Goal: Task Accomplishment & Management: Manage account settings

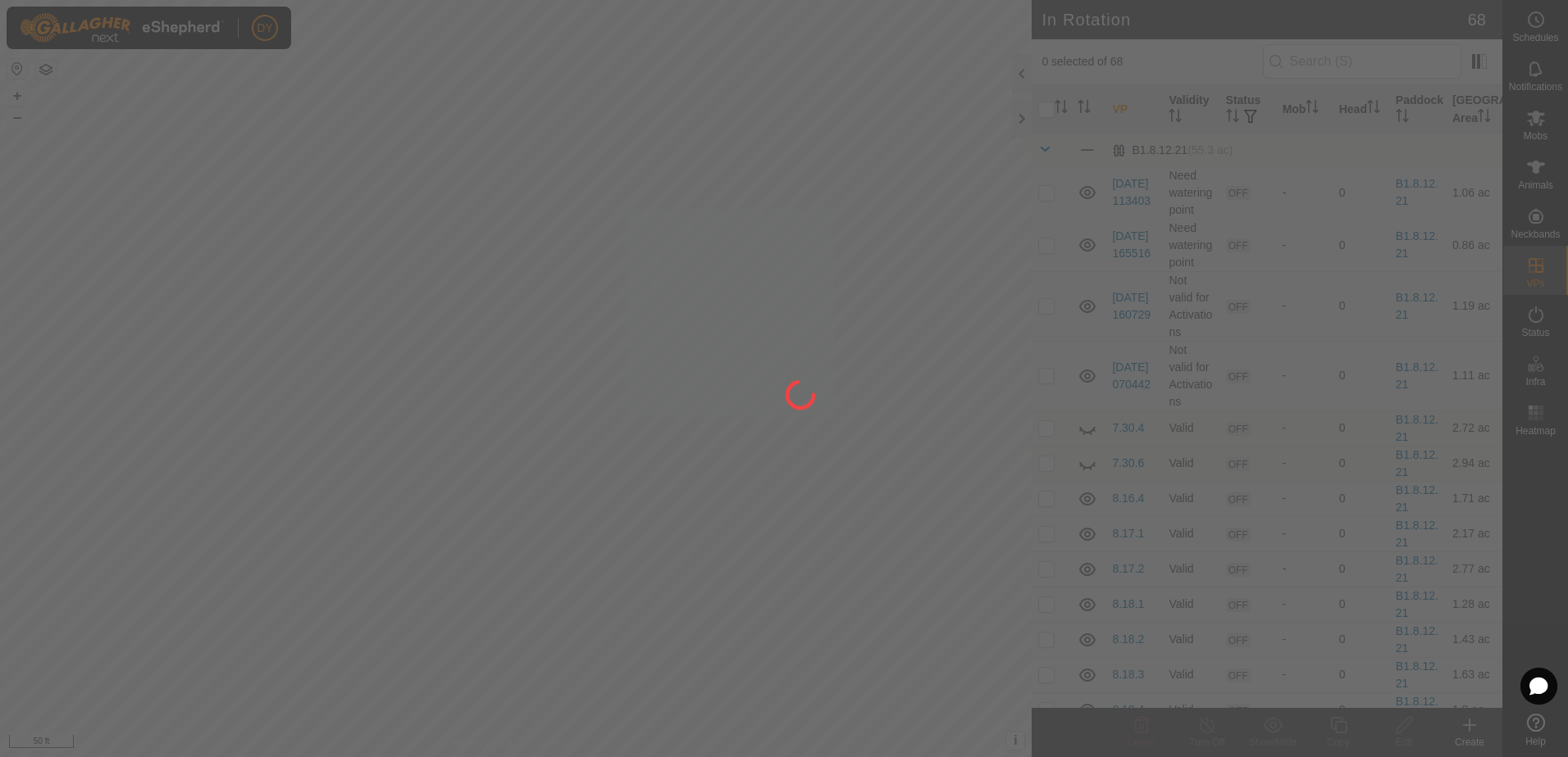
drag, startPoint x: 736, startPoint y: 470, endPoint x: 877, endPoint y: 444, distance: 143.4
click at [877, 444] on div at bounding box center [784, 378] width 1568 height 757
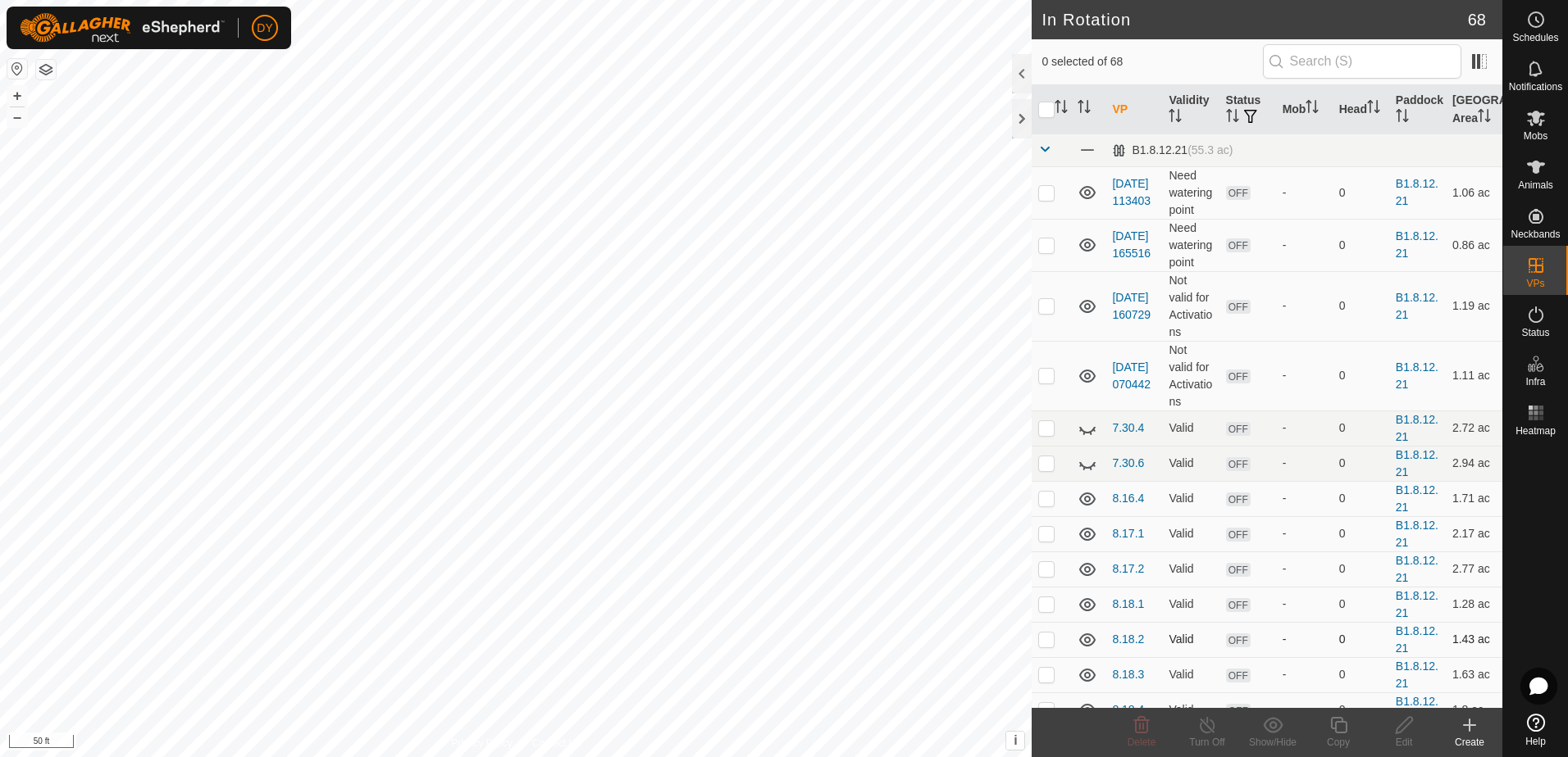
checkbox input "true"
click at [1339, 728] on icon at bounding box center [1338, 725] width 20 height 19
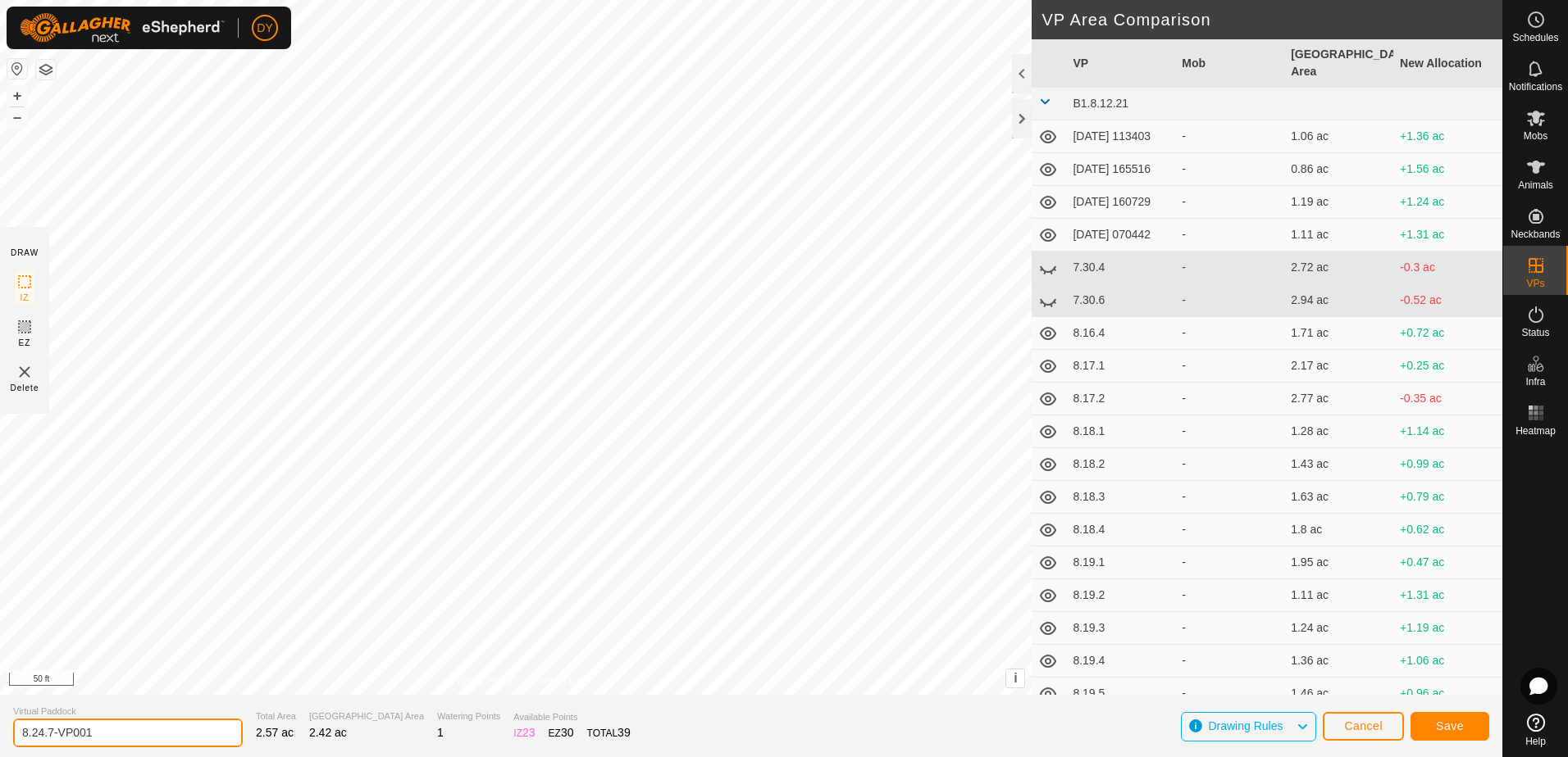
drag, startPoint x: 111, startPoint y: 731, endPoint x: 40, endPoint y: 736, distance: 71.2
click at [40, 736] on input "8.24.7-VP001" at bounding box center [128, 734] width 229 height 29
type input "8.25.1"
click at [1427, 729] on button "Save" at bounding box center [1450, 727] width 79 height 29
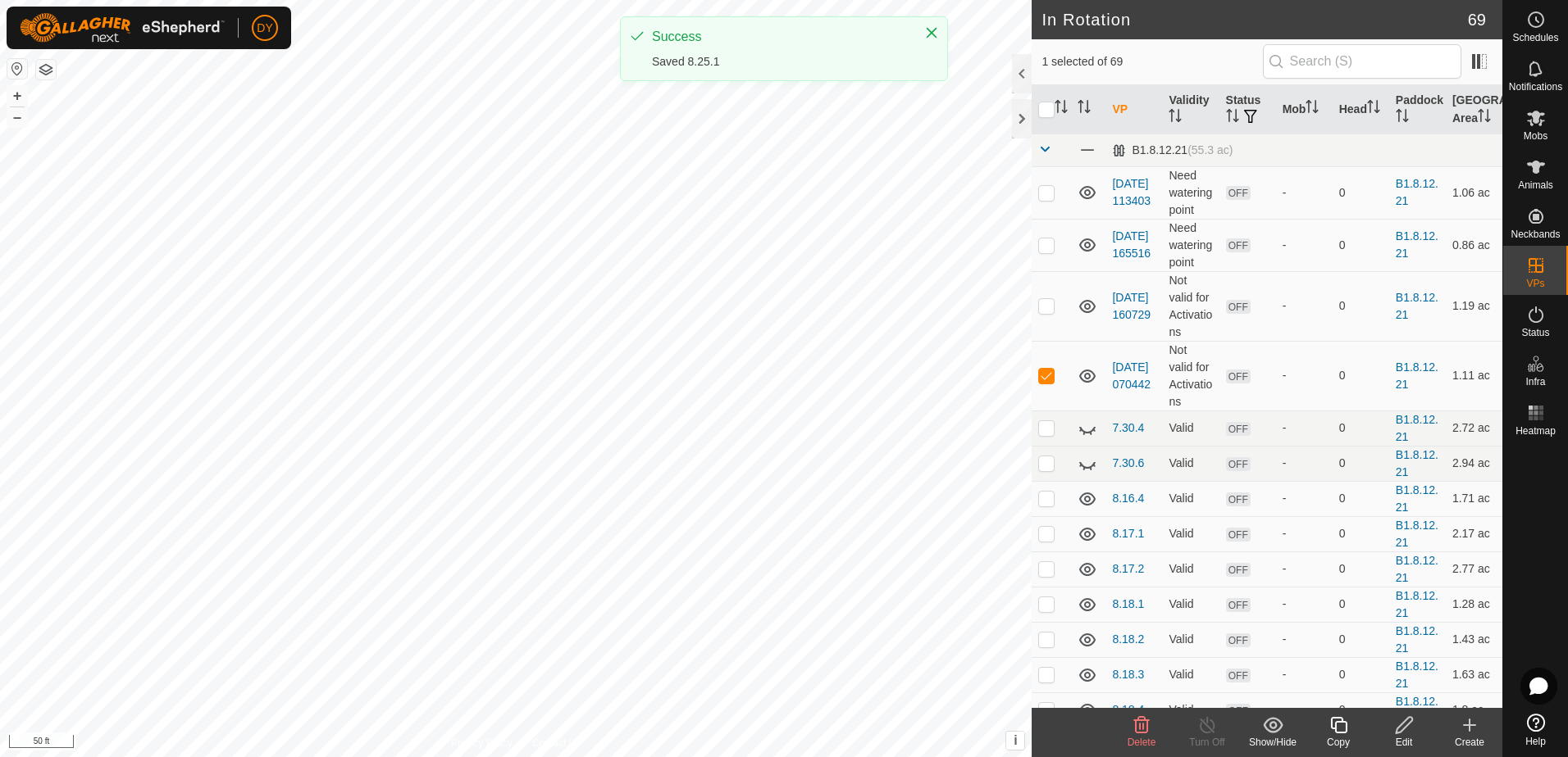
checkbox input "false"
checkbox input "true"
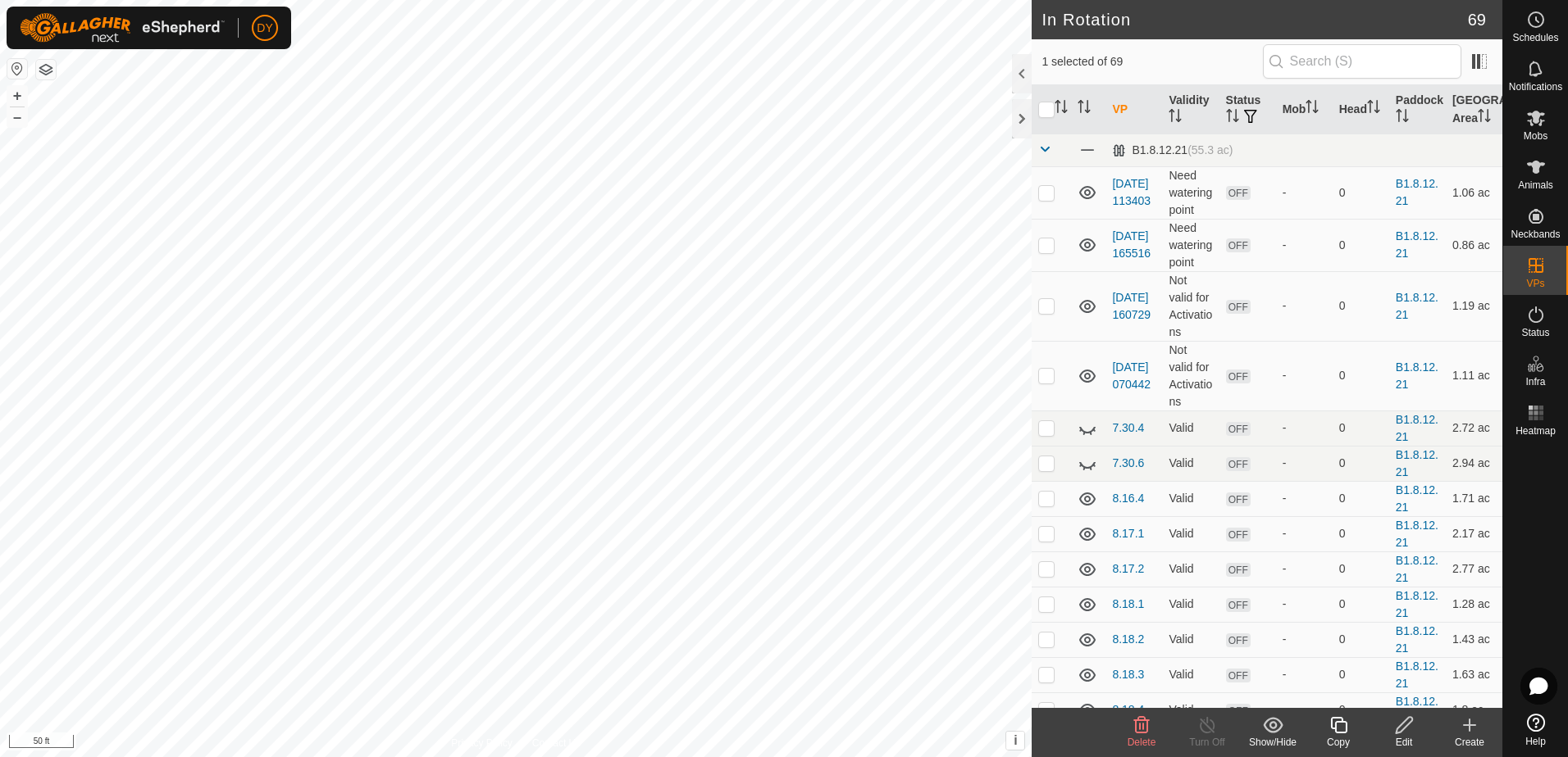
click at [1330, 719] on icon at bounding box center [1338, 725] width 20 height 19
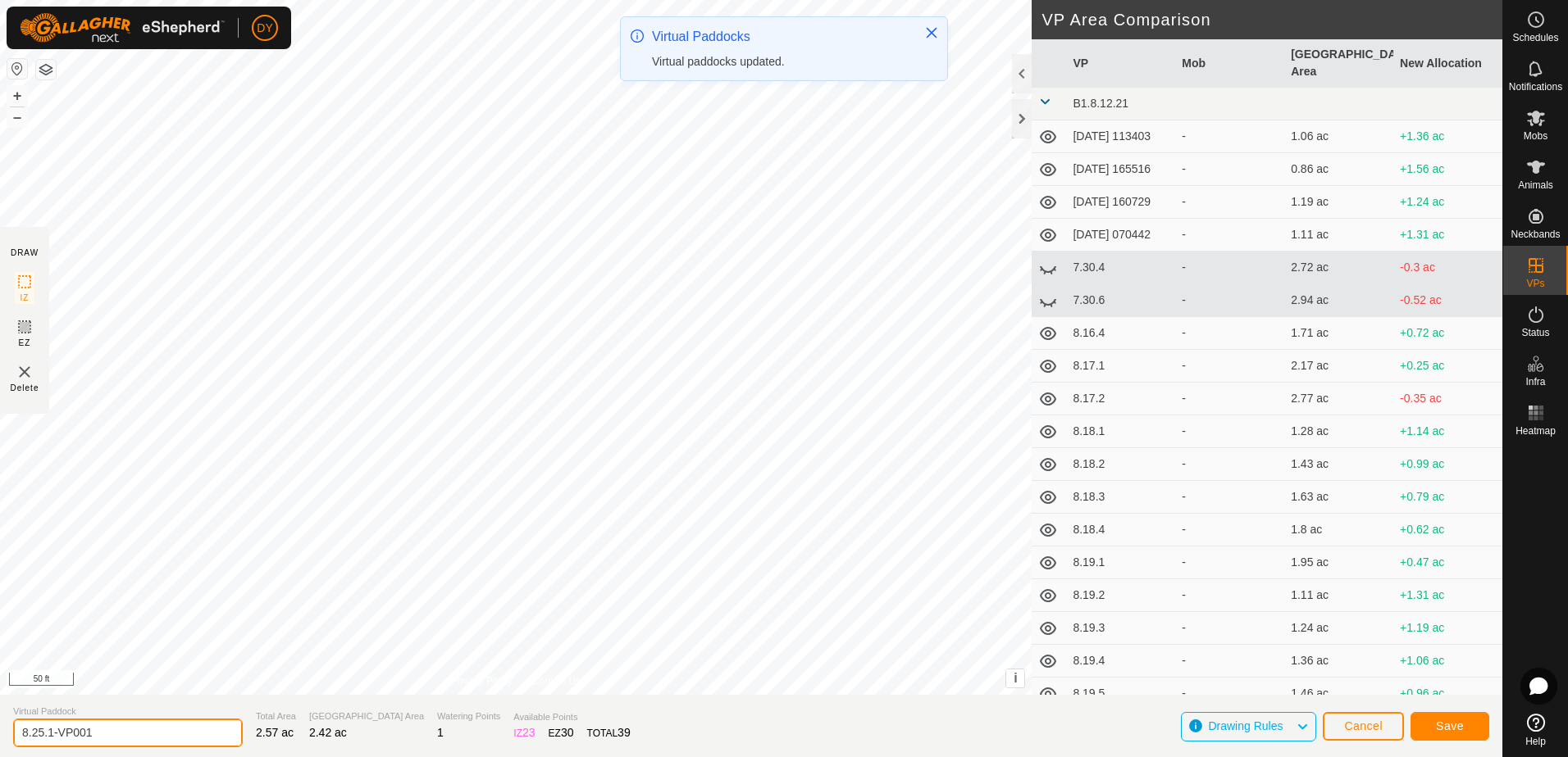
drag, startPoint x: 134, startPoint y: 729, endPoint x: 47, endPoint y: 736, distance: 87.3
click at [47, 736] on input "8.25.1-VP001" at bounding box center [128, 734] width 229 height 29
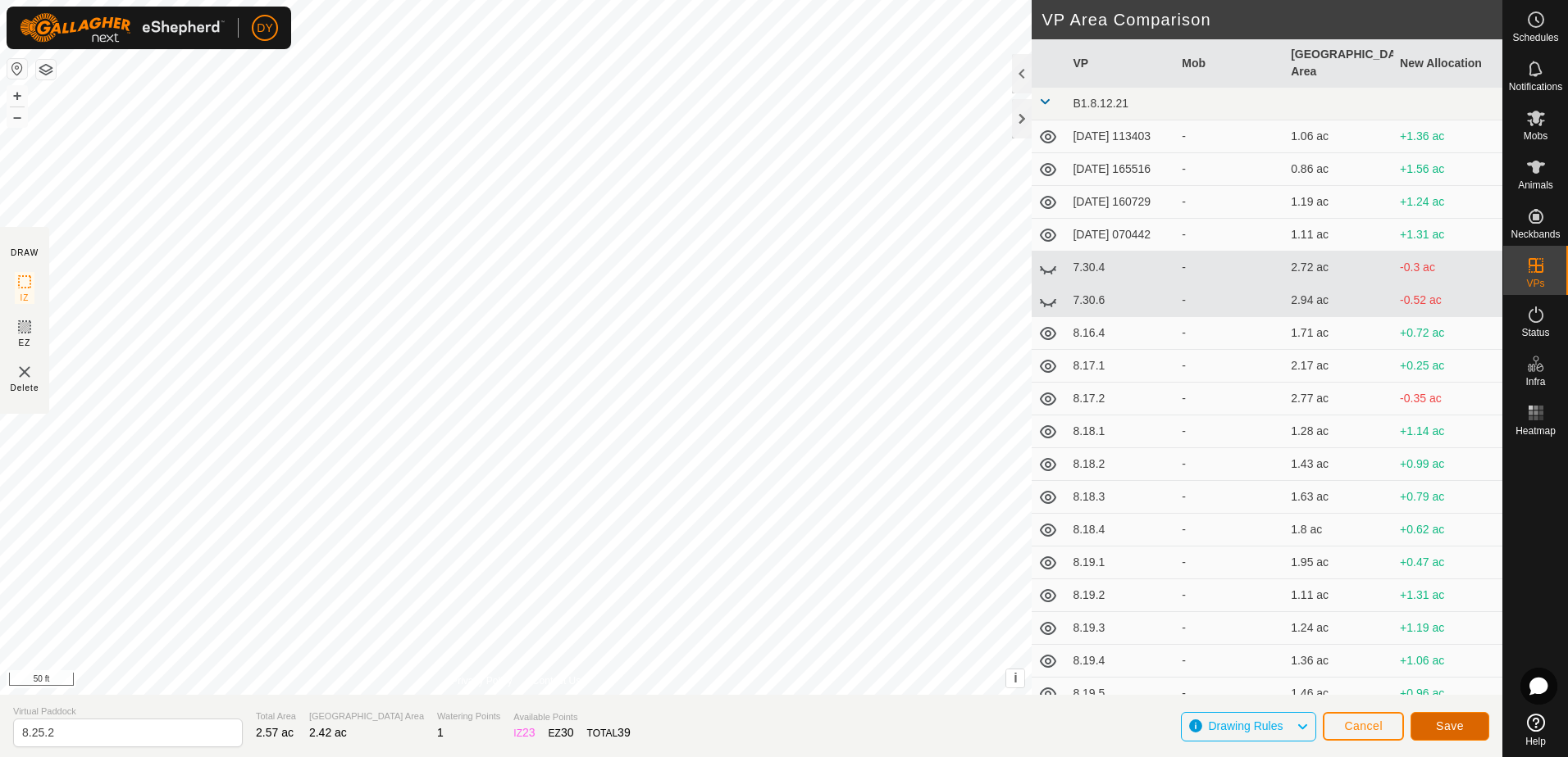
click at [1440, 729] on span "Save" at bounding box center [1450, 726] width 28 height 14
drag, startPoint x: 70, startPoint y: 732, endPoint x: 49, endPoint y: 732, distance: 21.0
click at [49, 732] on input "8.25.2" at bounding box center [128, 734] width 229 height 29
type input "8.25.3"
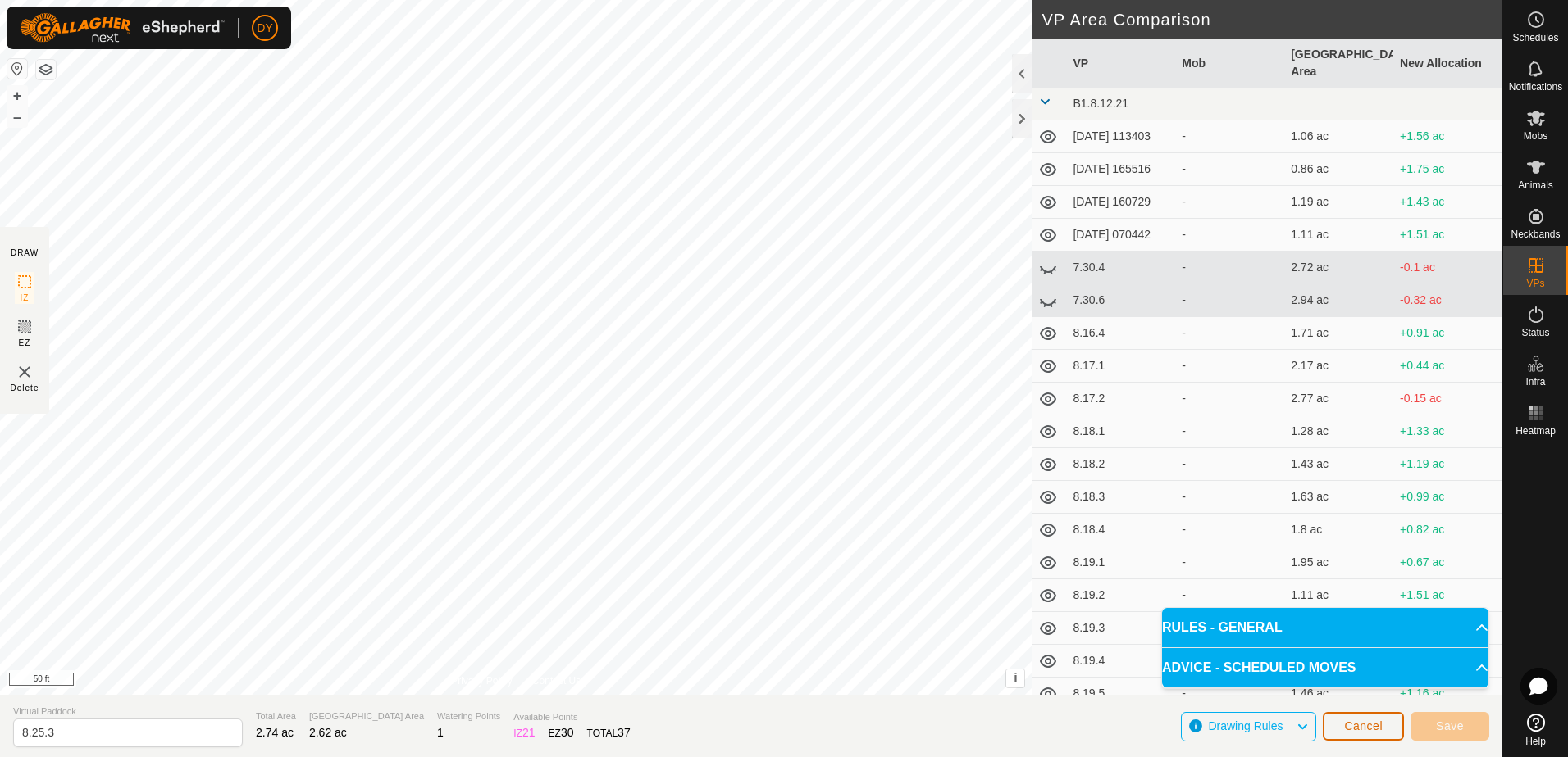
click at [1363, 725] on span "Cancel" at bounding box center [1363, 726] width 39 height 14
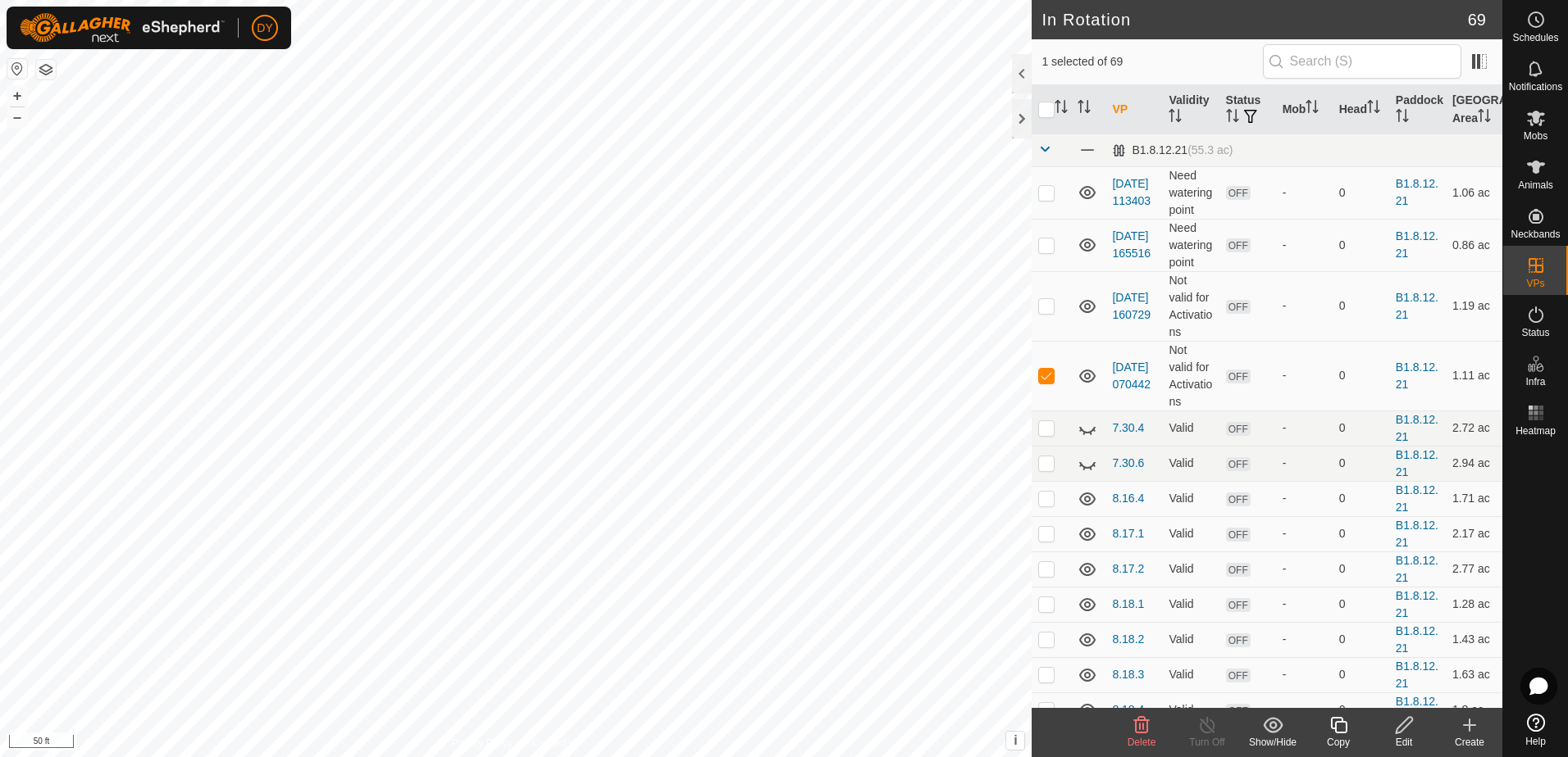
checkbox input "false"
checkbox input "true"
click at [1337, 728] on icon at bounding box center [1338, 725] width 20 height 19
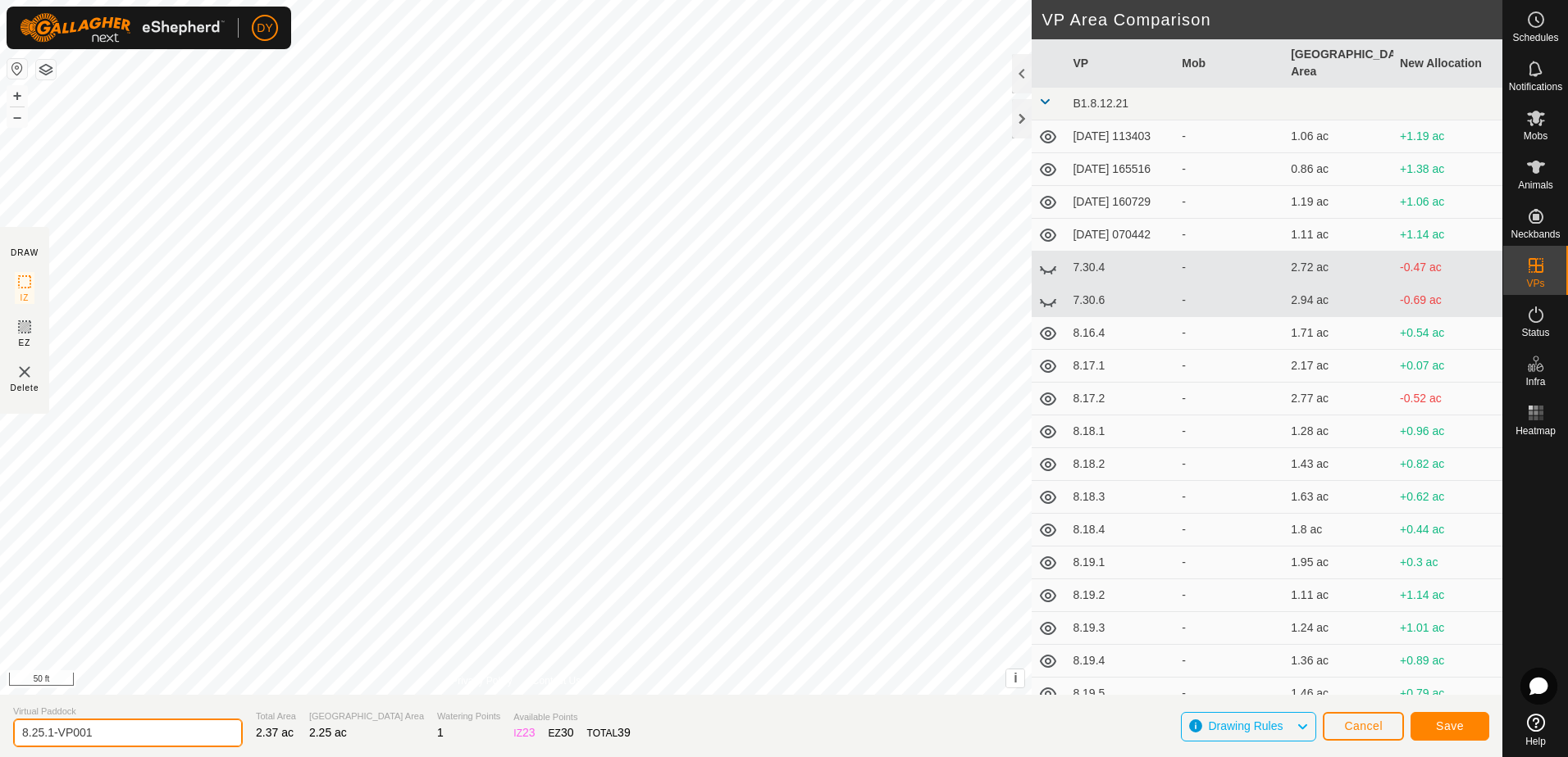
drag, startPoint x: 111, startPoint y: 728, endPoint x: 49, endPoint y: 741, distance: 63.3
click at [49, 741] on input "8.25.1-VP001" at bounding box center [128, 734] width 229 height 29
type input "8.25.2"
click at [1432, 724] on button "Save" at bounding box center [1450, 727] width 79 height 29
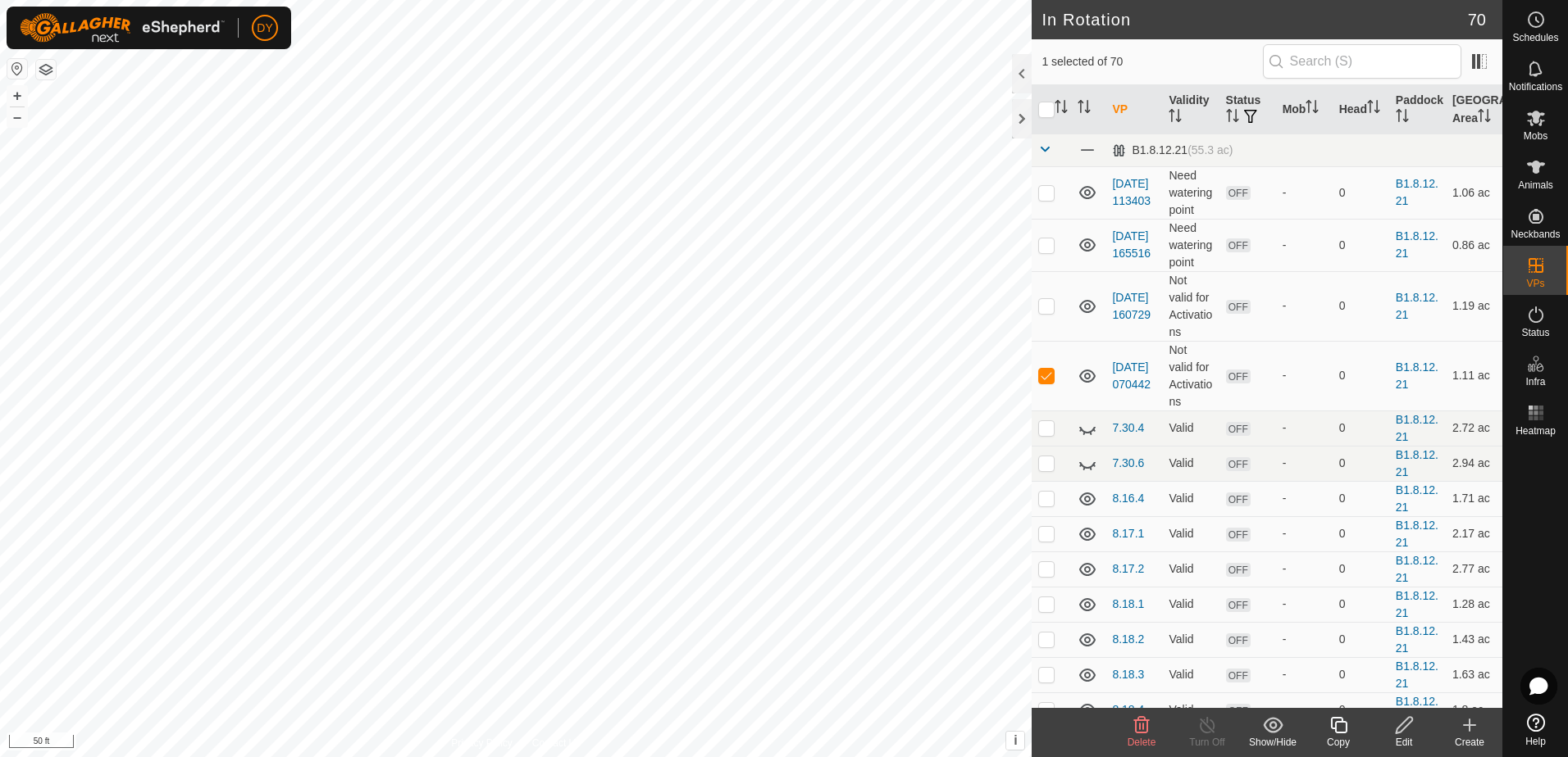
checkbox input "false"
checkbox input "true"
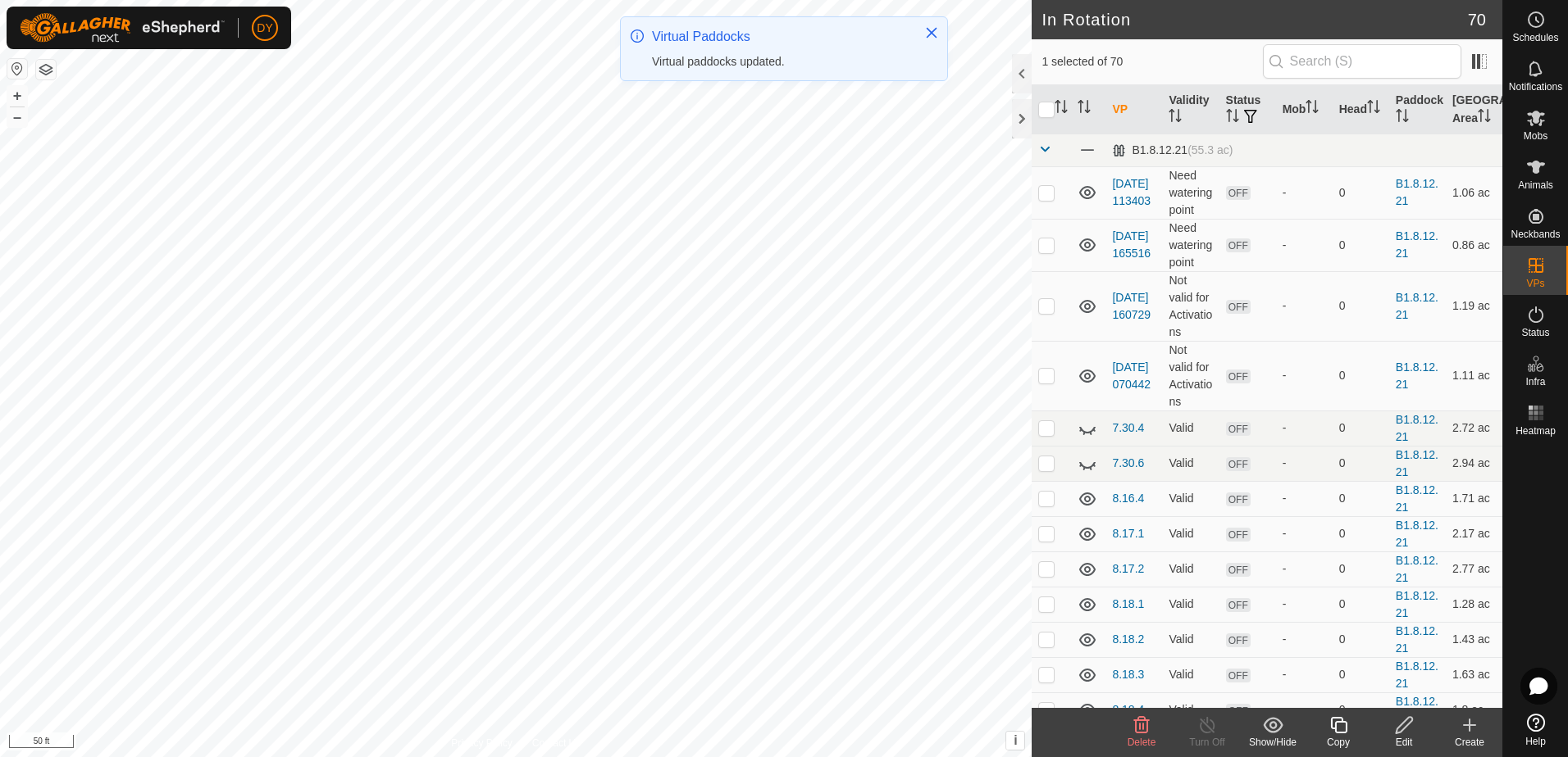
click at [1341, 724] on icon at bounding box center [1338, 725] width 20 height 19
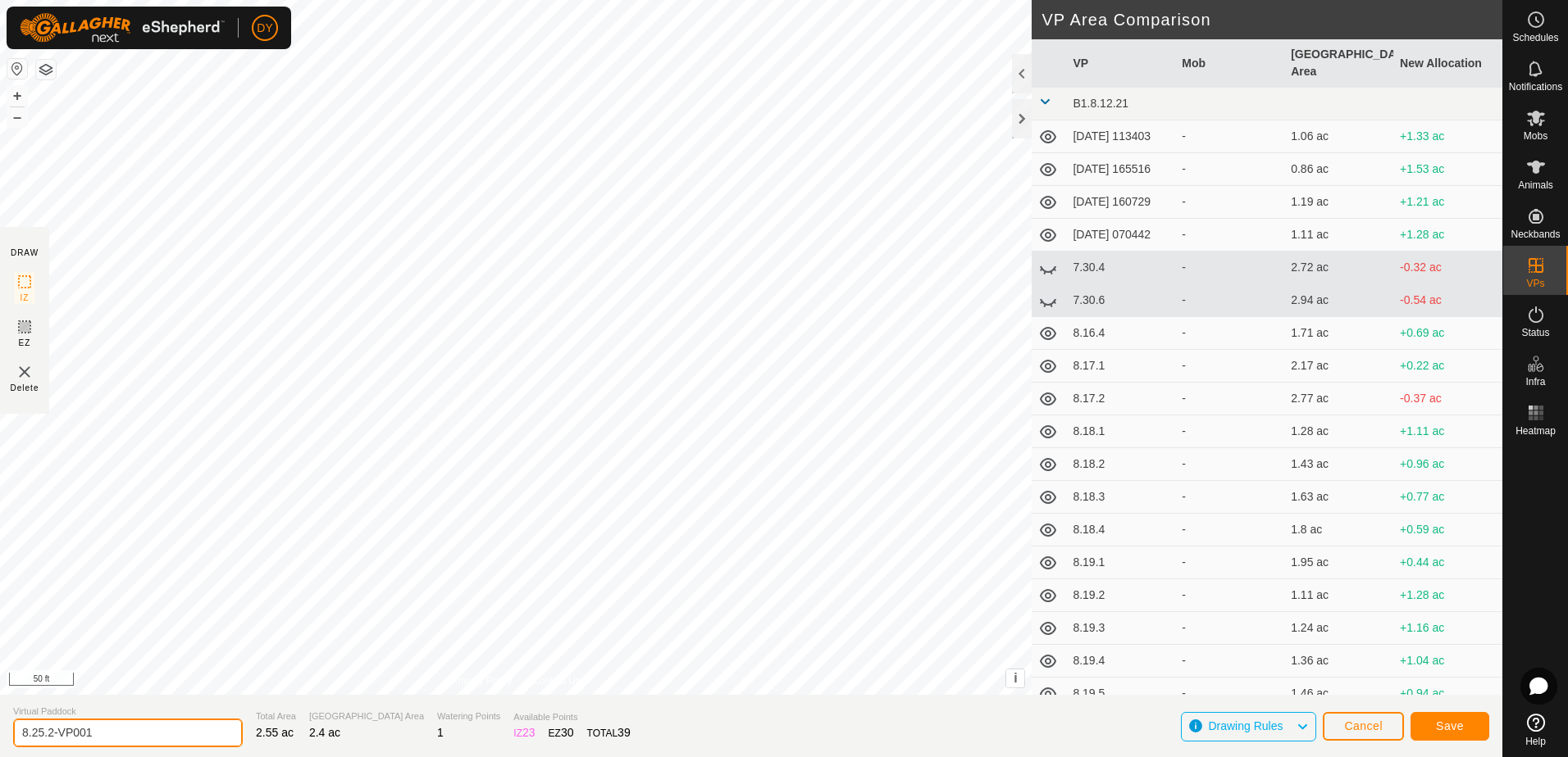
drag, startPoint x: 103, startPoint y: 732, endPoint x: 50, endPoint y: 742, distance: 53.9
click at [50, 742] on input "8.25.2-VP001" at bounding box center [128, 734] width 229 height 29
type input "8.25.3"
click at [1466, 726] on button "Save" at bounding box center [1450, 727] width 79 height 29
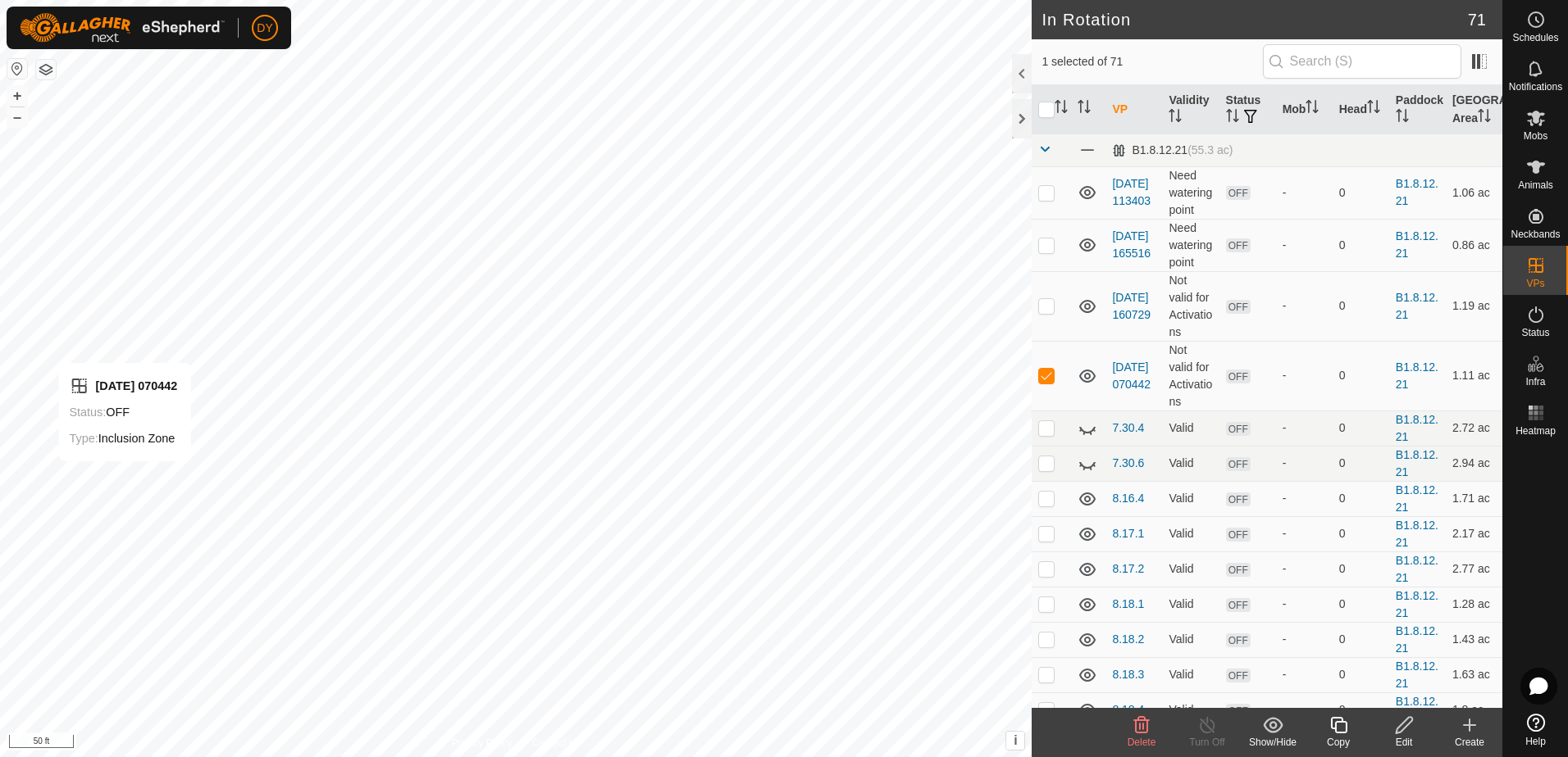
checkbox input "false"
checkbox input "true"
click at [1340, 728] on icon at bounding box center [1338, 725] width 20 height 19
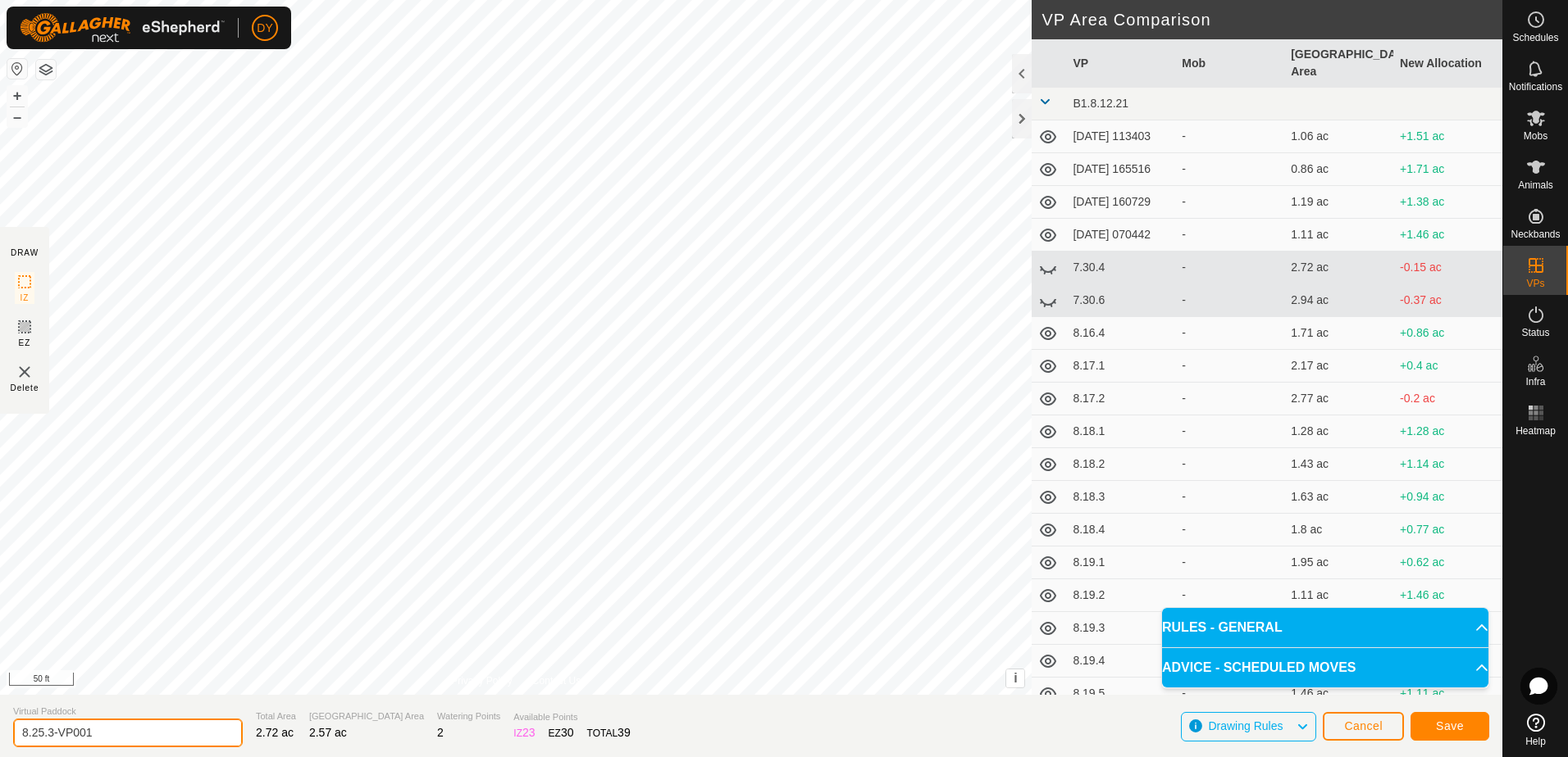
drag, startPoint x: 86, startPoint y: 731, endPoint x: 48, endPoint y: 734, distance: 38.1
click at [48, 734] on input "8.25.3-VP001" at bounding box center [128, 734] width 229 height 29
type input "8.25.4"
click at [1438, 725] on span "Save" at bounding box center [1450, 726] width 28 height 14
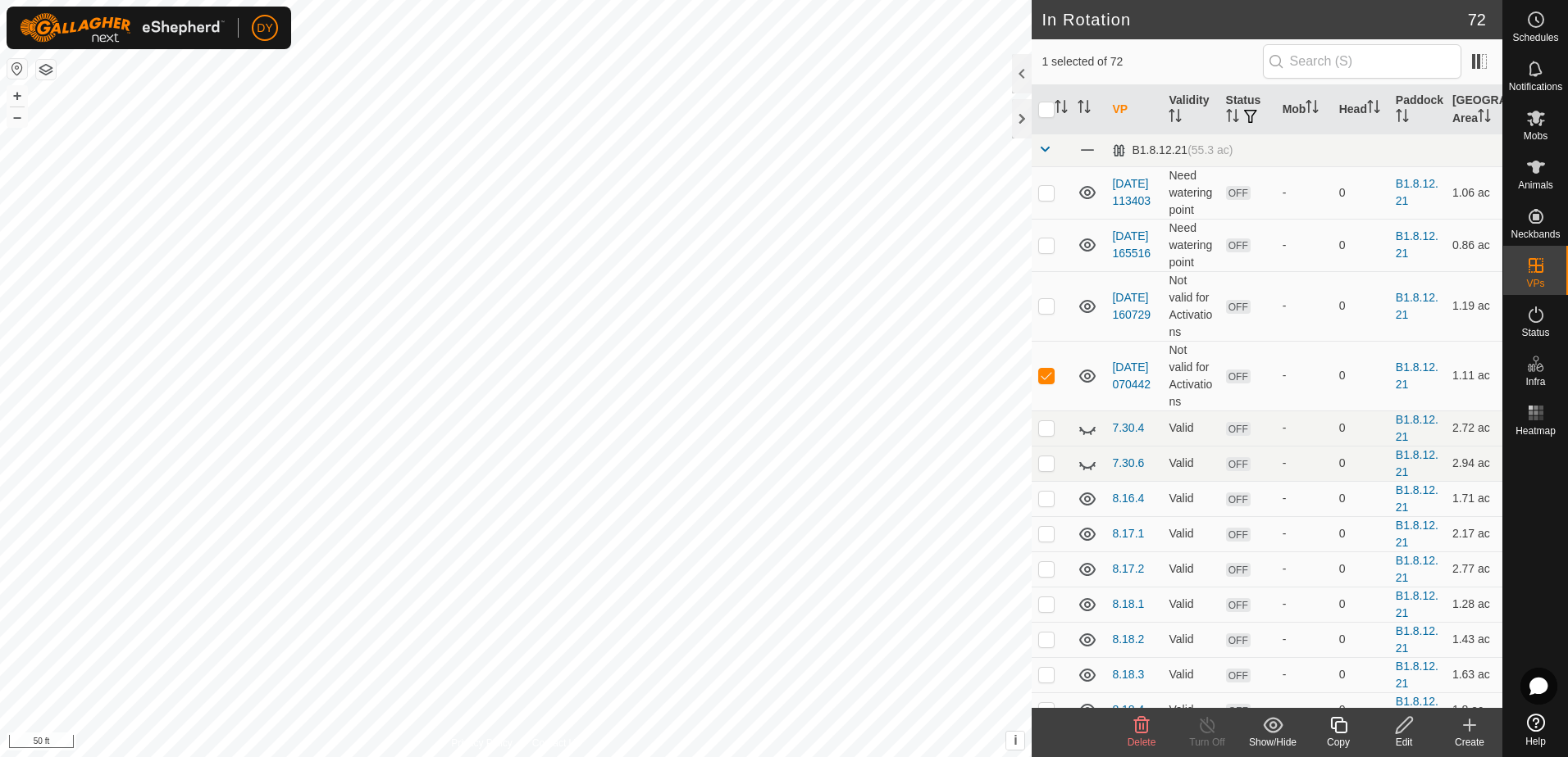
checkbox input "false"
checkbox input "true"
click at [1340, 730] on icon at bounding box center [1338, 725] width 20 height 19
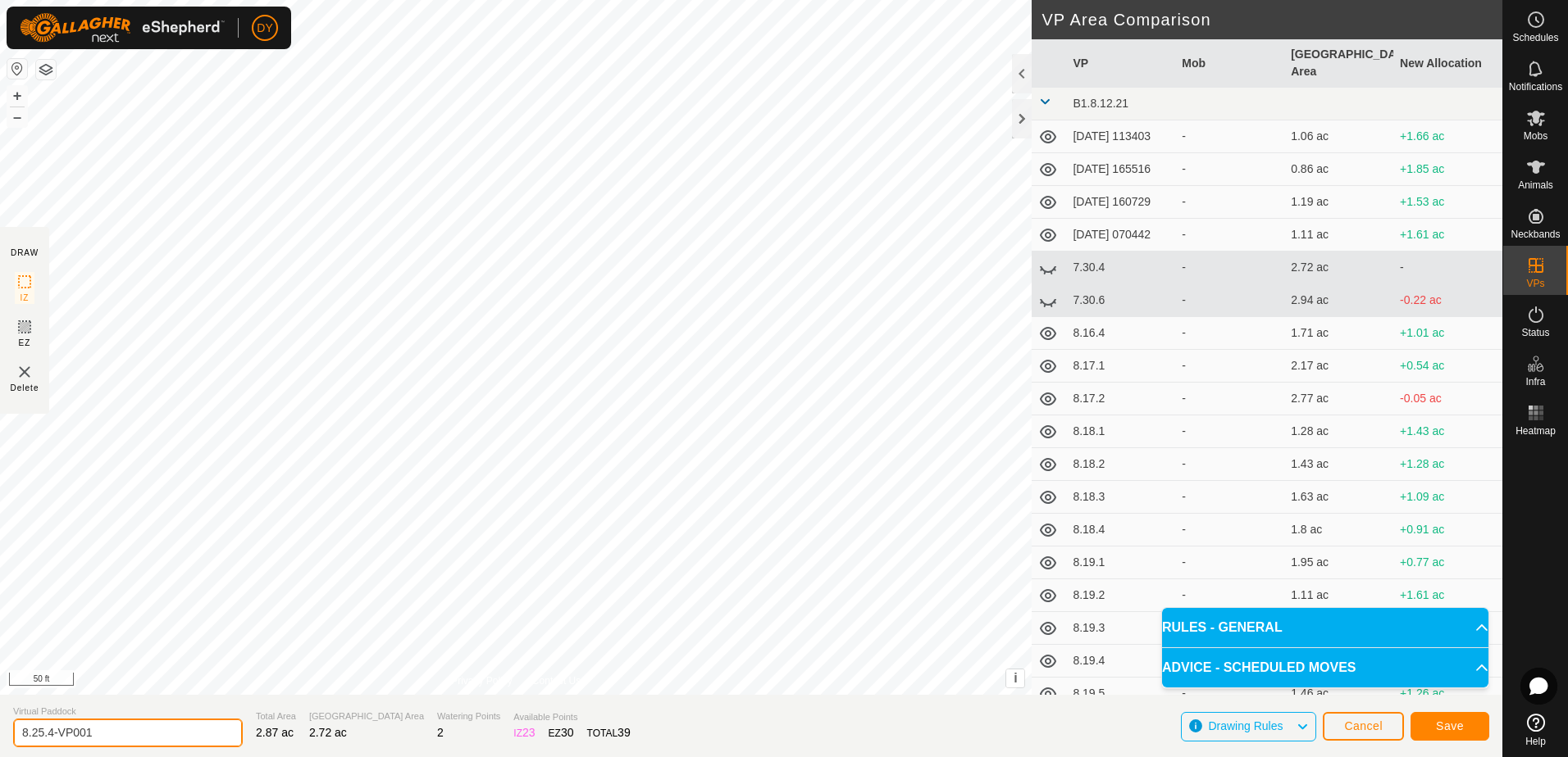
drag, startPoint x: 105, startPoint y: 735, endPoint x: 49, endPoint y: 736, distance: 56.0
click at [49, 736] on input "8.25.4-VP001" at bounding box center [128, 734] width 229 height 29
type input "8.25.5"
click at [1443, 729] on span "Save" at bounding box center [1450, 726] width 28 height 14
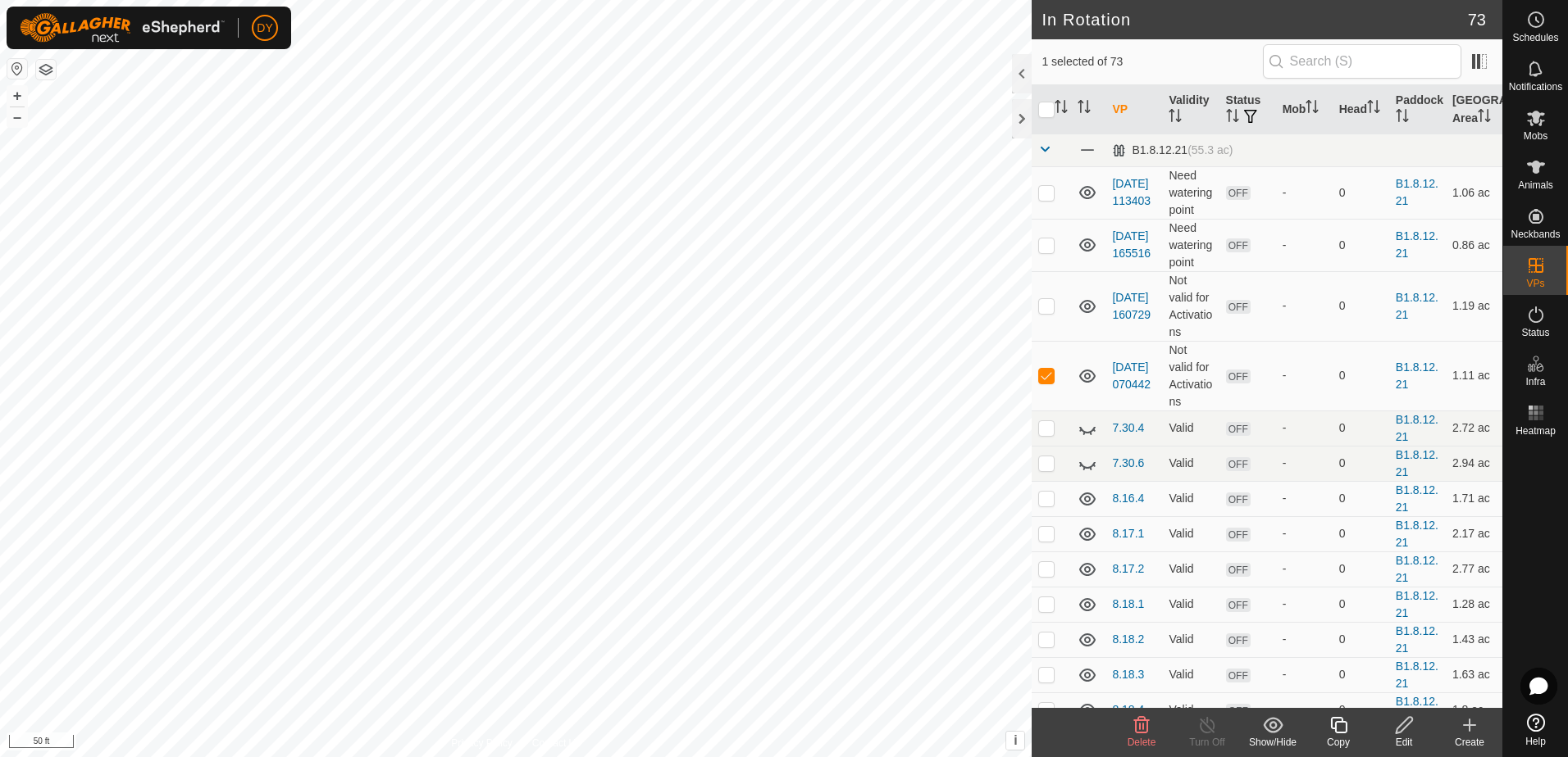
checkbox input "false"
checkbox input "true"
click at [1338, 729] on icon at bounding box center [1338, 725] width 20 height 19
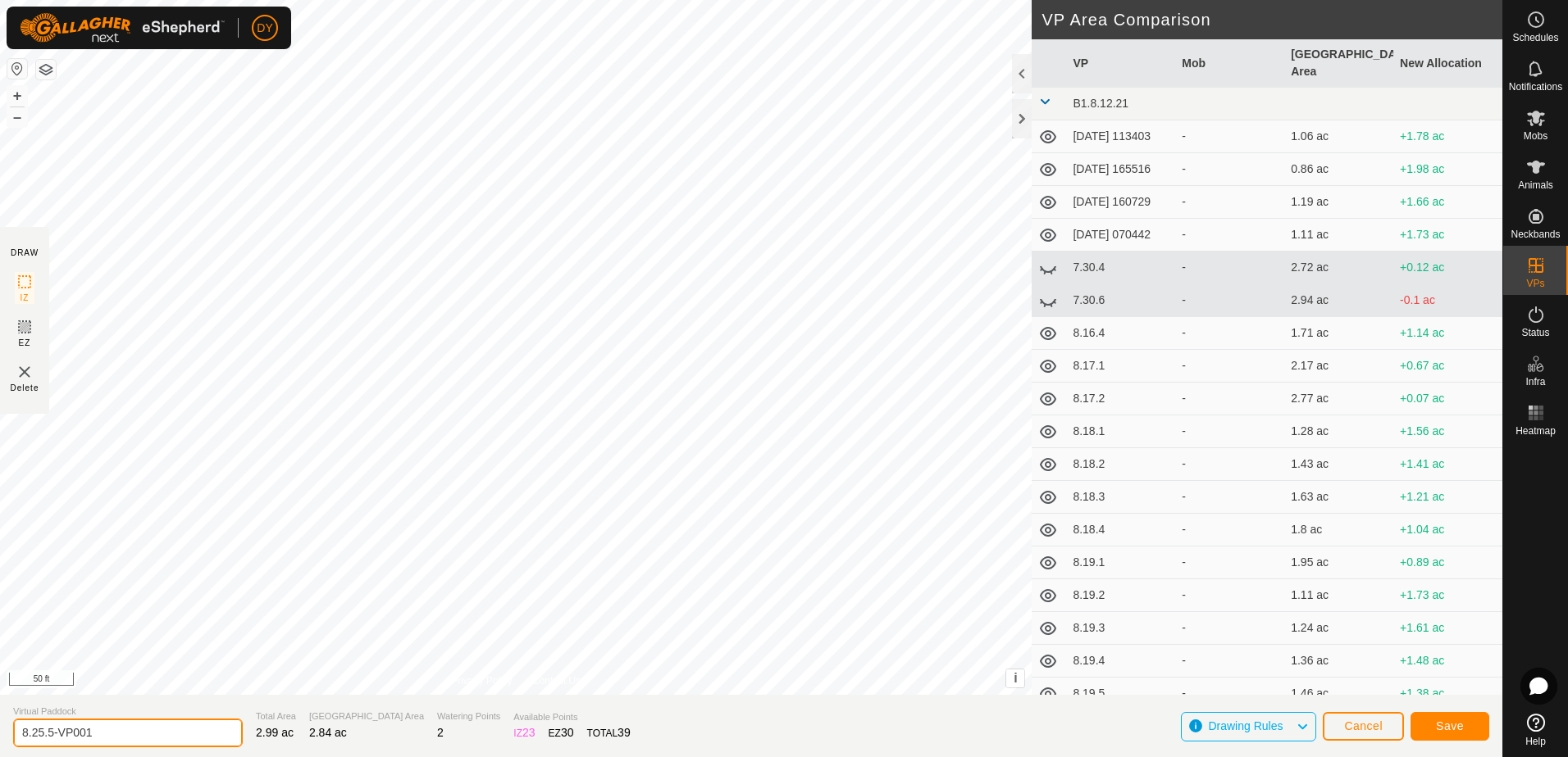
drag, startPoint x: 108, startPoint y: 731, endPoint x: 142, endPoint y: 735, distance: 34.2
click at [49, 729] on input "8.25.5-VP001" at bounding box center [128, 734] width 229 height 29
type input "8.25.6"
click at [1478, 725] on button "Save" at bounding box center [1450, 727] width 79 height 29
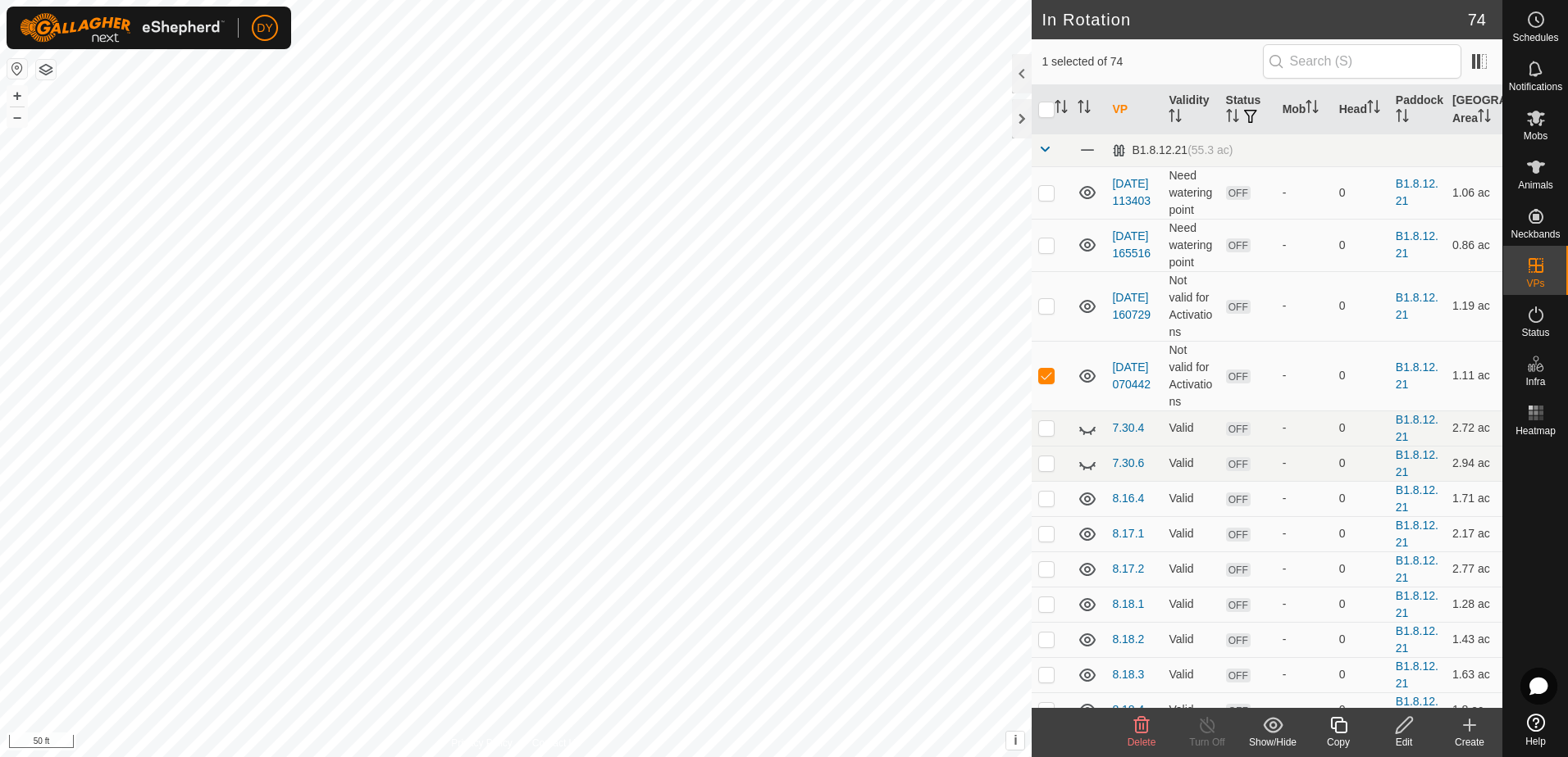
checkbox input "false"
checkbox input "true"
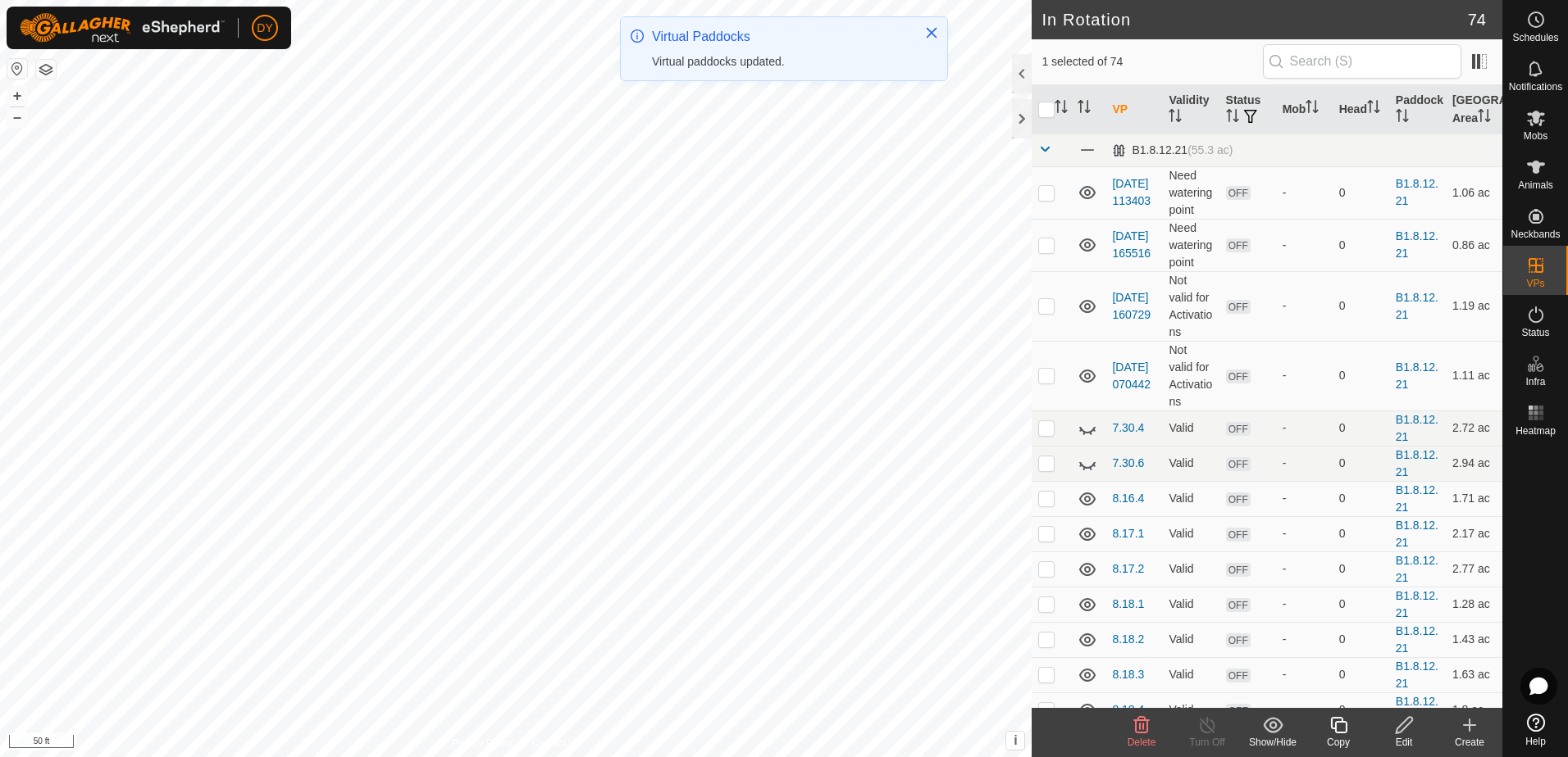
click at [1342, 729] on icon at bounding box center [1338, 725] width 20 height 19
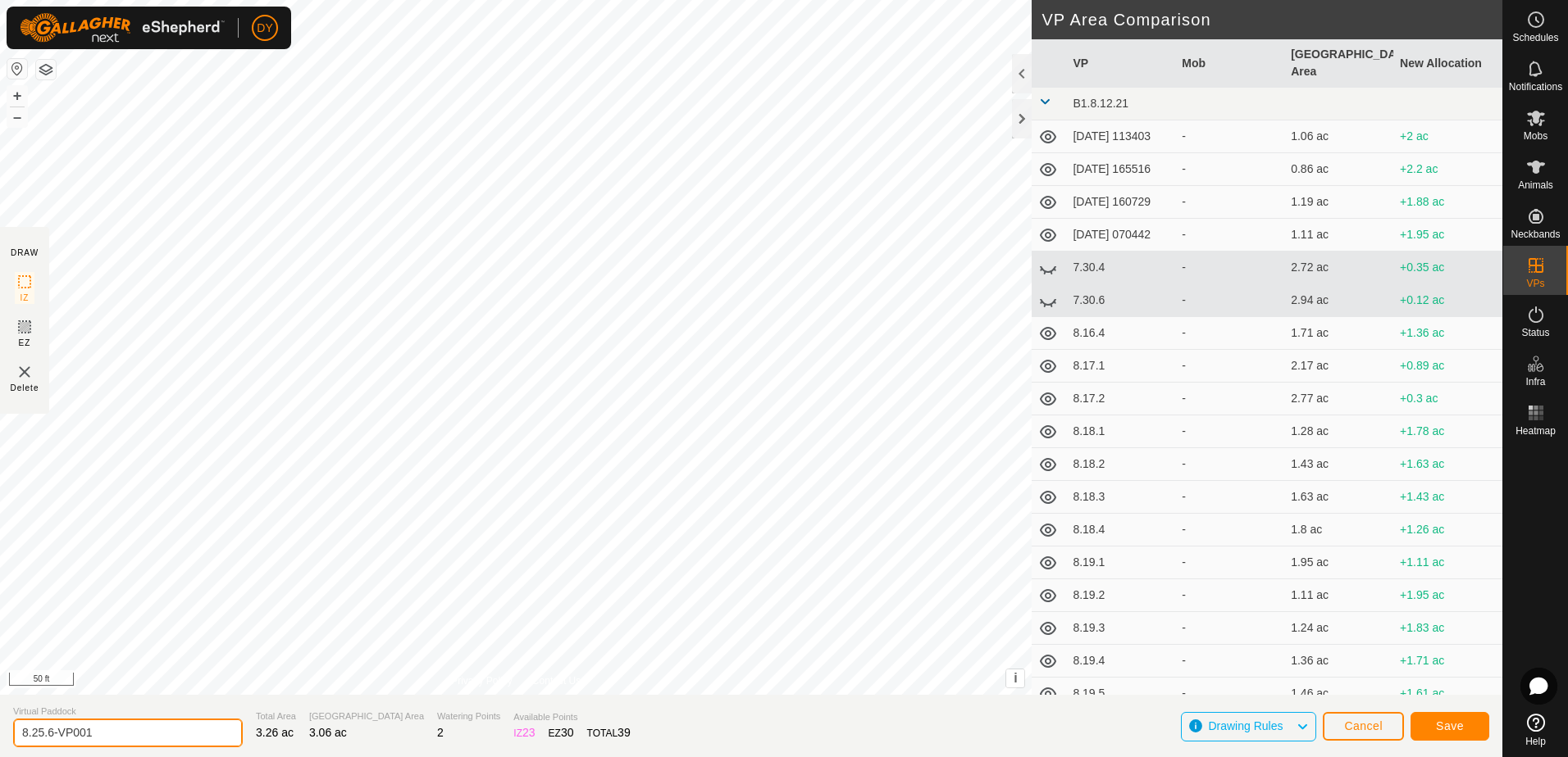
drag, startPoint x: 152, startPoint y: 728, endPoint x: 50, endPoint y: 736, distance: 102.3
click at [50, 736] on input "8.25.6-VP001" at bounding box center [128, 734] width 229 height 29
type input "8.25.7"
click at [1425, 720] on button "Save" at bounding box center [1450, 727] width 79 height 29
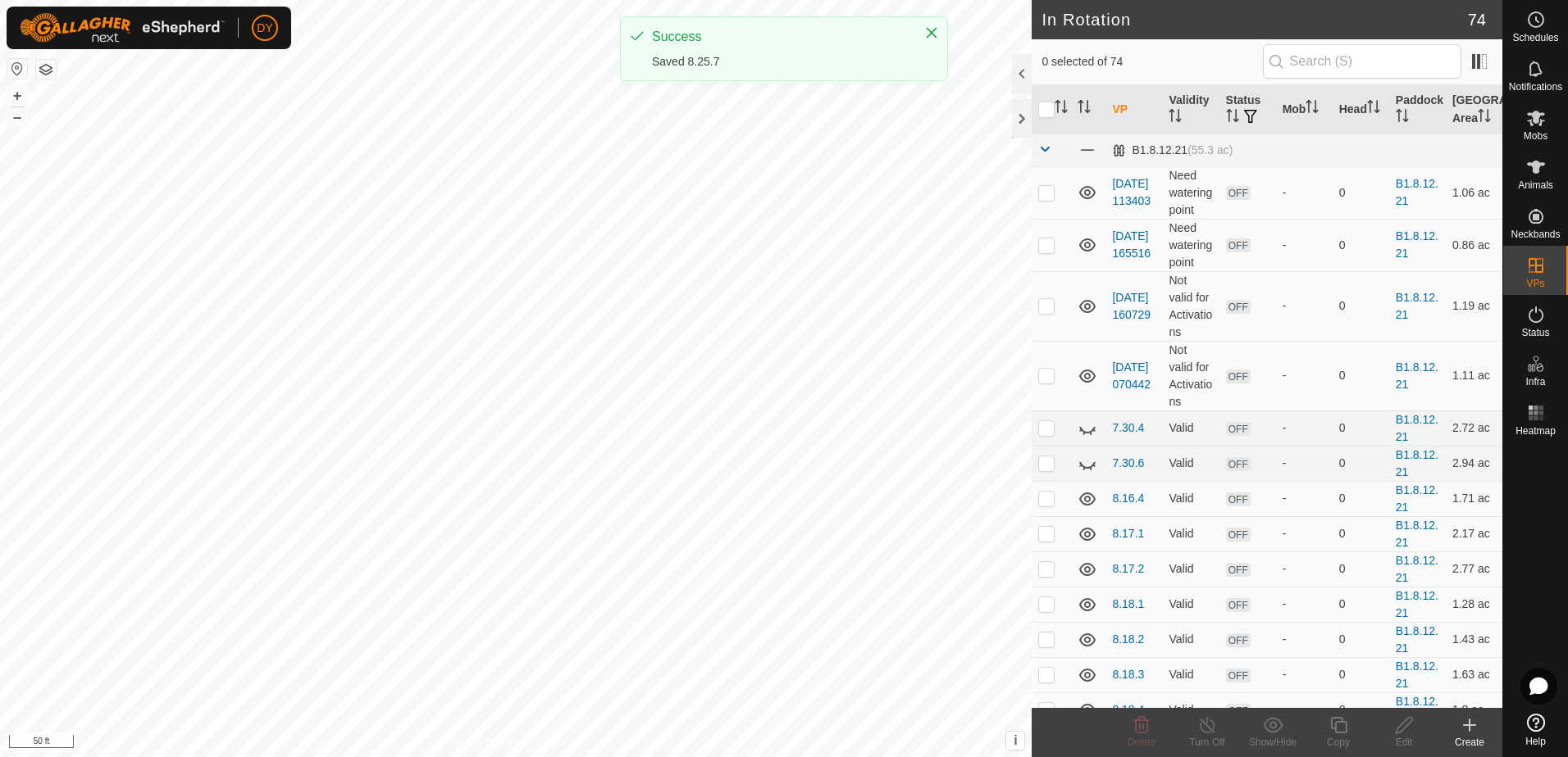
checkbox input "true"
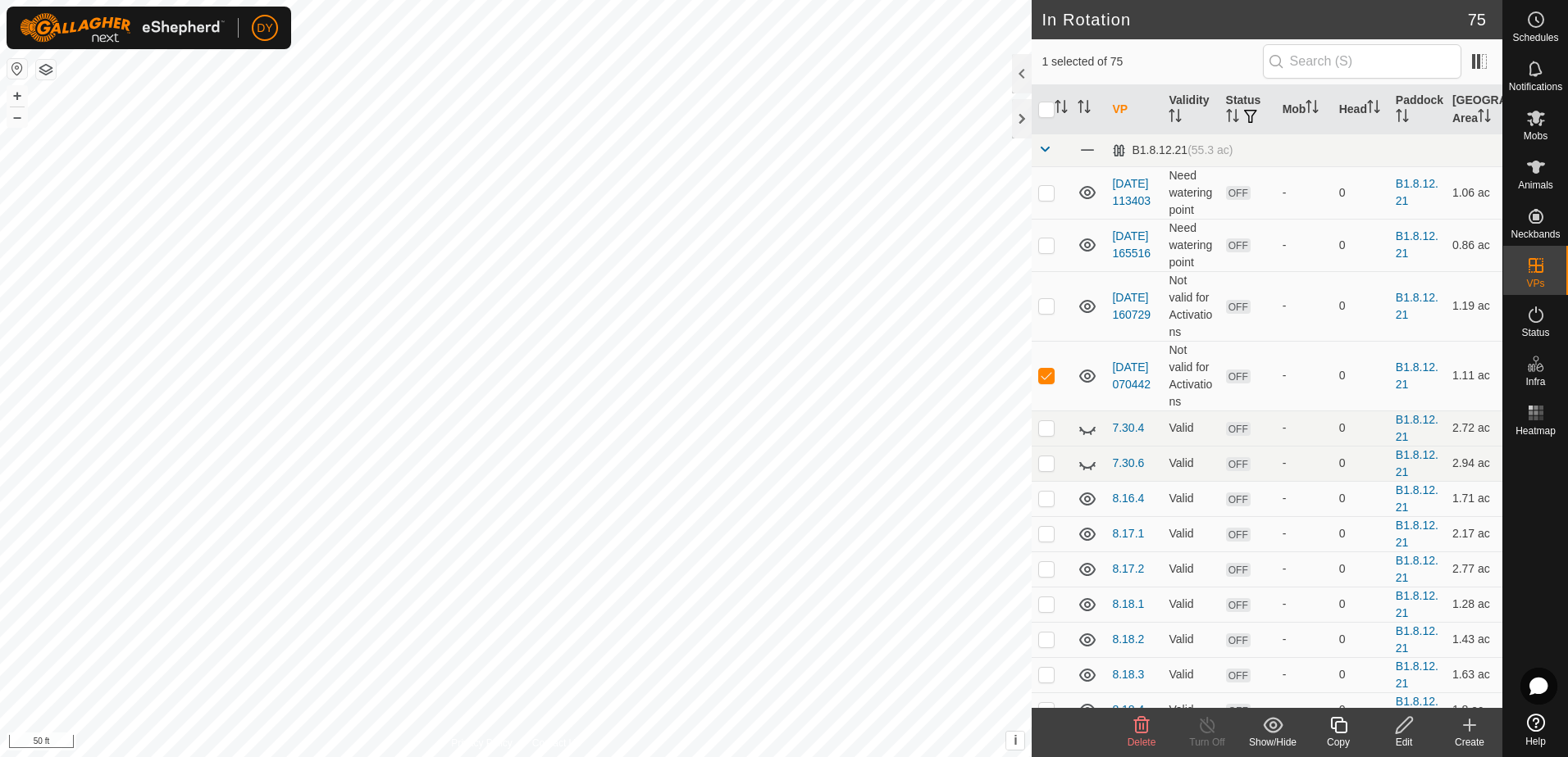
click at [1142, 730] on icon at bounding box center [1141, 725] width 19 height 19
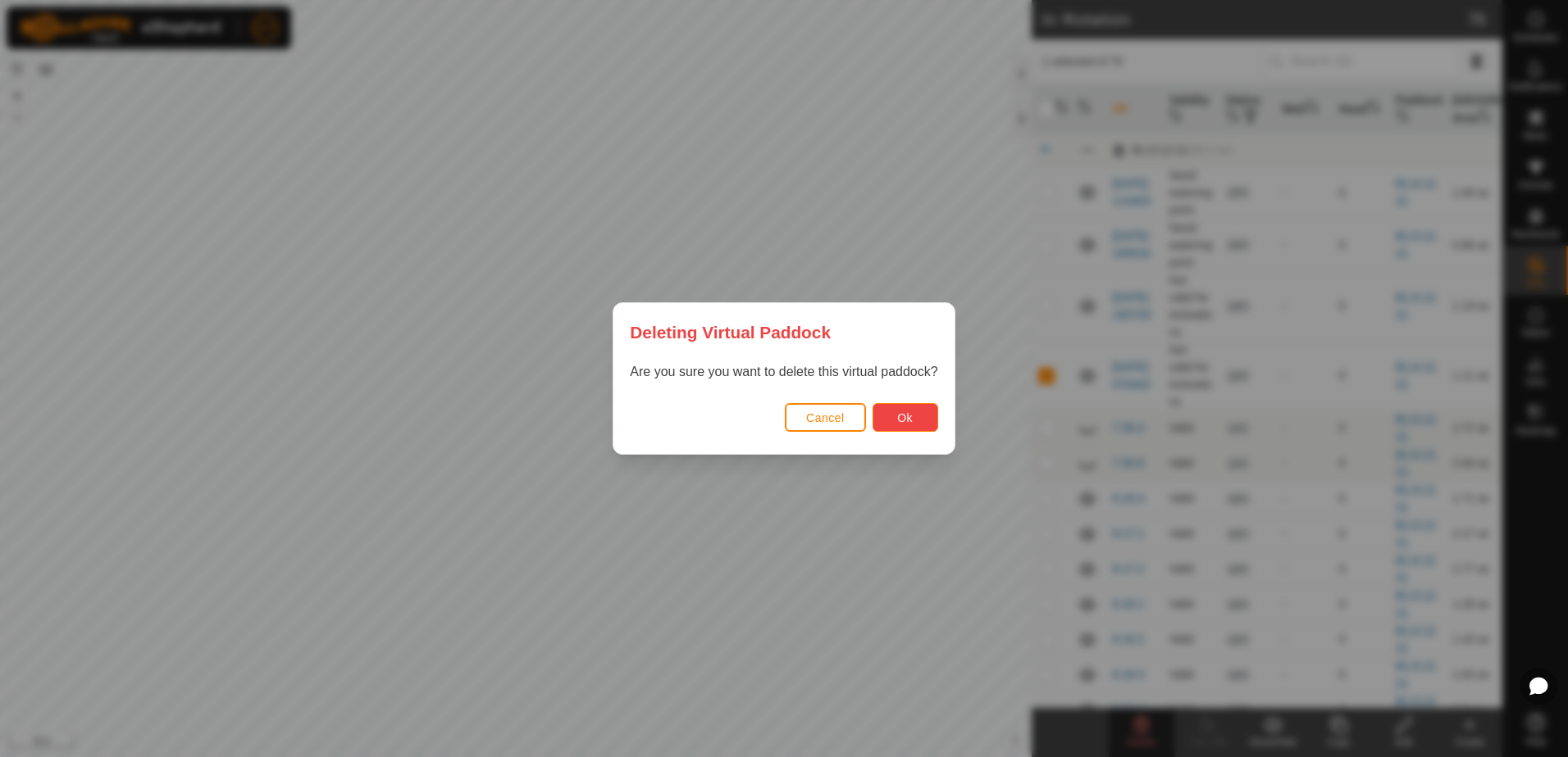
click at [893, 414] on button "Ok" at bounding box center [906, 417] width 66 height 29
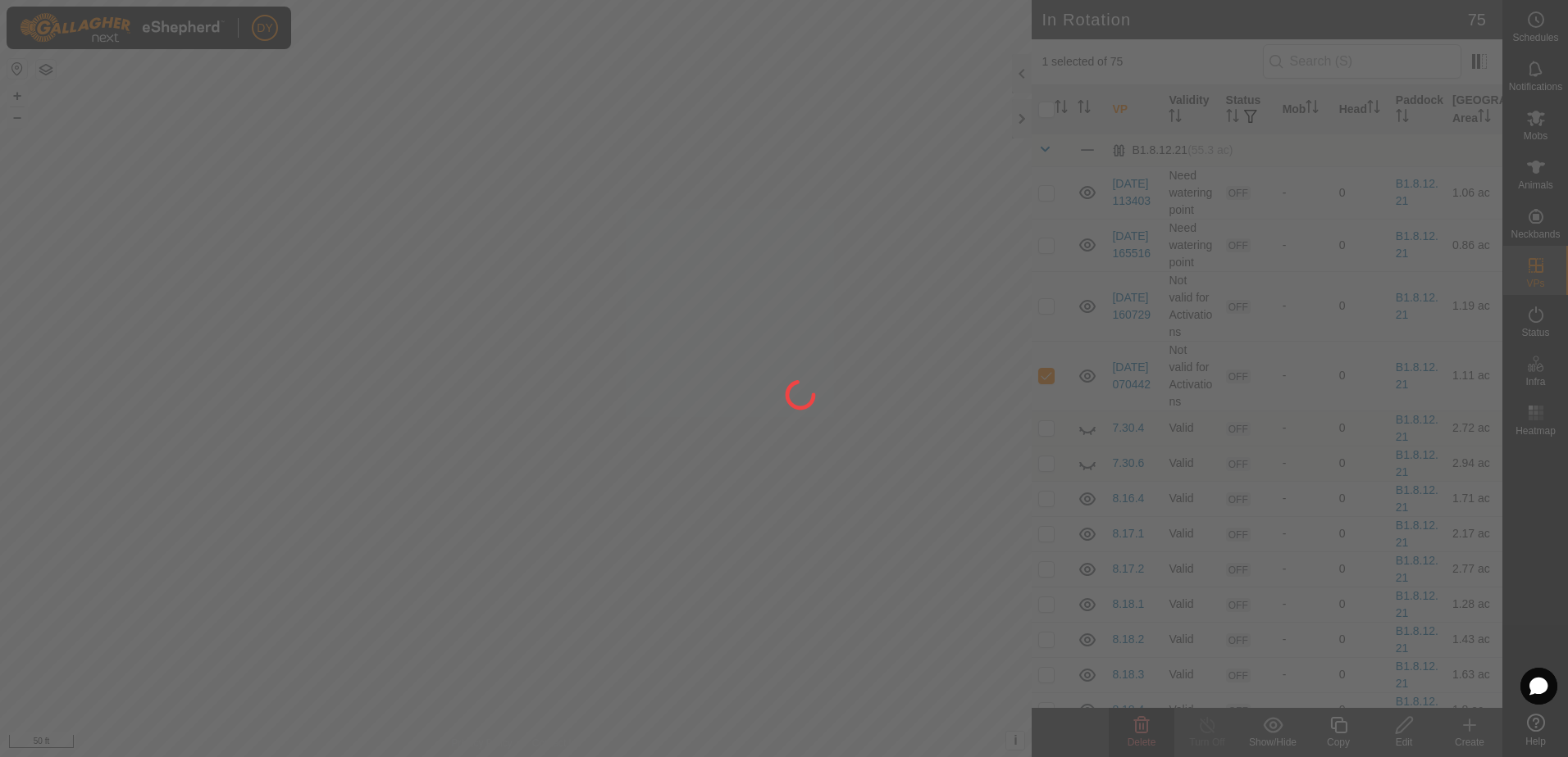
checkbox input "false"
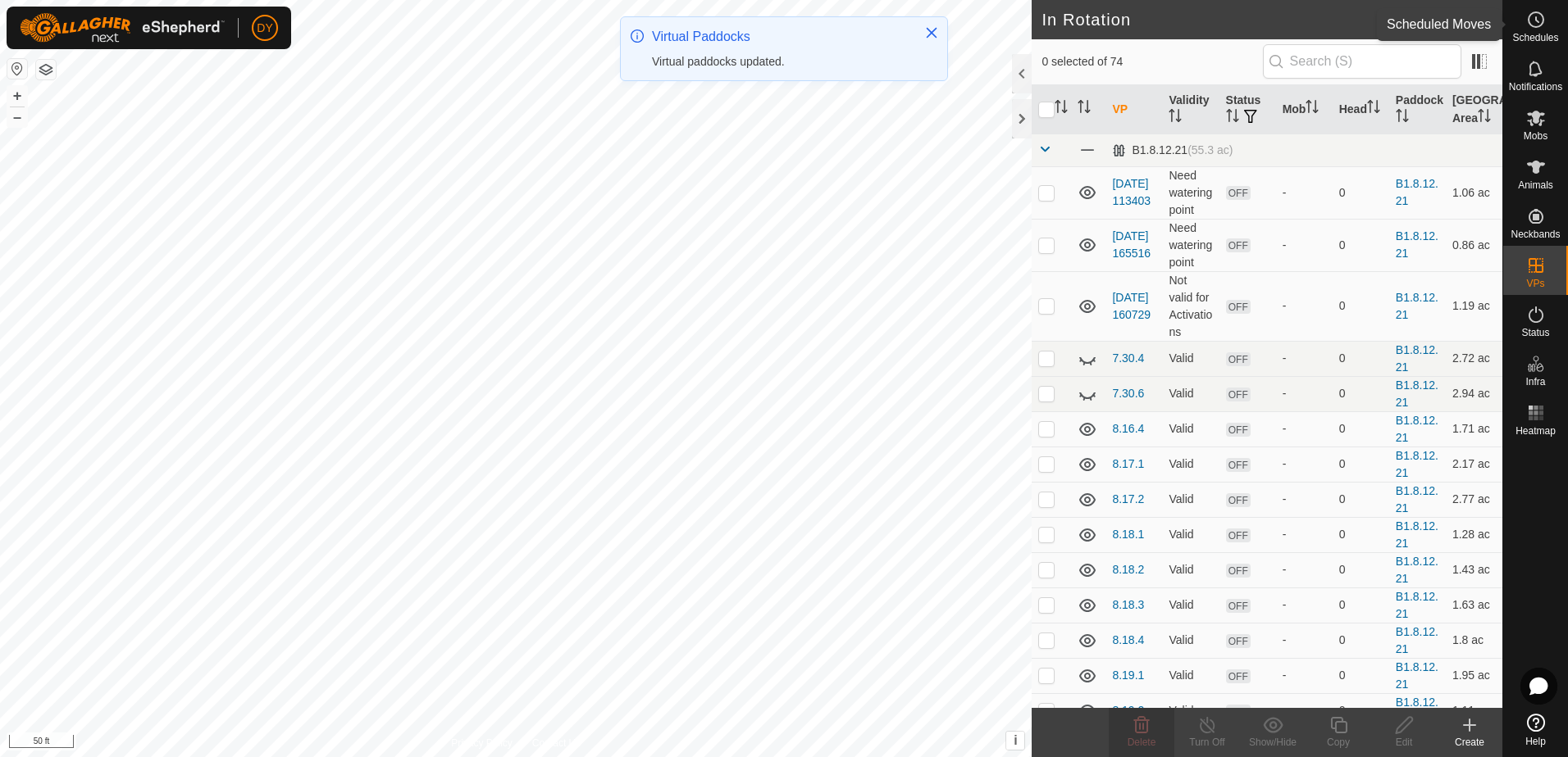
click at [1531, 19] on icon at bounding box center [1536, 19] width 19 height 19
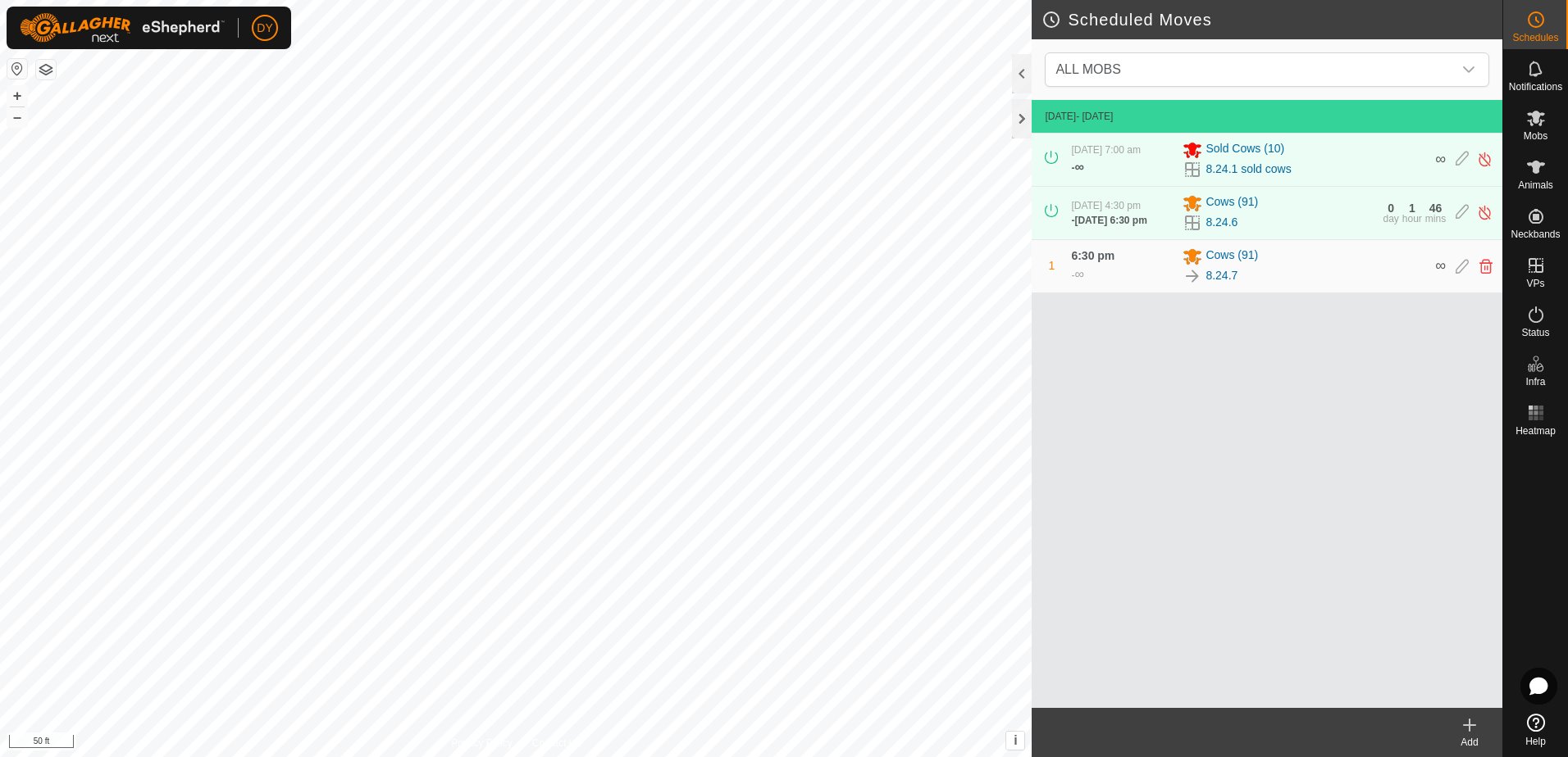
click at [1468, 725] on icon at bounding box center [1469, 725] width 12 height 0
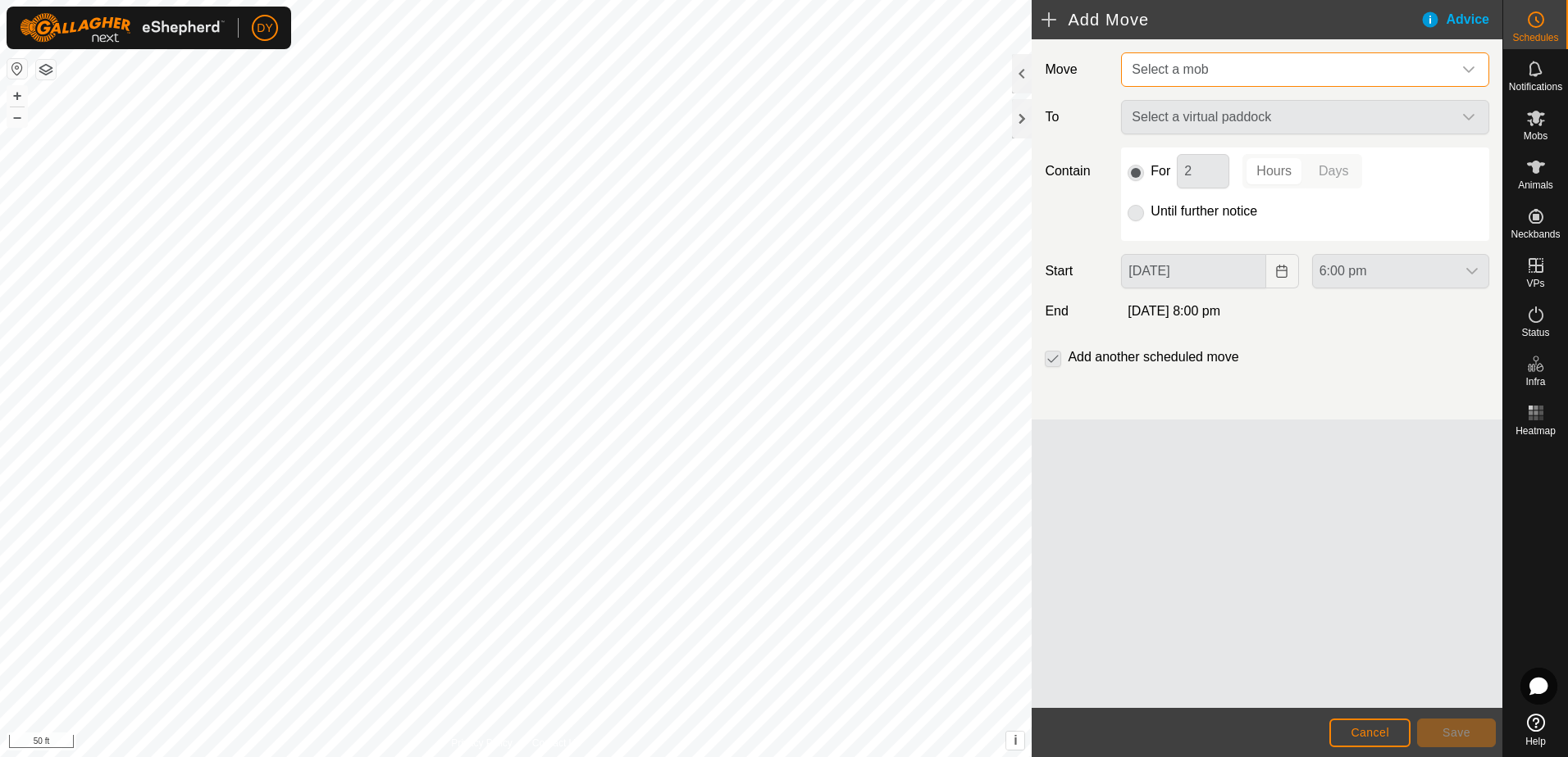
click at [1226, 78] on span "Select a mob" at bounding box center [1288, 70] width 327 height 33
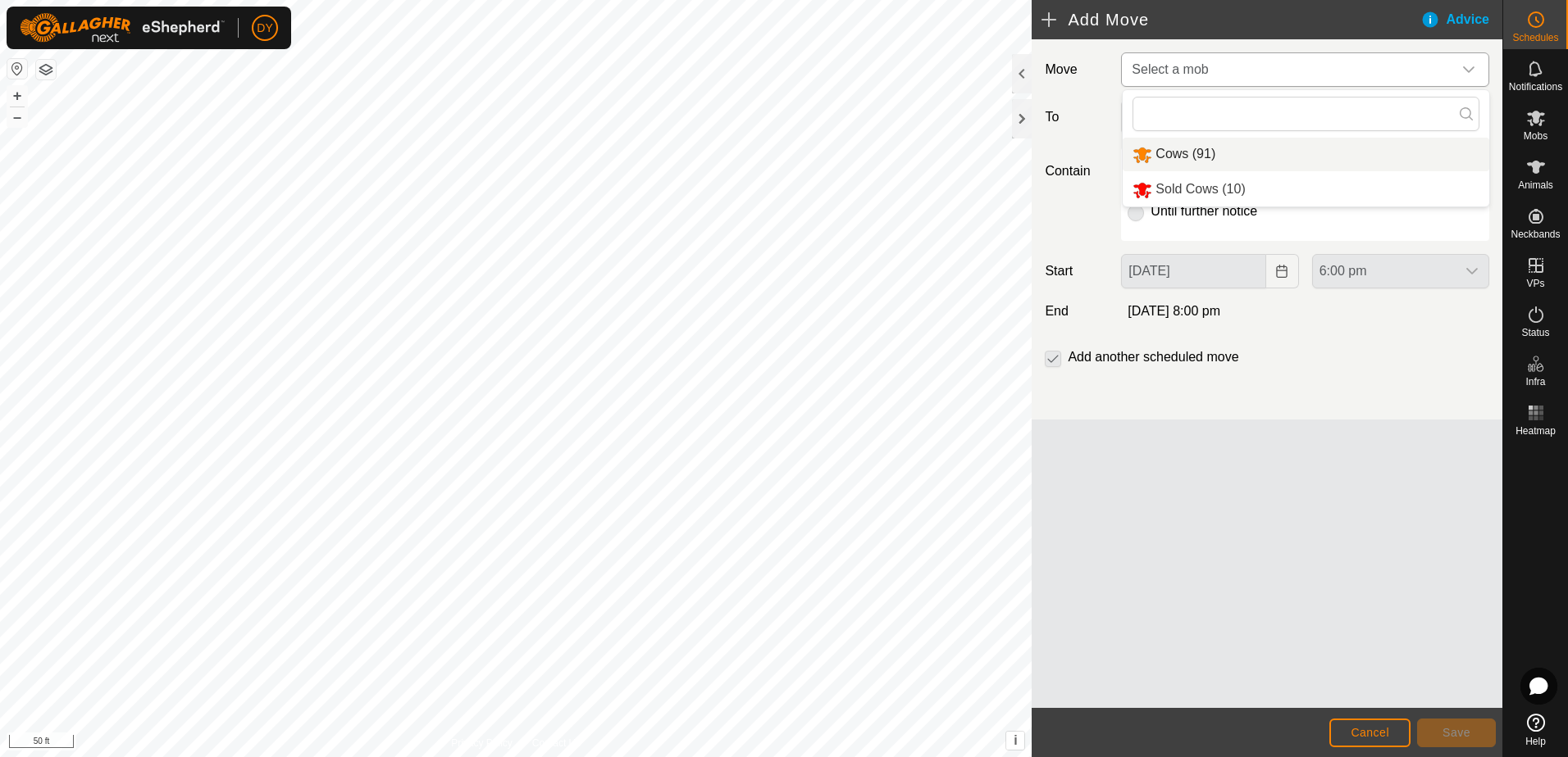
click at [1195, 148] on li "Cows (91)" at bounding box center [1305, 154] width 366 height 34
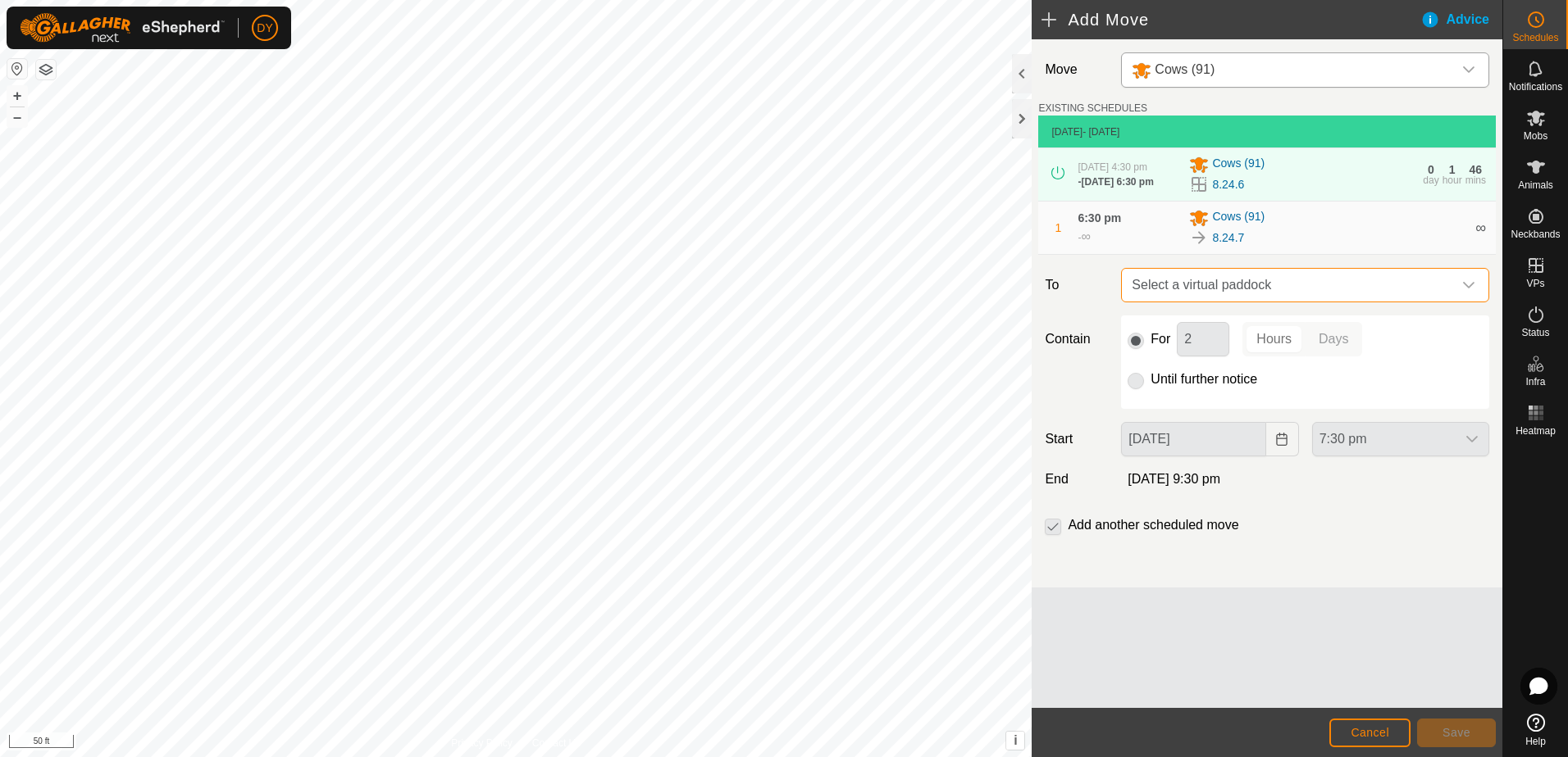
click at [1218, 292] on span "Select a virtual paddock" at bounding box center [1288, 285] width 327 height 33
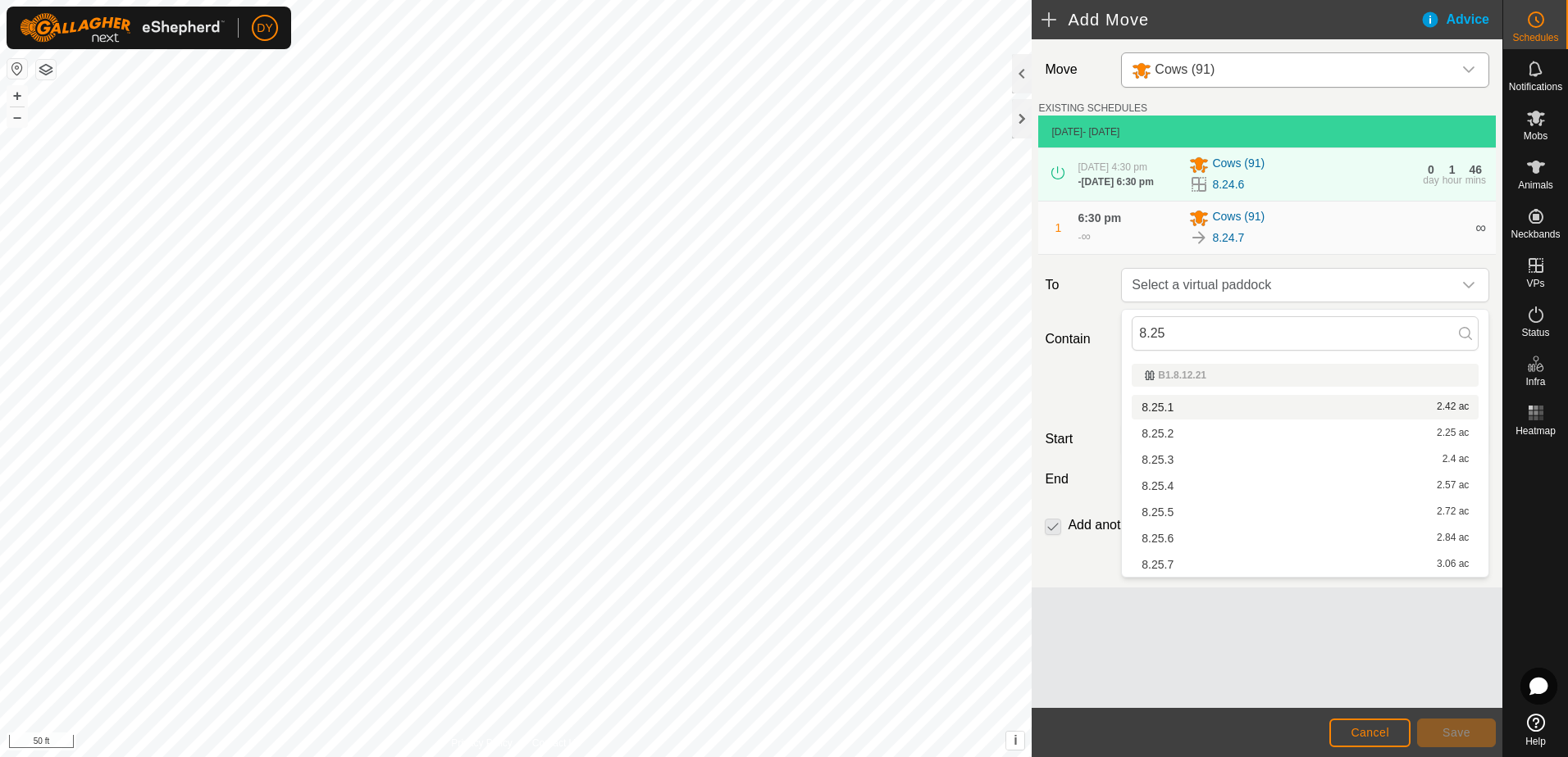
type input "8.25"
click at [1175, 408] on li "8.25.1 2.42 ac" at bounding box center [1304, 407] width 347 height 24
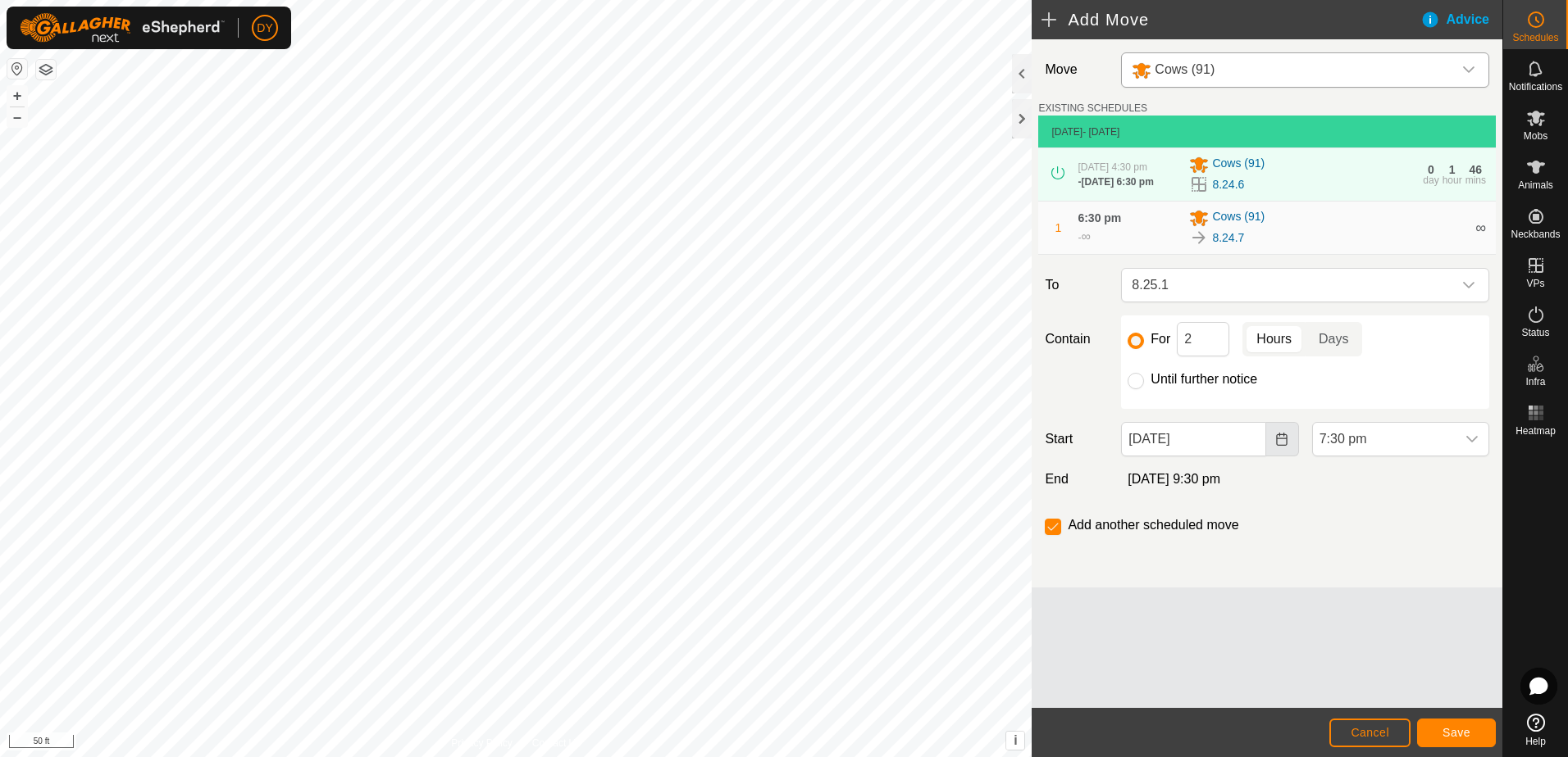
click at [1283, 444] on icon "Choose Date" at bounding box center [1281, 440] width 11 height 14
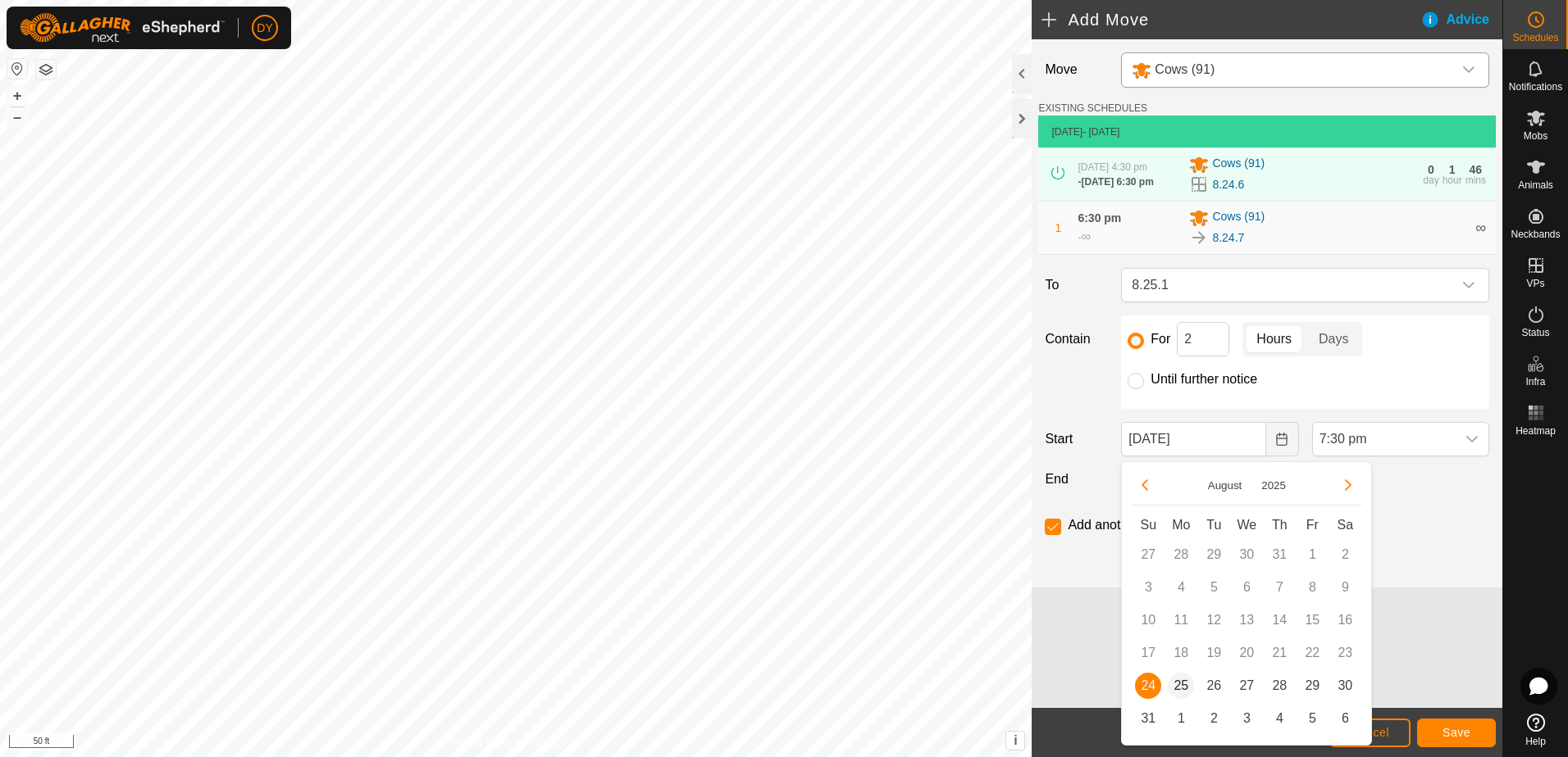
click at [1181, 688] on span "25" at bounding box center [1181, 685] width 26 height 26
type input "[DATE]"
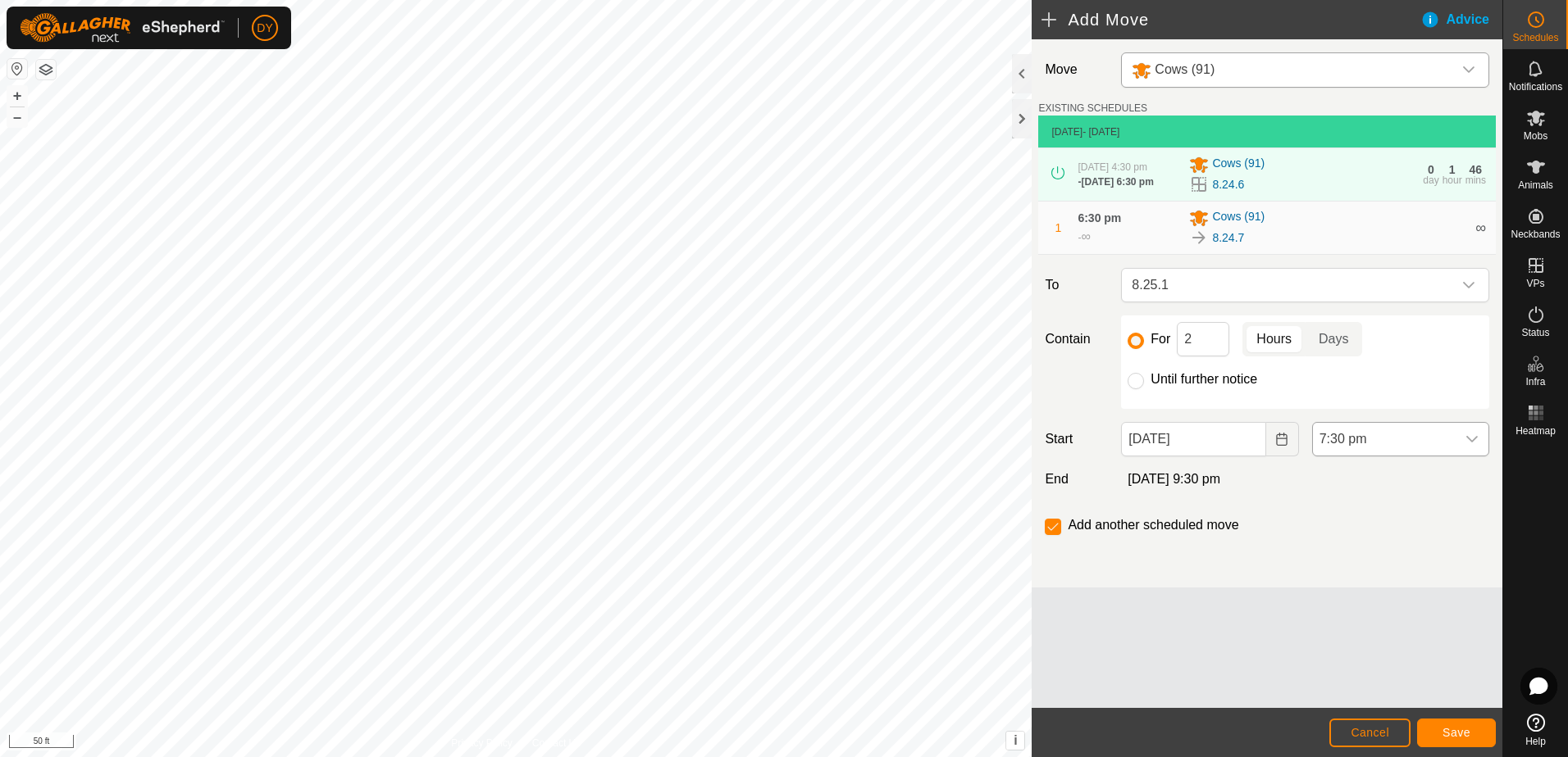
click at [1465, 449] on div "dropdown trigger" at bounding box center [1472, 440] width 33 height 33
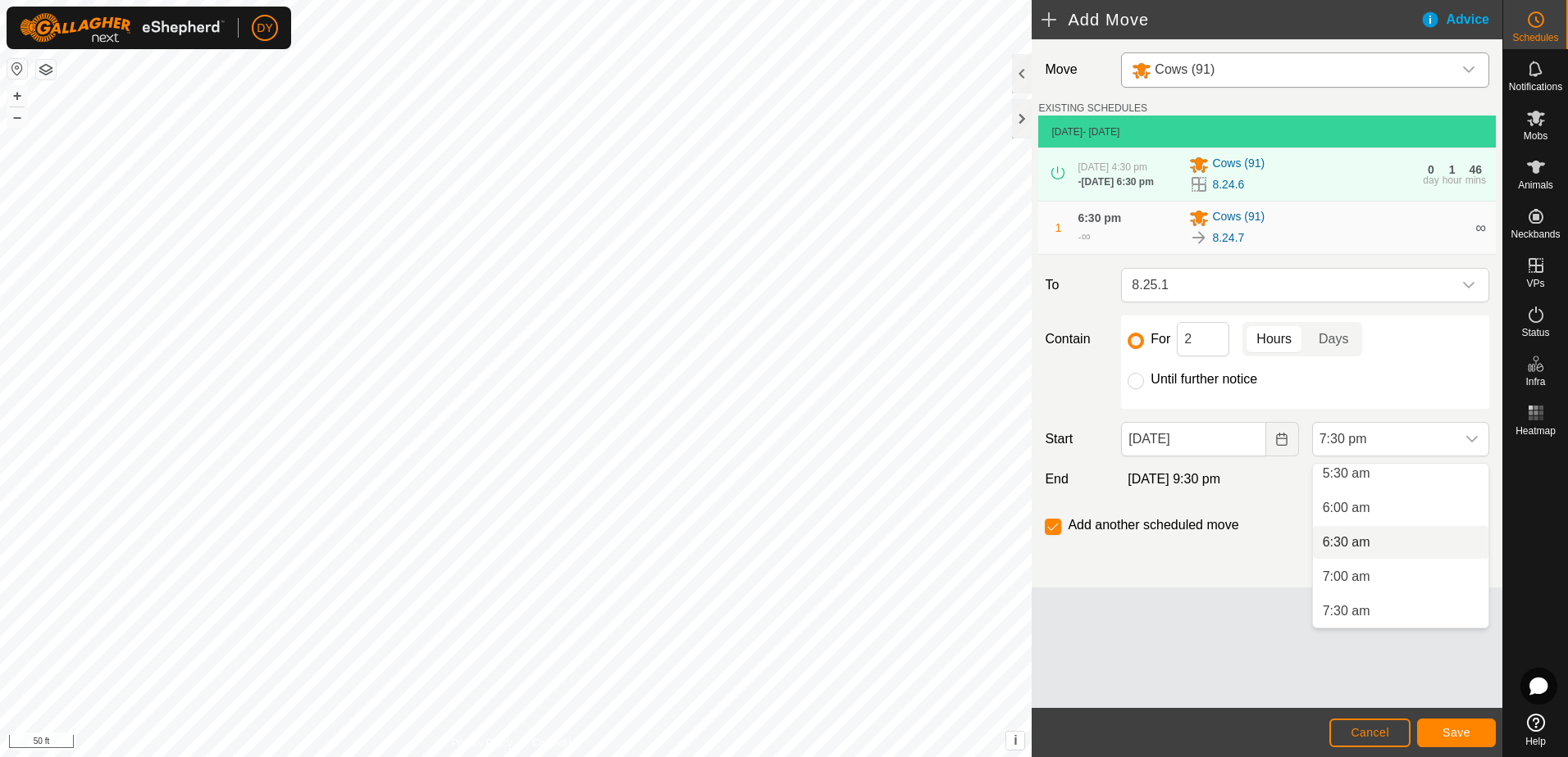
click at [1376, 541] on li "6:30 am" at bounding box center [1400, 543] width 176 height 33
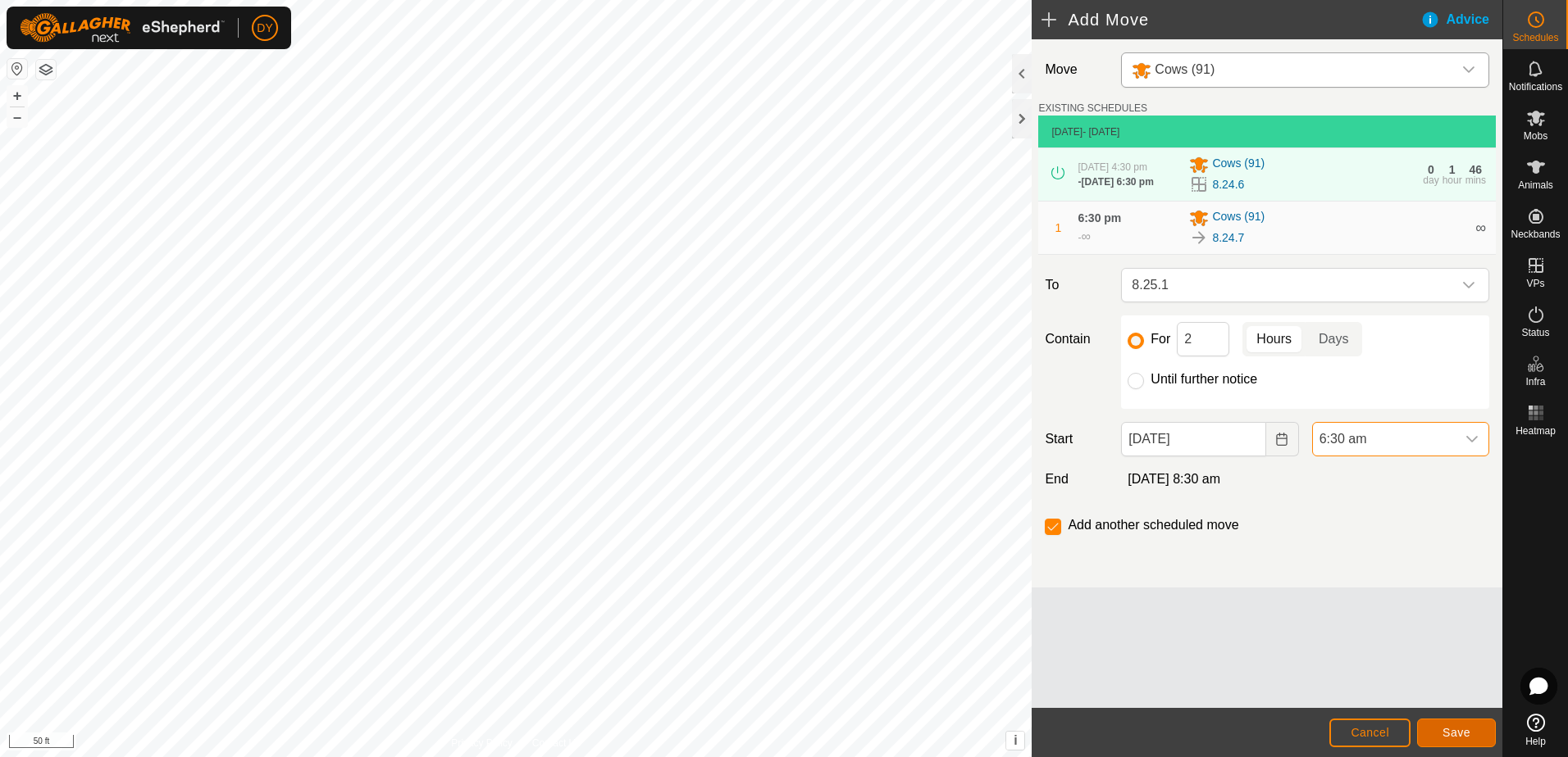
click at [1474, 730] on button "Save" at bounding box center [1455, 734] width 79 height 29
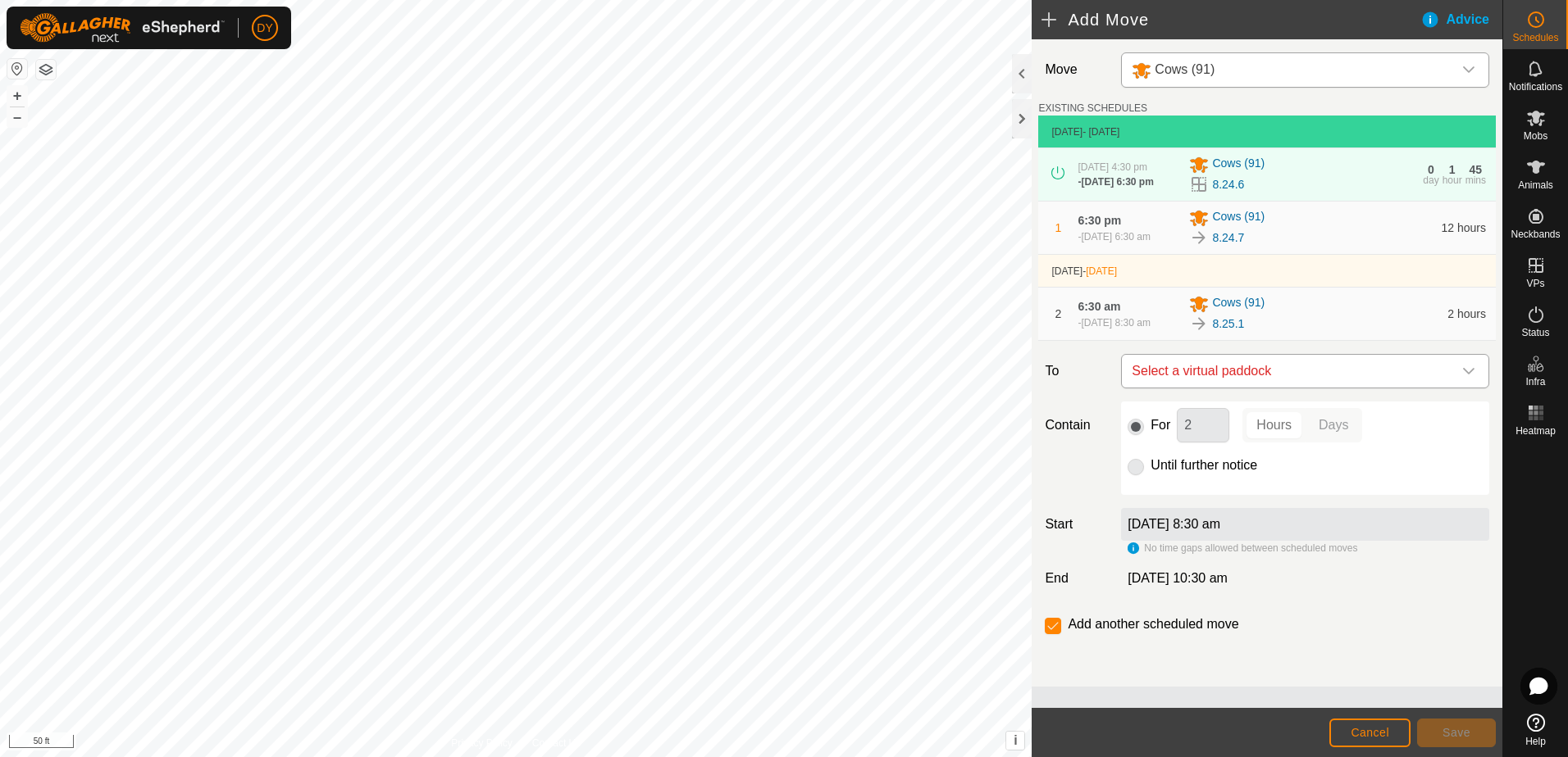
click at [1199, 376] on span "Select a virtual paddock" at bounding box center [1288, 372] width 327 height 33
type input "8.25.2"
click at [1178, 495] on li "8.25.2 2.25 ac" at bounding box center [1304, 493] width 347 height 24
click at [1451, 741] on button "Save" at bounding box center [1455, 734] width 79 height 29
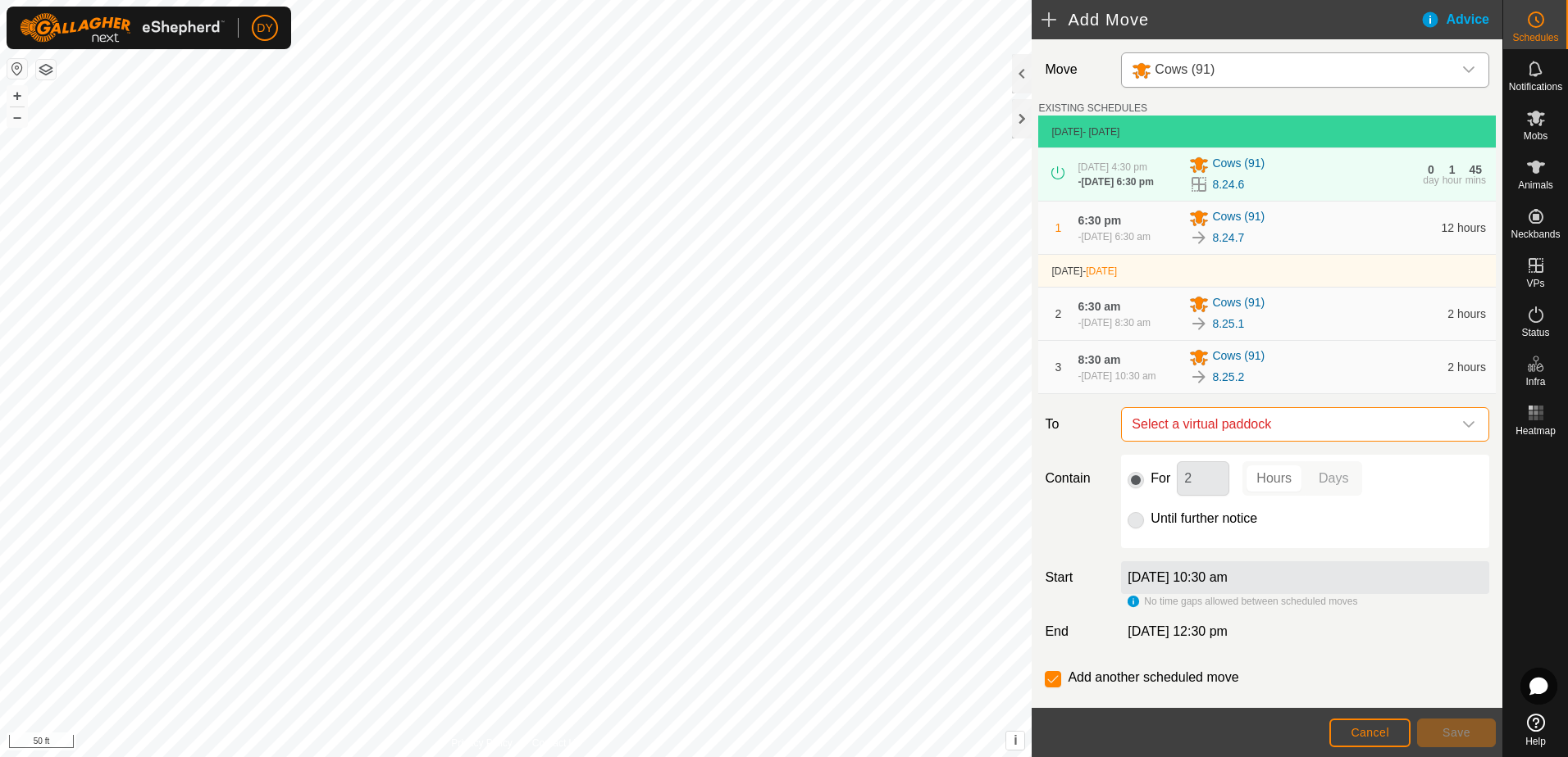
click at [1218, 430] on span "Select a virtual paddock" at bounding box center [1288, 425] width 327 height 33
type input "8.25.3"
click at [1172, 556] on li "8.25.3 2.4 ac" at bounding box center [1298, 553] width 336 height 24
click at [1426, 737] on button "Save" at bounding box center [1455, 734] width 79 height 29
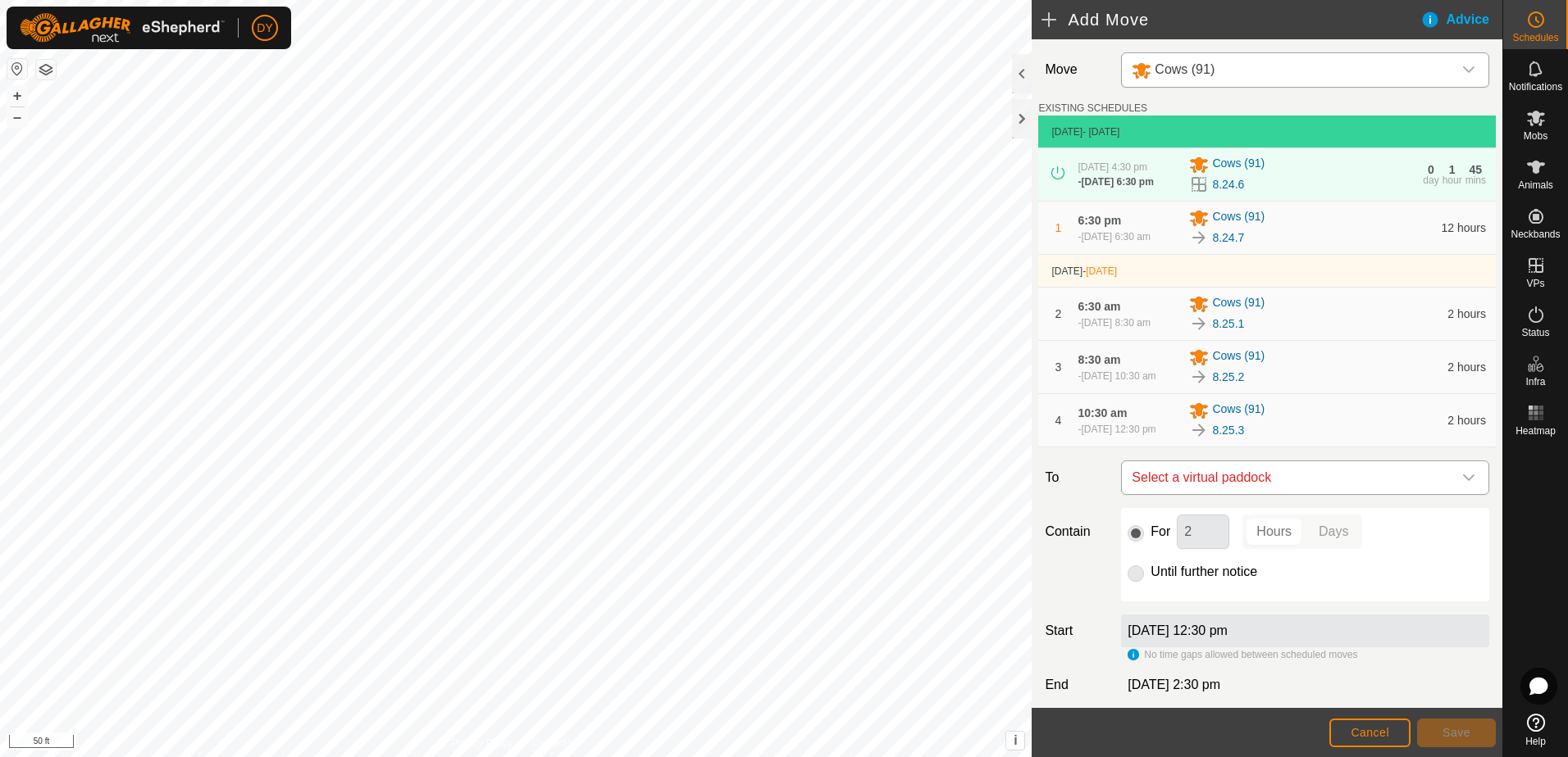
click at [1212, 494] on span "Select a virtual paddock" at bounding box center [1288, 477] width 327 height 33
type input "8.25.4"
click at [1172, 609] on li "8.25.4 2.57 ac" at bounding box center [1298, 614] width 336 height 24
click at [1451, 736] on span "Save" at bounding box center [1455, 733] width 28 height 14
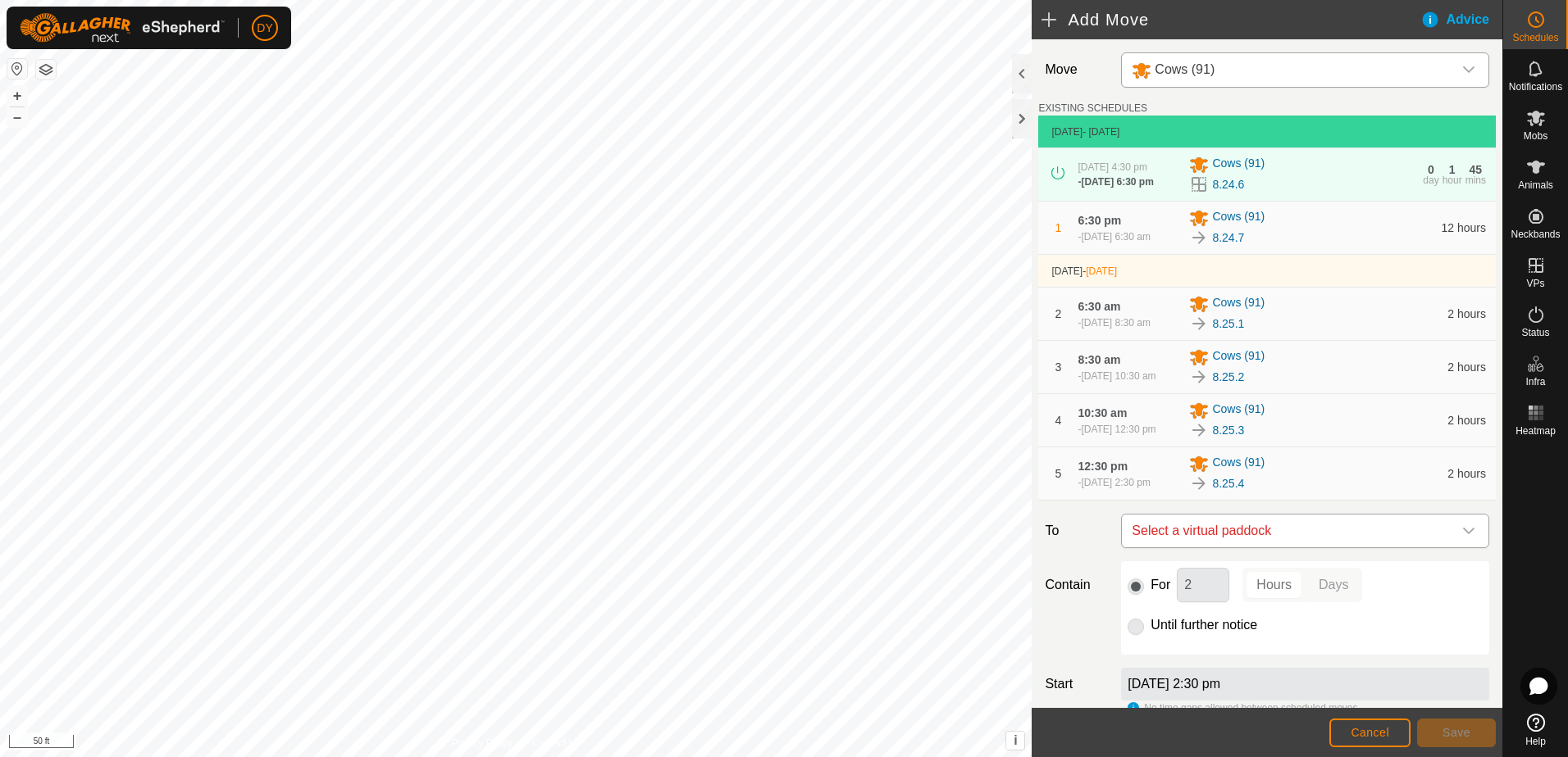
click at [1316, 547] on span "Select a virtual paddock" at bounding box center [1288, 531] width 327 height 33
type input "8.25.5"
click at [1151, 665] on li "8.25.5 2.72 ac" at bounding box center [1298, 668] width 336 height 24
click at [1452, 729] on span "Save" at bounding box center [1455, 733] width 28 height 14
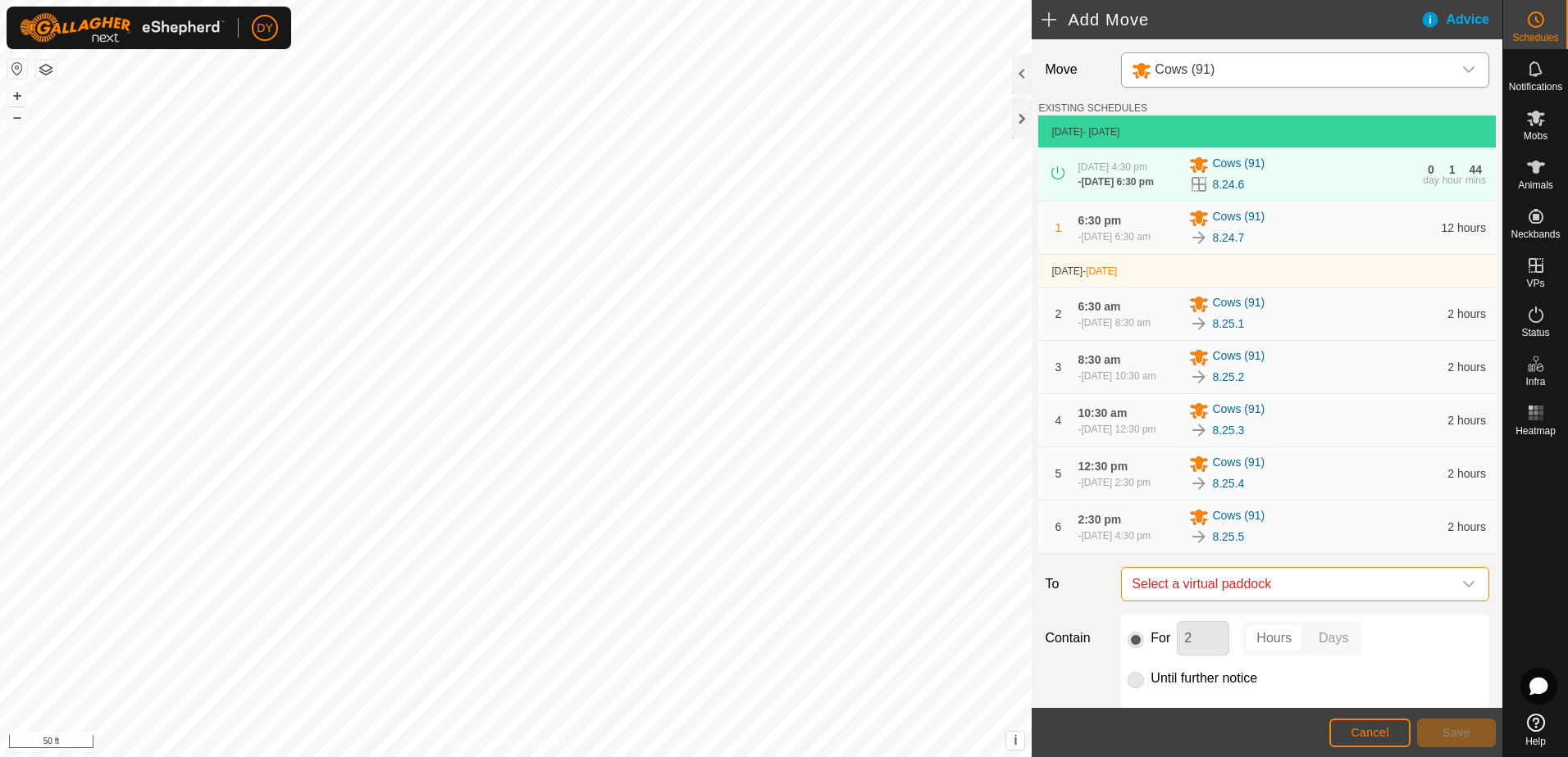
click at [1200, 601] on span "Select a virtual paddock" at bounding box center [1288, 584] width 327 height 33
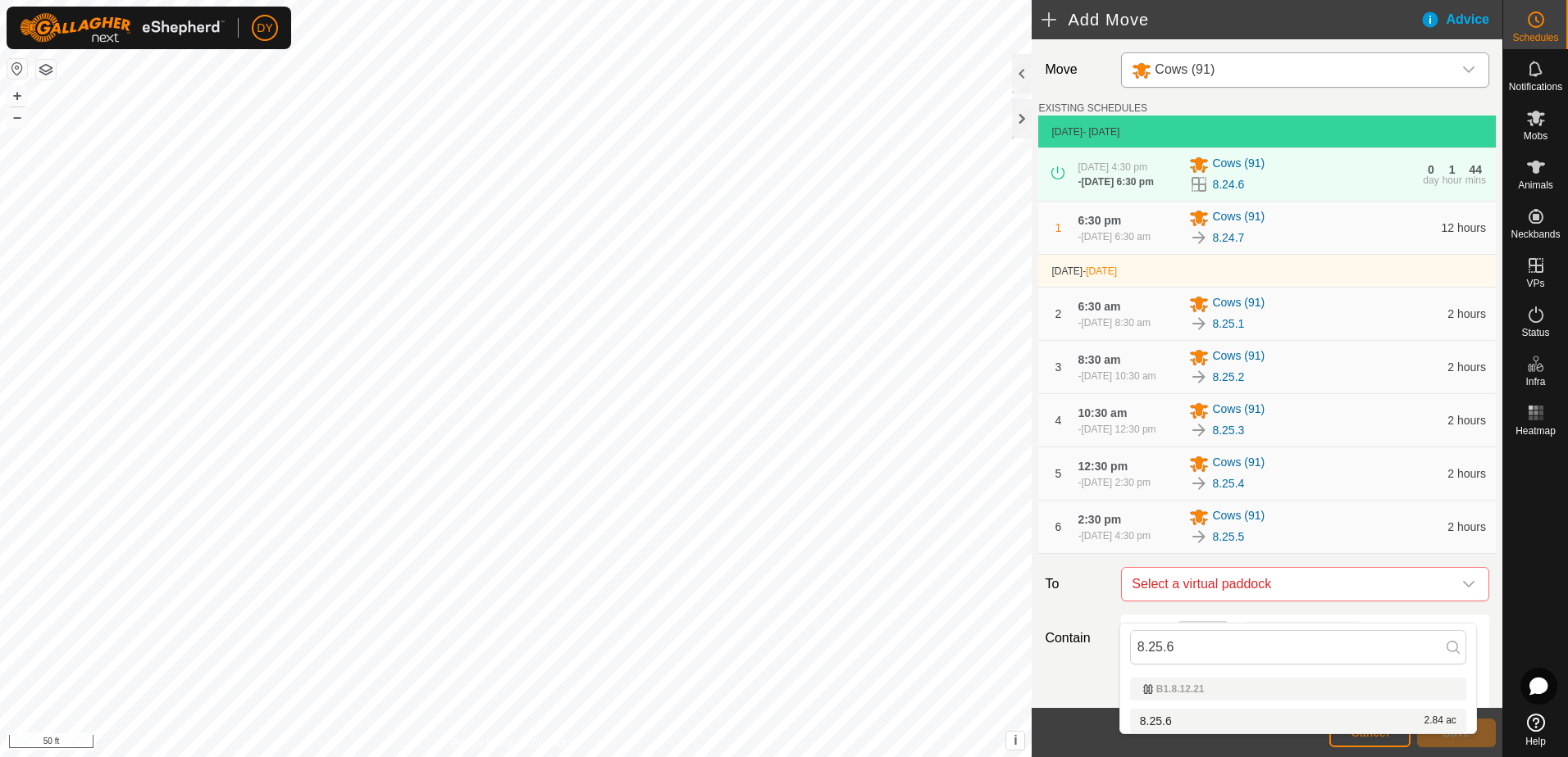
type input "8.25.6"
click at [1157, 719] on li "8.25.6 2.84 ac" at bounding box center [1298, 720] width 336 height 24
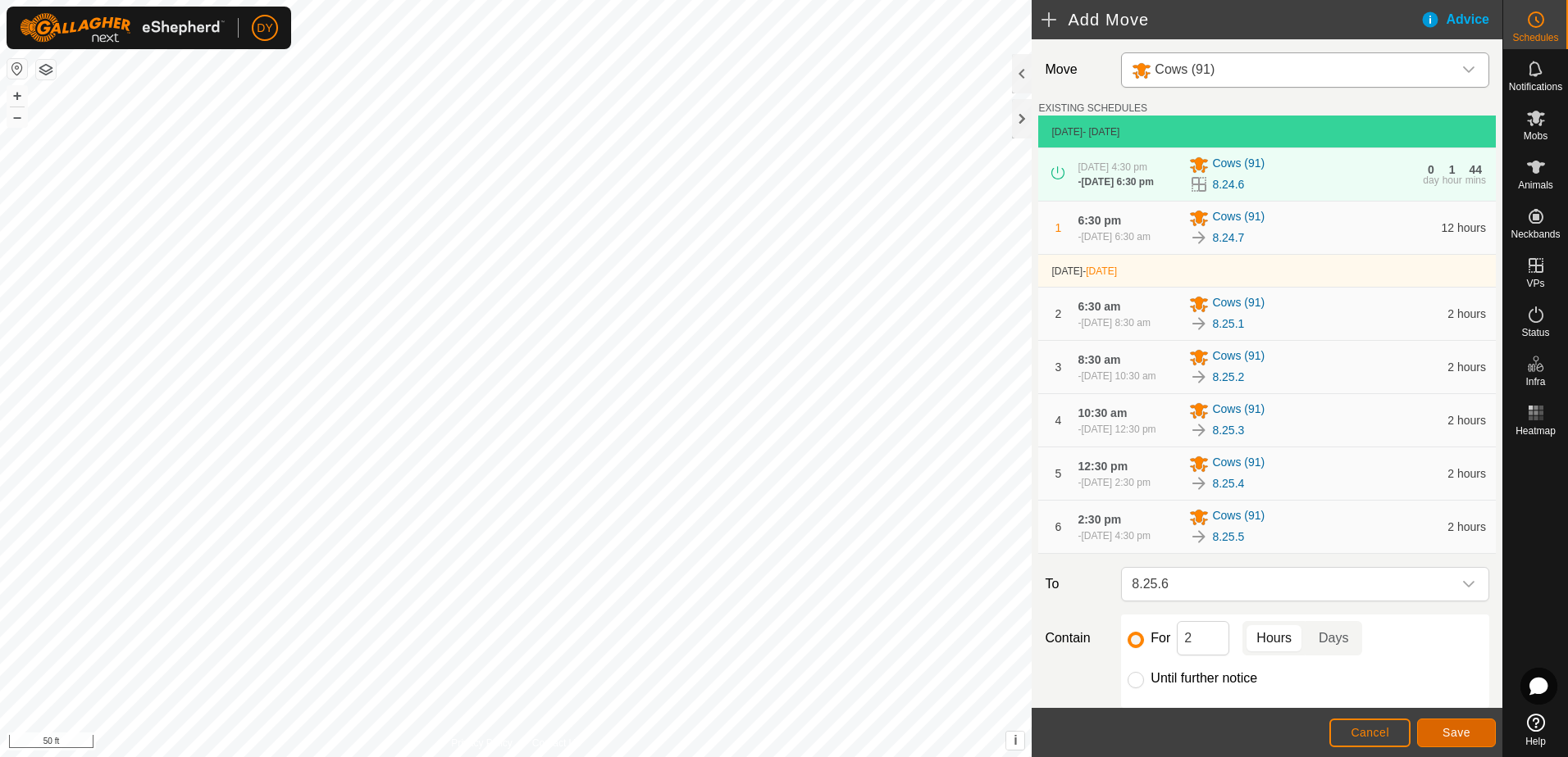
click at [1441, 734] on button "Save" at bounding box center [1455, 734] width 79 height 29
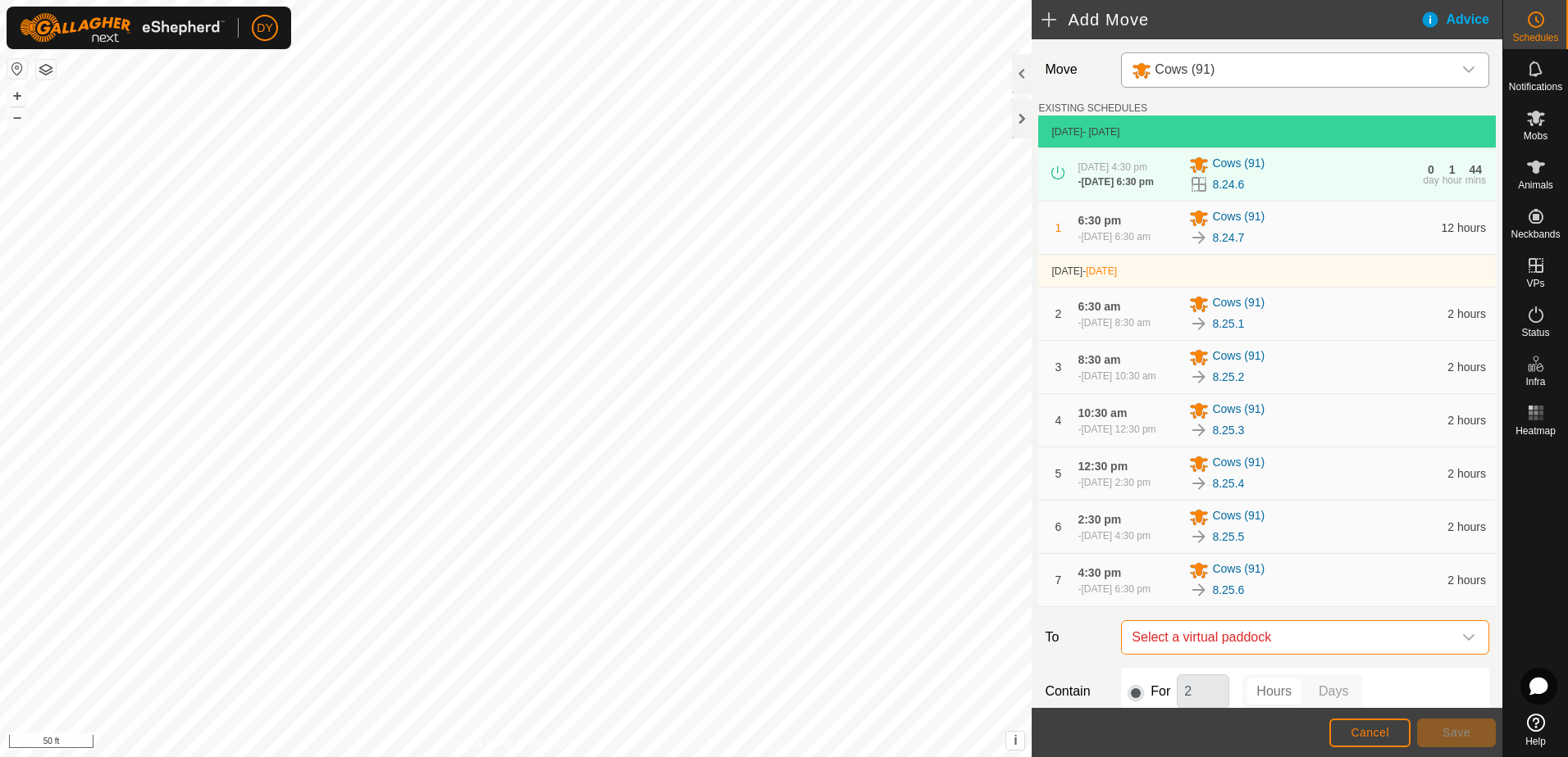
click at [1179, 654] on span "Select a virtual paddock" at bounding box center [1288, 638] width 327 height 33
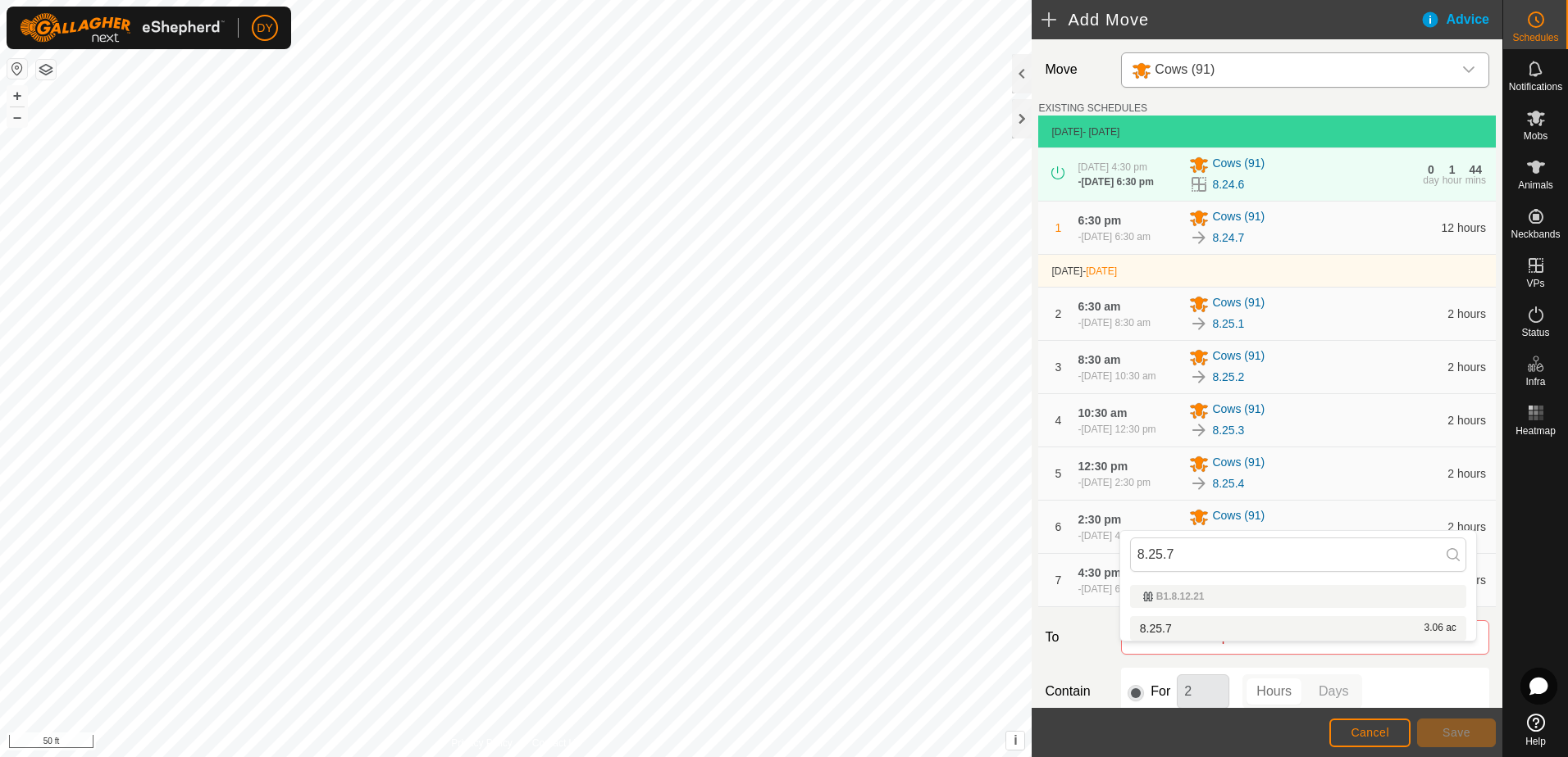
type input "8.25.7"
click at [1156, 628] on li "8.25.7 3.06 ac" at bounding box center [1298, 628] width 336 height 24
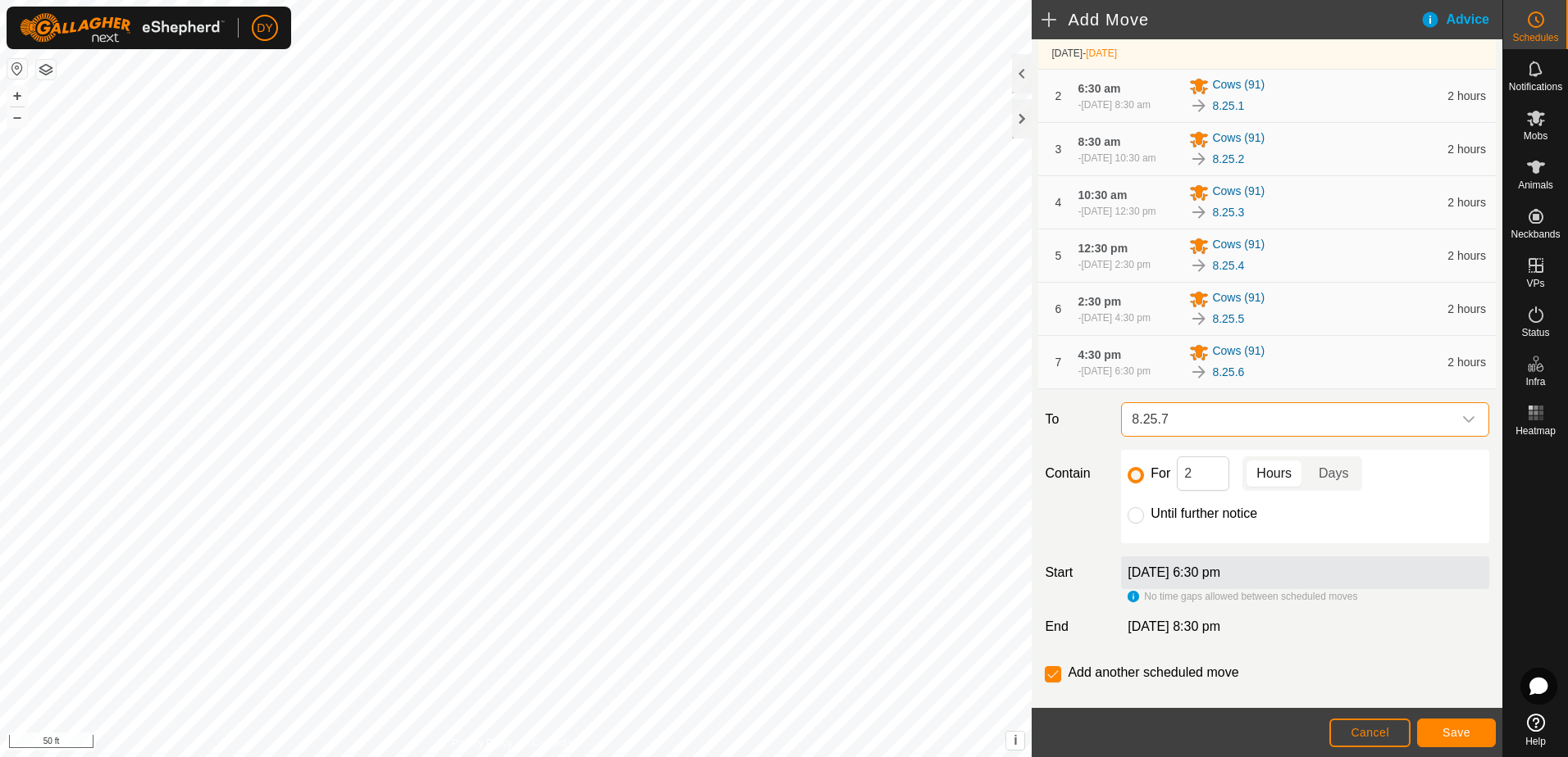
scroll to position [265, 0]
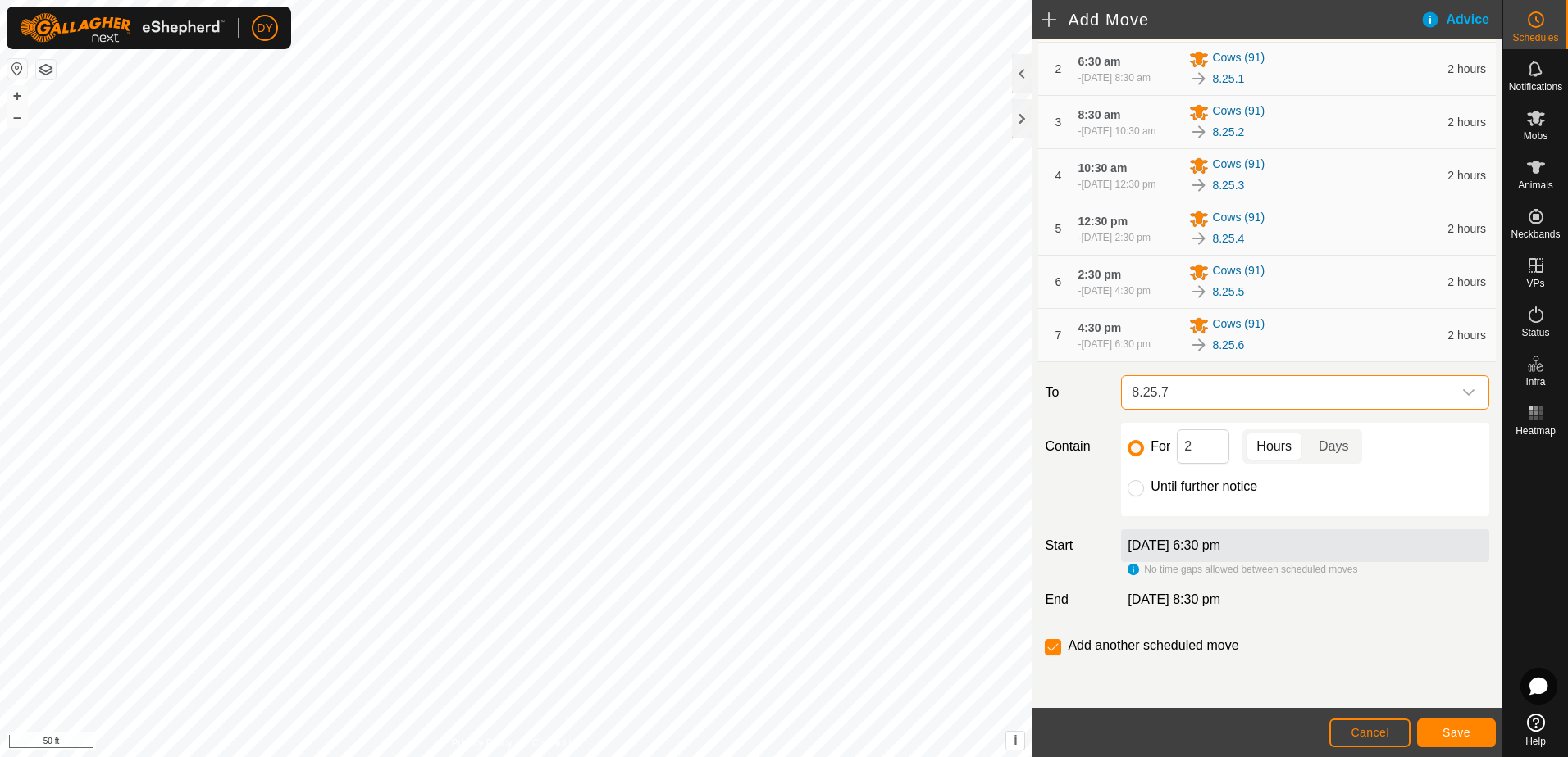
click at [1122, 488] on div "For 2 Hours Days Until further notice" at bounding box center [1304, 470] width 368 height 93
click at [1138, 488] on input "Until further notice" at bounding box center [1135, 488] width 17 height 16
radio input "true"
checkbox input "false"
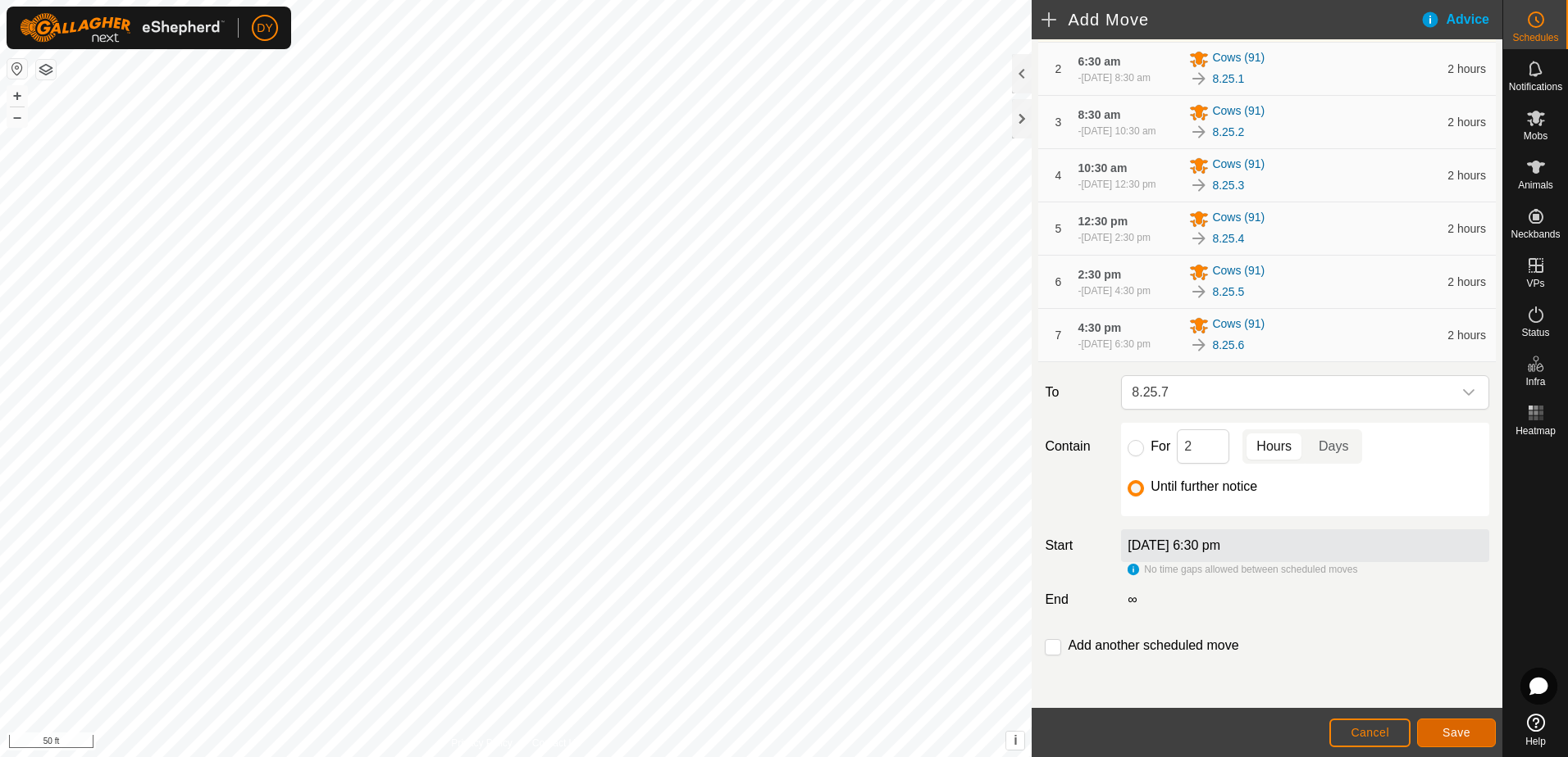
click at [1444, 732] on span "Save" at bounding box center [1455, 733] width 28 height 14
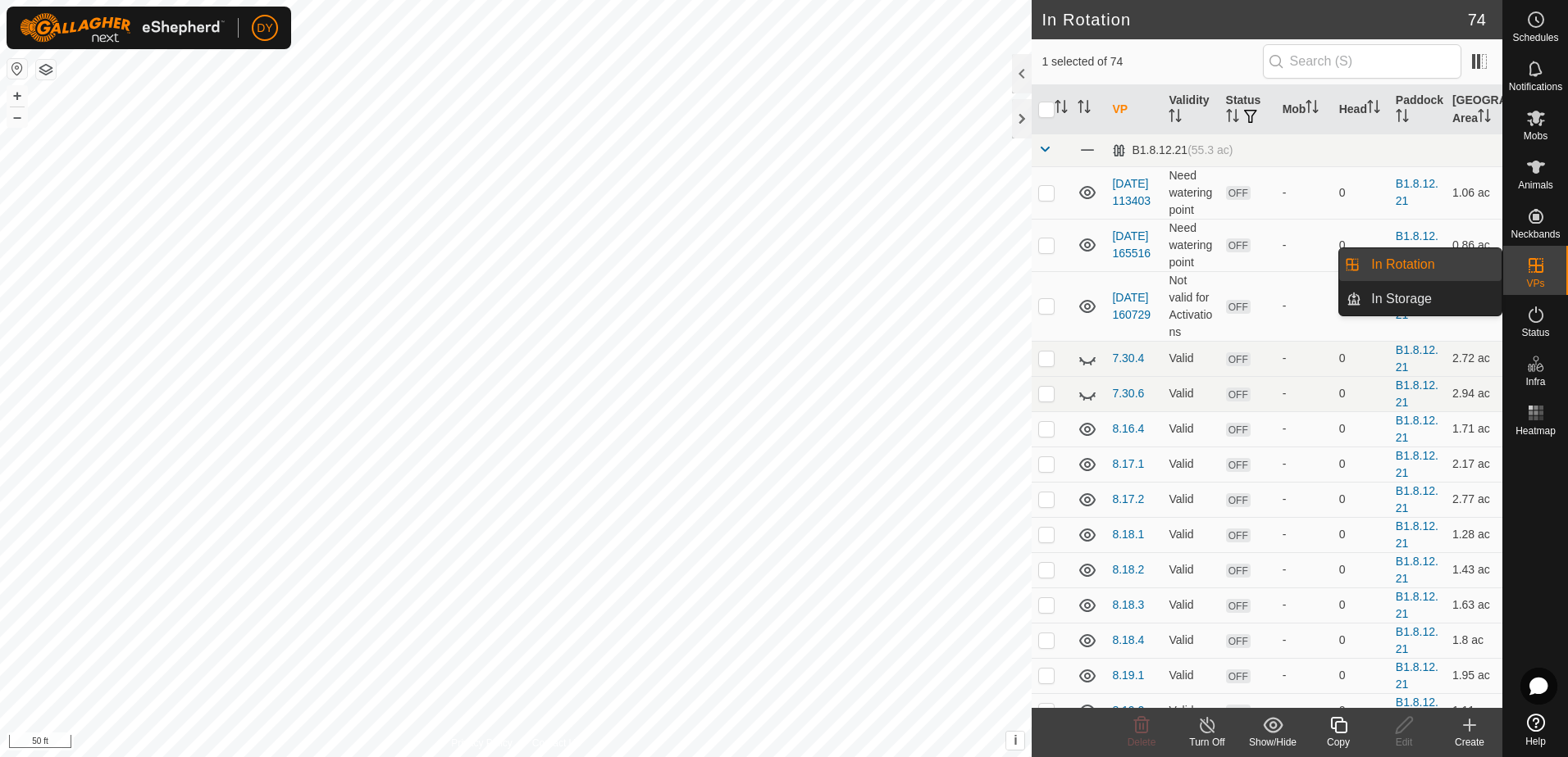
click at [1442, 263] on link "In Rotation" at bounding box center [1431, 265] width 140 height 33
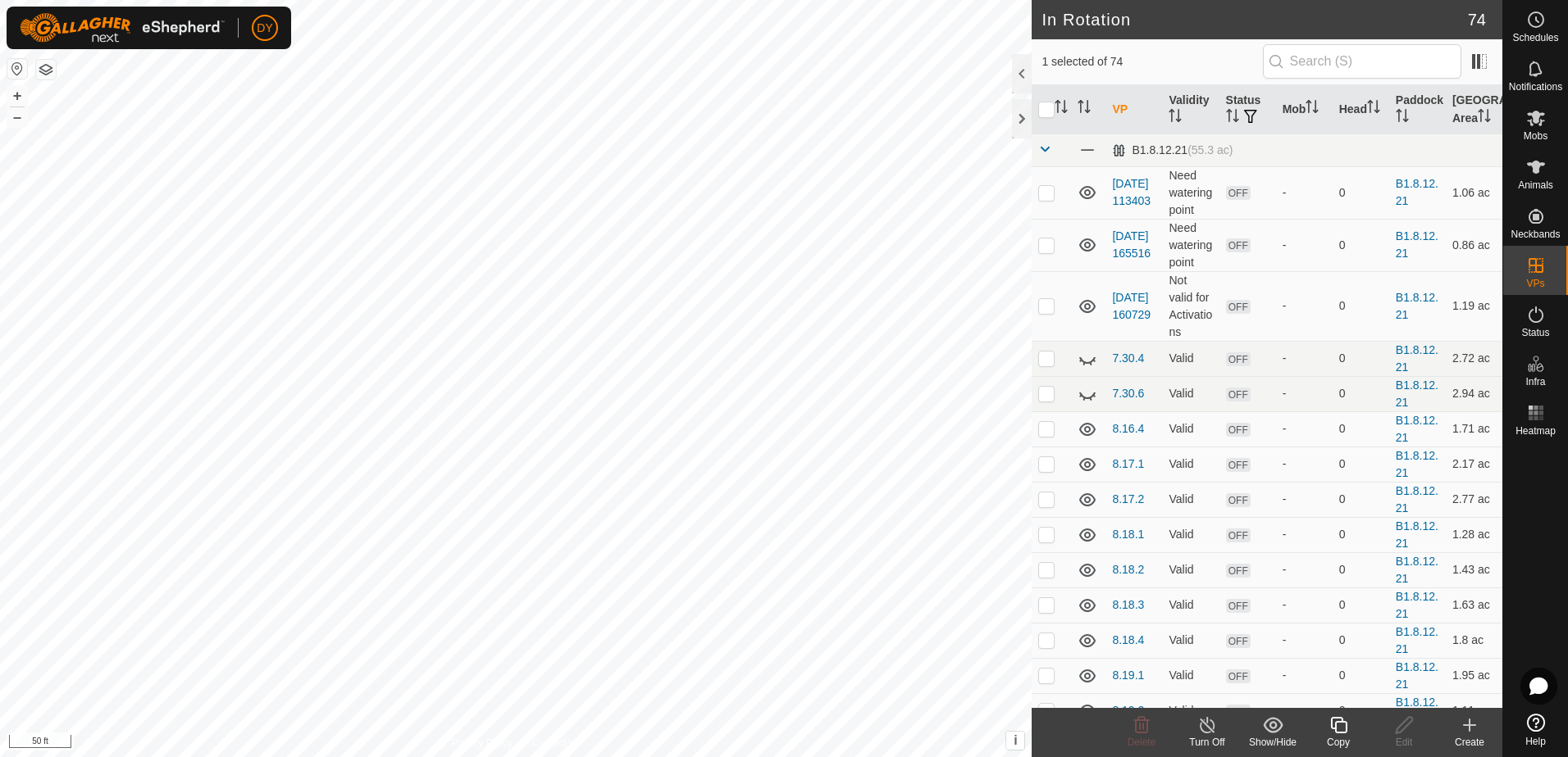
click at [1337, 725] on icon at bounding box center [1338, 725] width 20 height 19
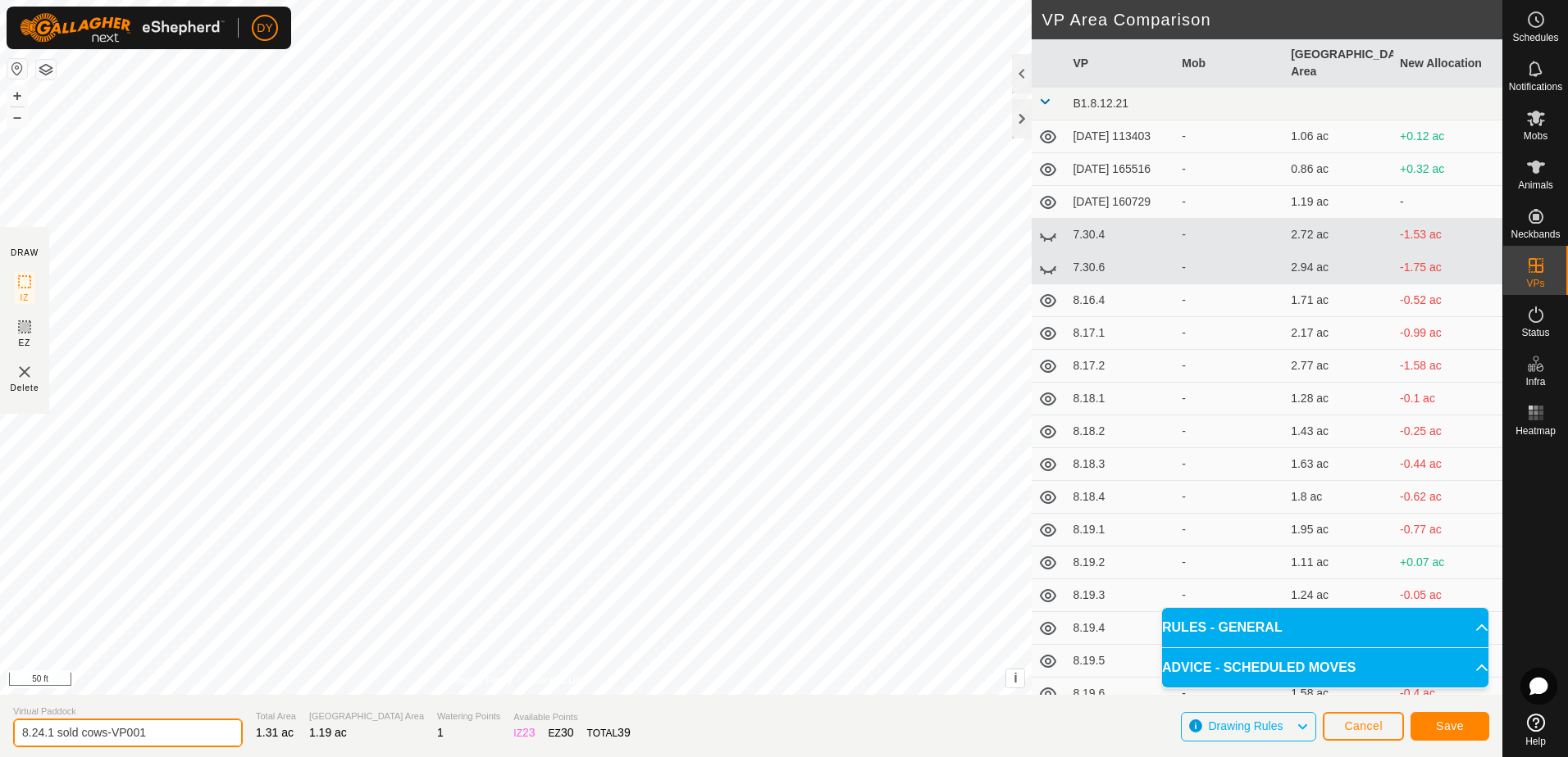
drag, startPoint x: 159, startPoint y: 735, endPoint x: 39, endPoint y: 730, distance: 120.1
click at [39, 730] on input "8.24.1 sold cows-VP001" at bounding box center [128, 734] width 229 height 29
type input "8.25.1 Sold Cows"
click at [1431, 725] on button "Save" at bounding box center [1450, 727] width 79 height 29
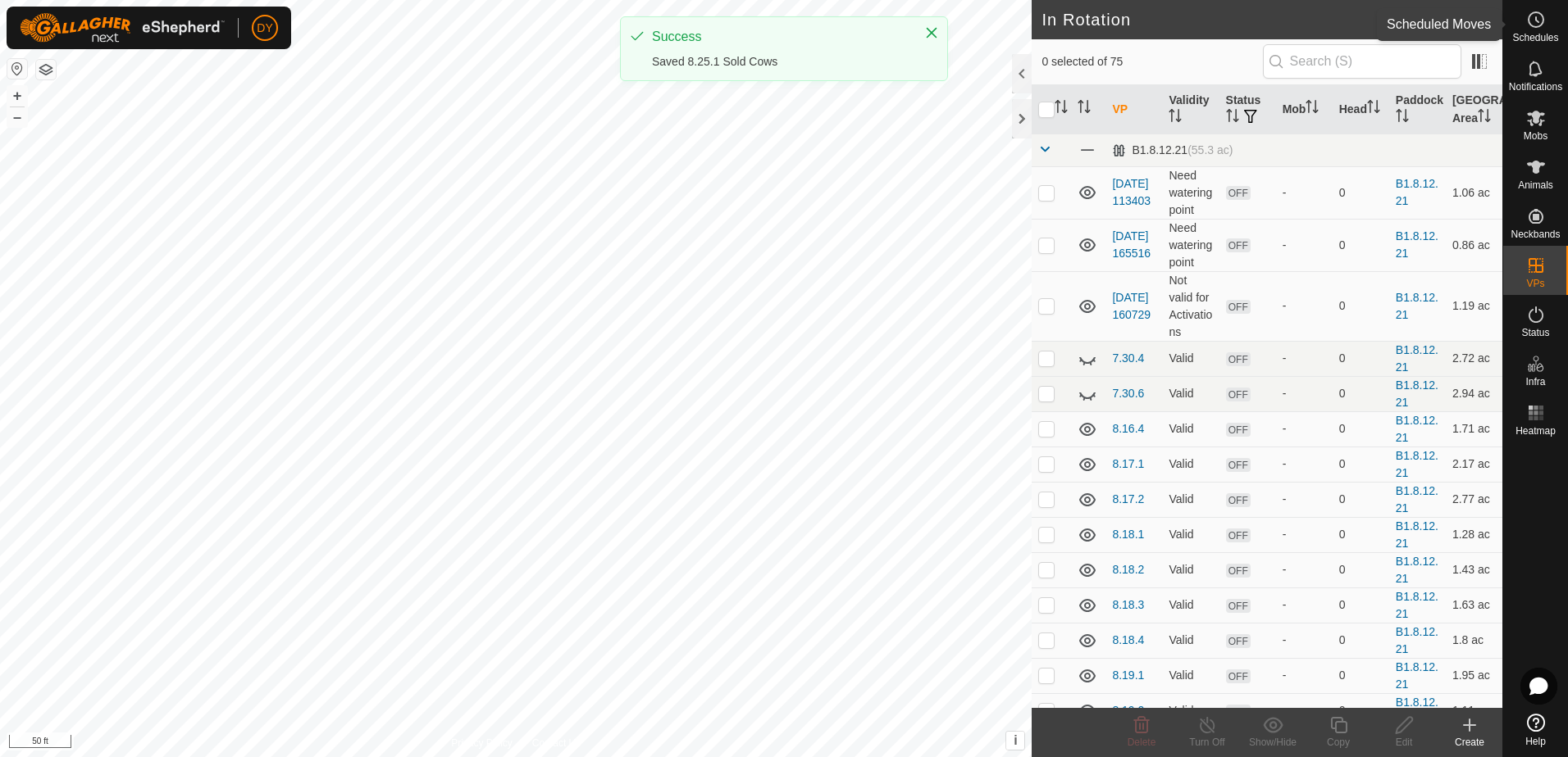
click at [1536, 23] on icon at bounding box center [1536, 19] width 19 height 19
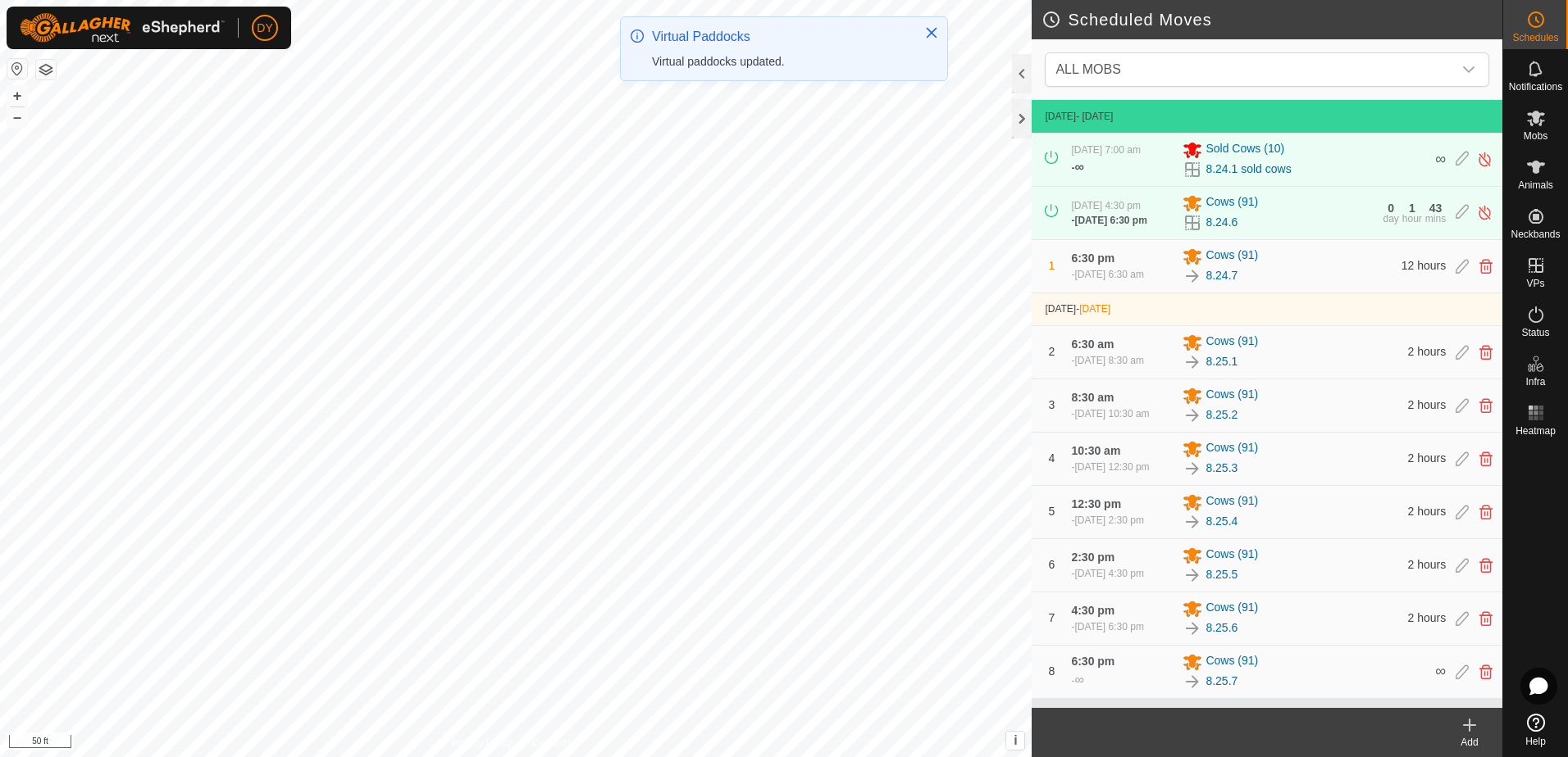
click at [1471, 725] on icon at bounding box center [1469, 725] width 12 height 0
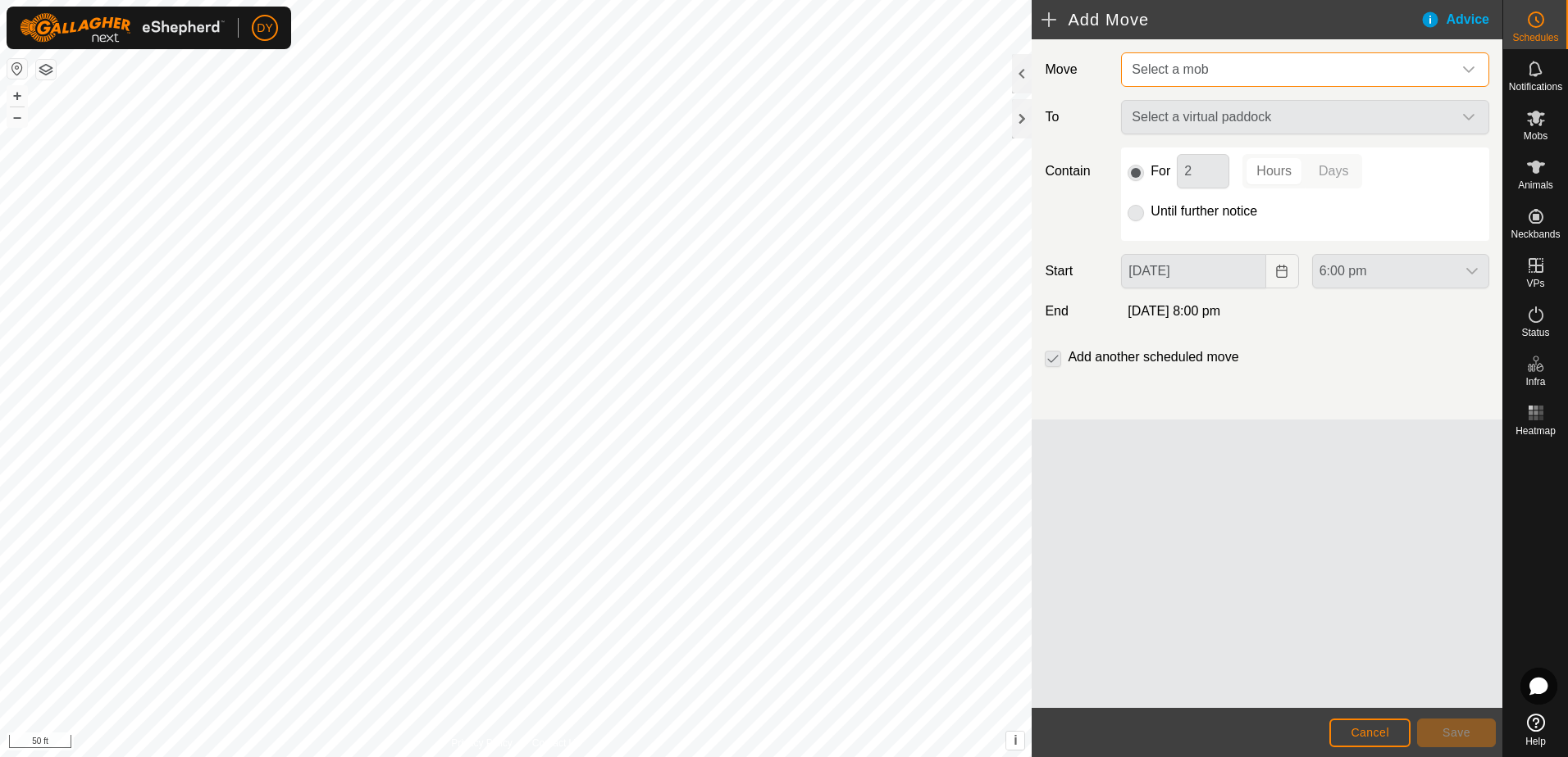
click at [1184, 70] on span "Select a mob" at bounding box center [1169, 69] width 77 height 14
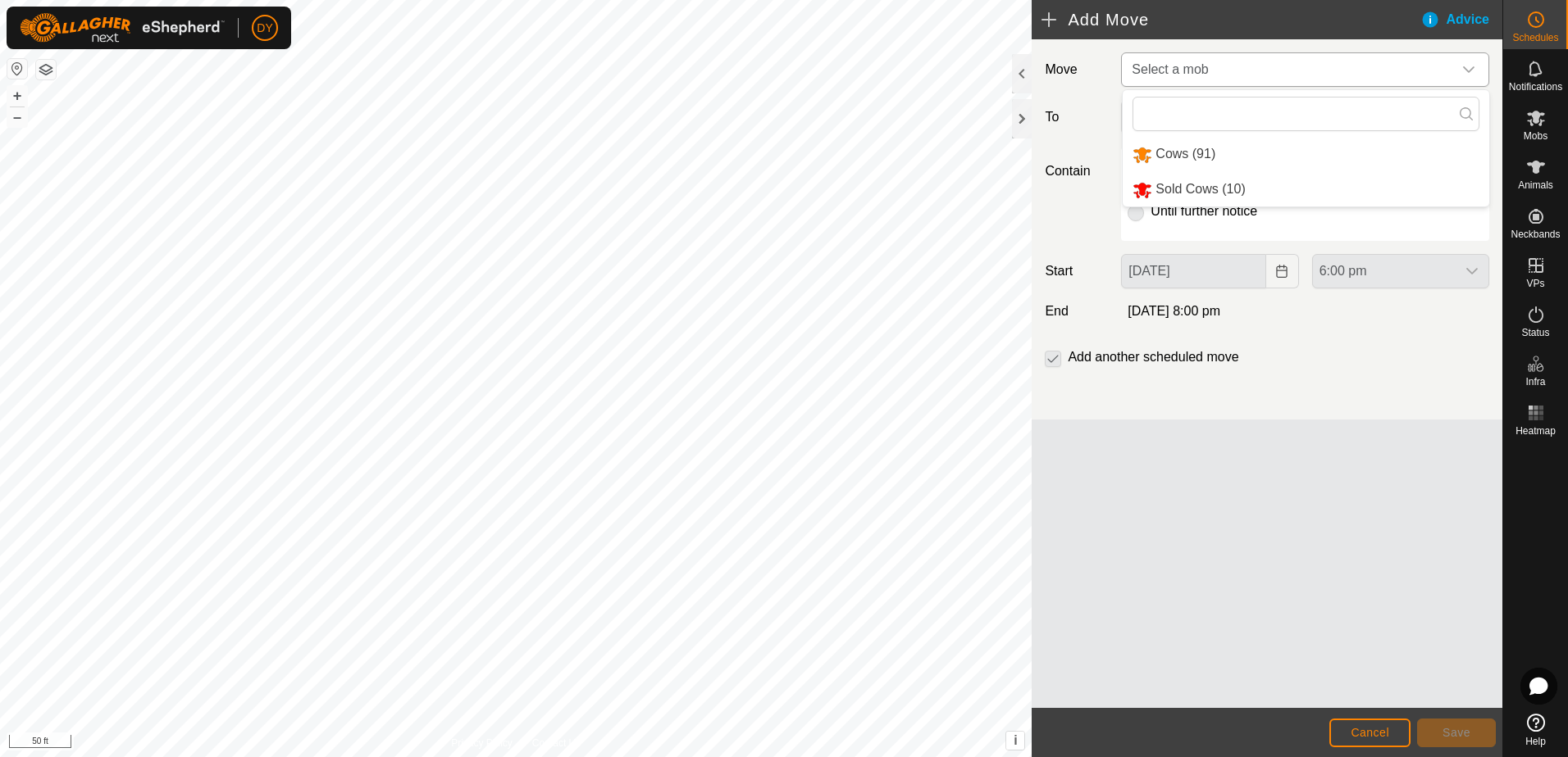
click at [1163, 189] on li "Sold Cows (10)" at bounding box center [1305, 189] width 366 height 34
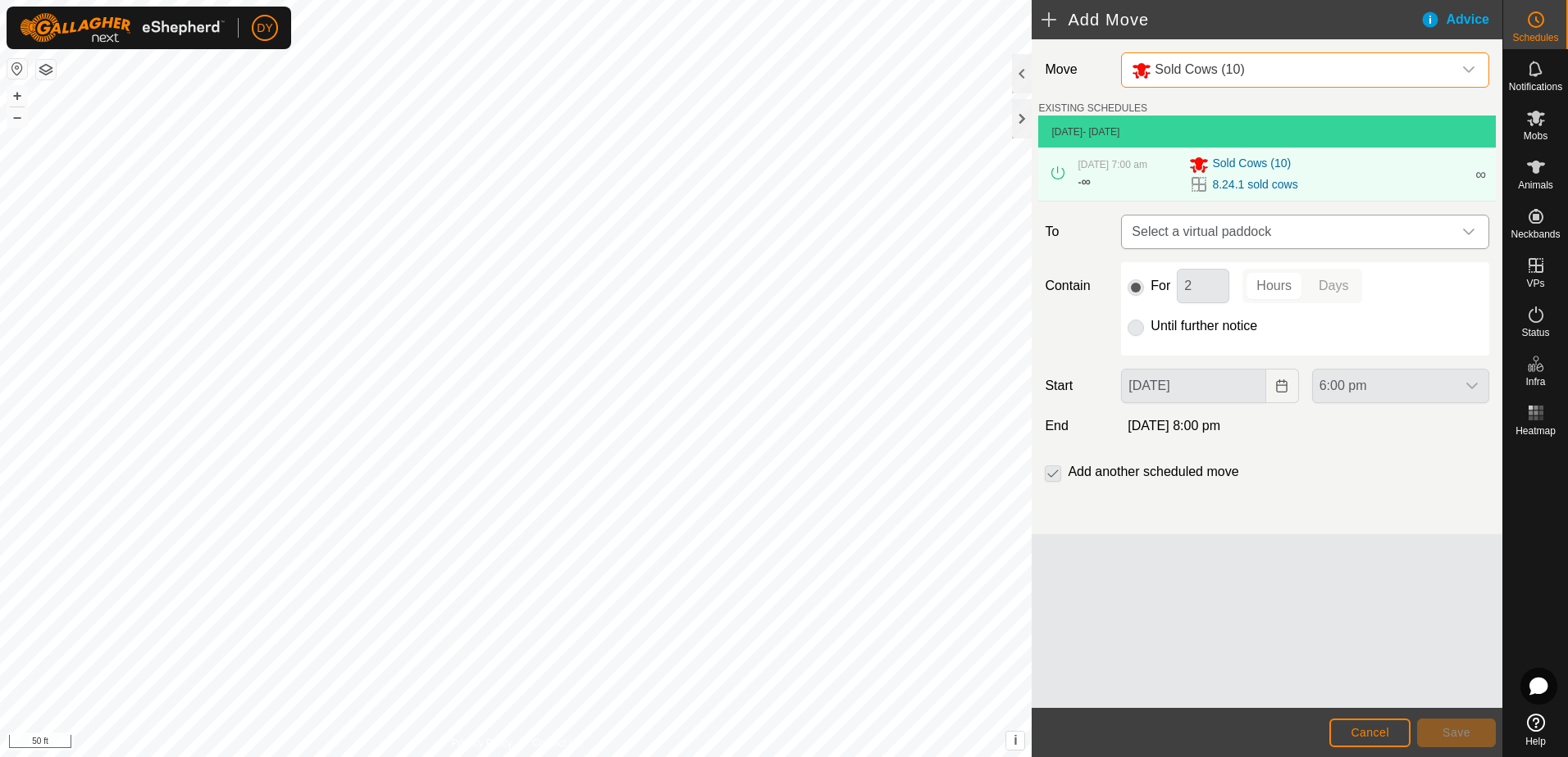
click at [1157, 229] on span "Select a virtual paddock" at bounding box center [1288, 232] width 327 height 33
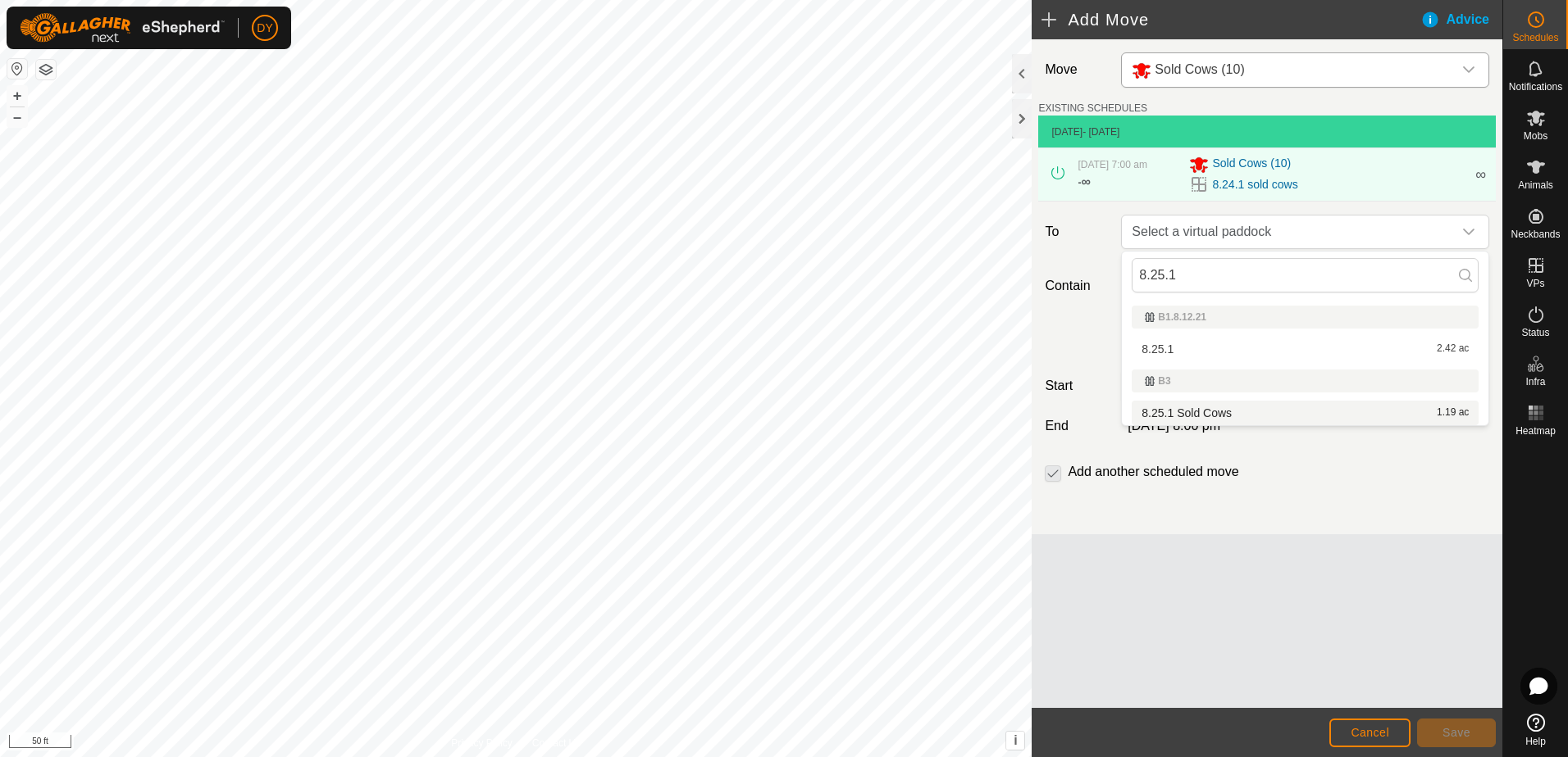
type input "8.25.1"
click at [1159, 406] on li "8.25.1 Sold Cows 1.19 ac" at bounding box center [1304, 412] width 347 height 24
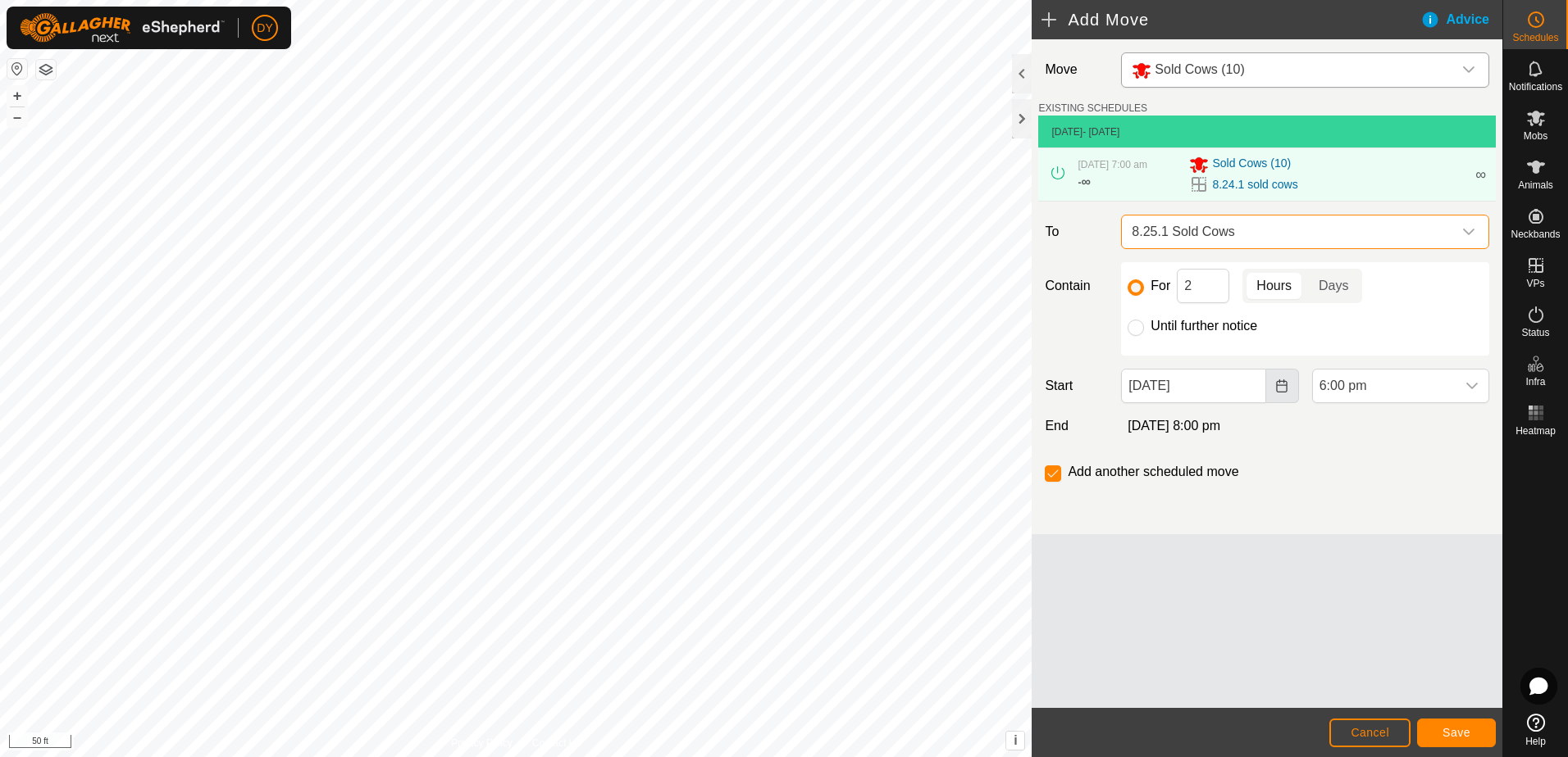
click at [1281, 389] on icon "Choose Date" at bounding box center [1282, 386] width 14 height 14
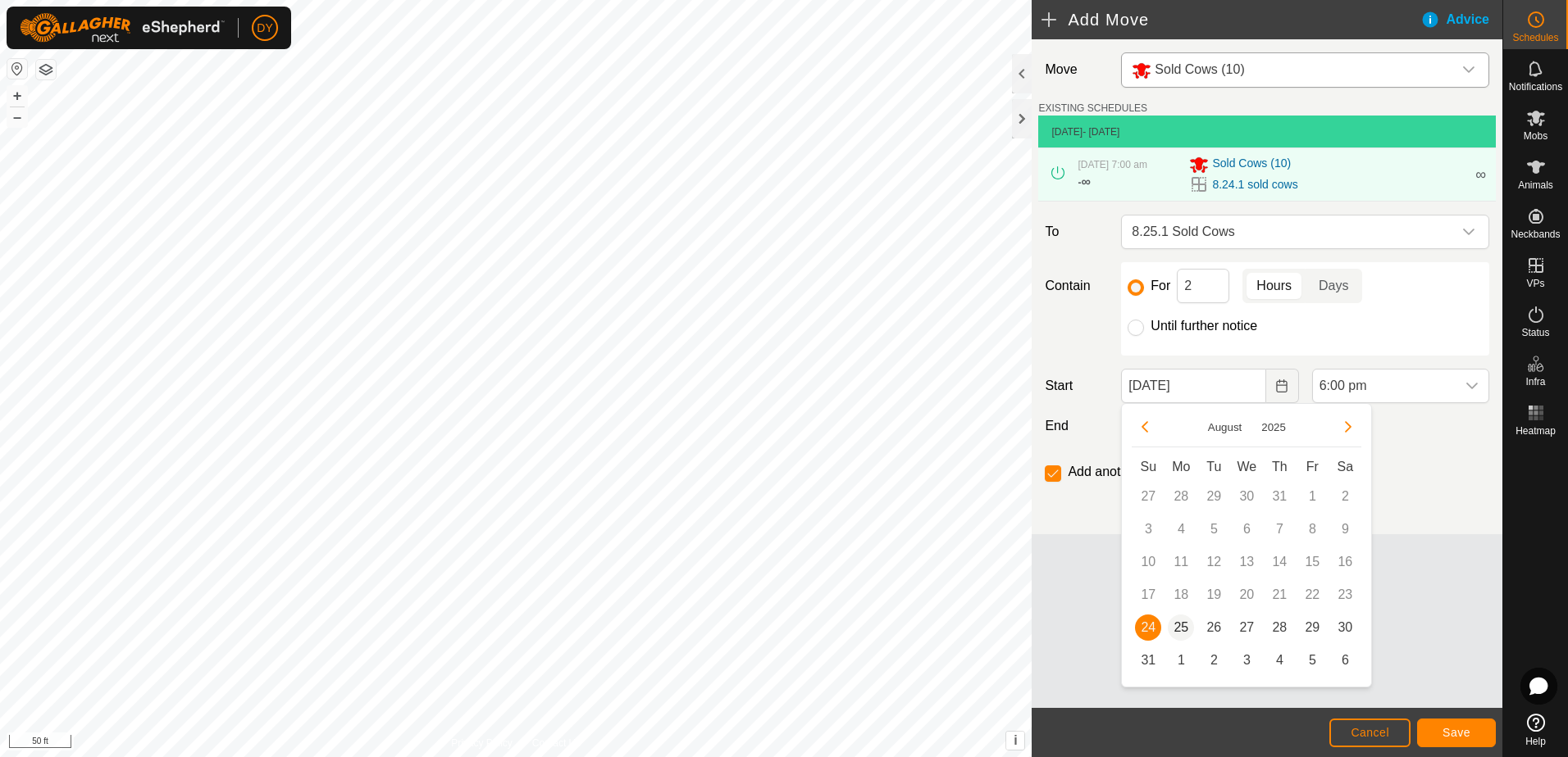
click at [1181, 625] on span "25" at bounding box center [1181, 627] width 26 height 26
type input "[DATE]"
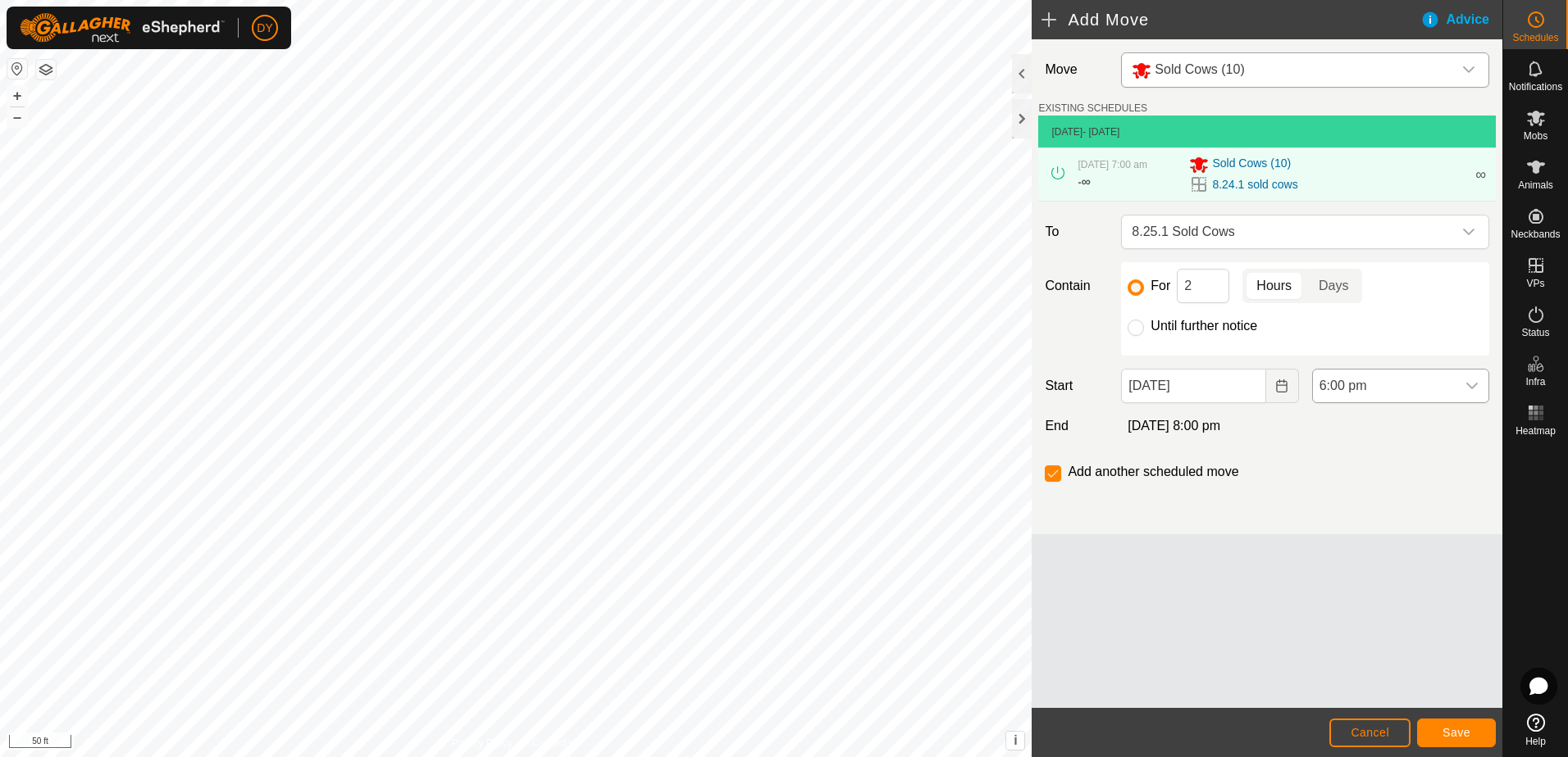
click at [1484, 381] on div "dropdown trigger" at bounding box center [1472, 386] width 33 height 33
click at [1361, 459] on li "7:00 am" at bounding box center [1400, 458] width 176 height 33
click at [1136, 324] on input "Until further notice" at bounding box center [1135, 327] width 17 height 16
radio input "true"
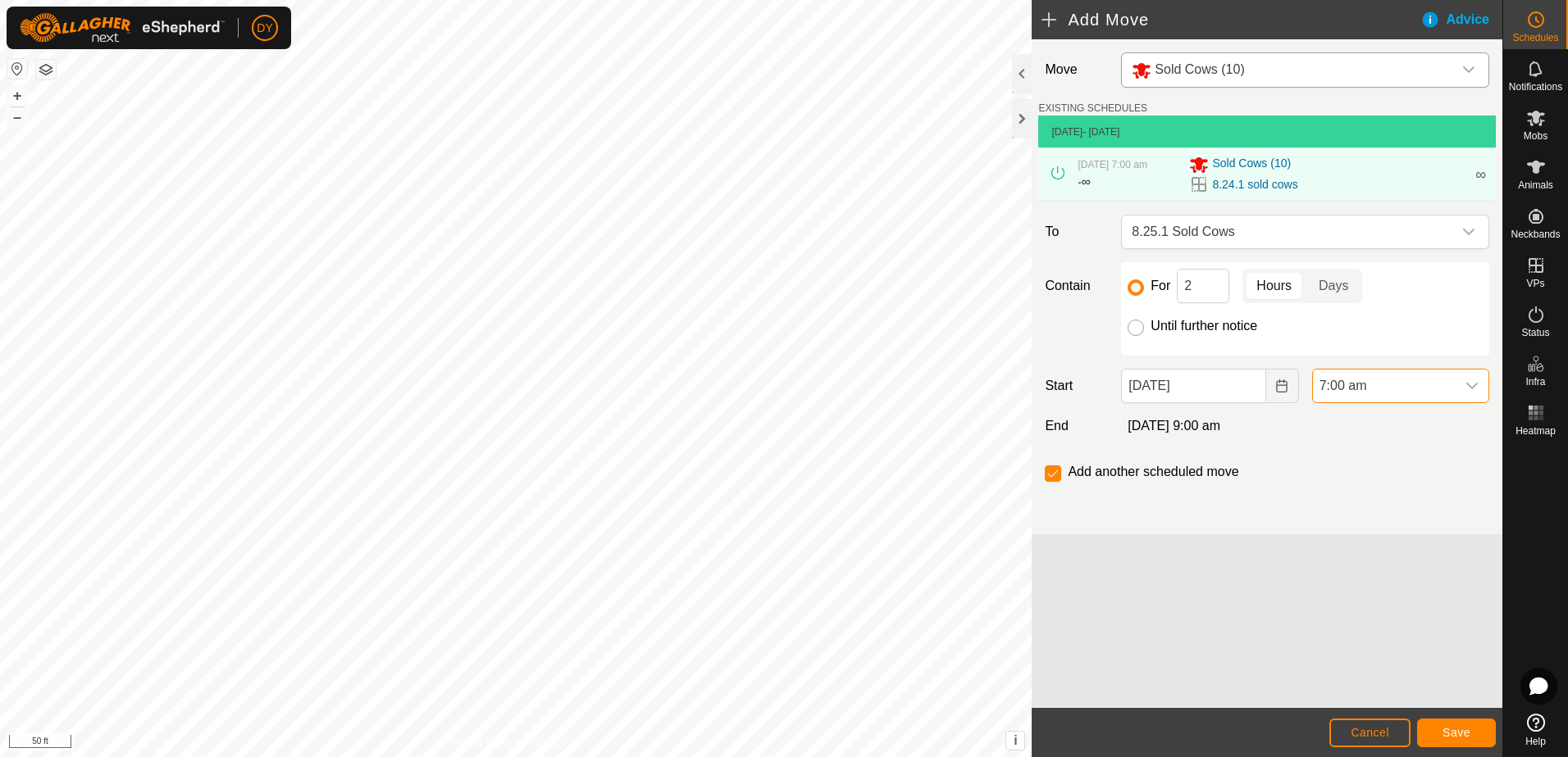
checkbox input "false"
click at [1456, 740] on span "Save" at bounding box center [1455, 733] width 28 height 14
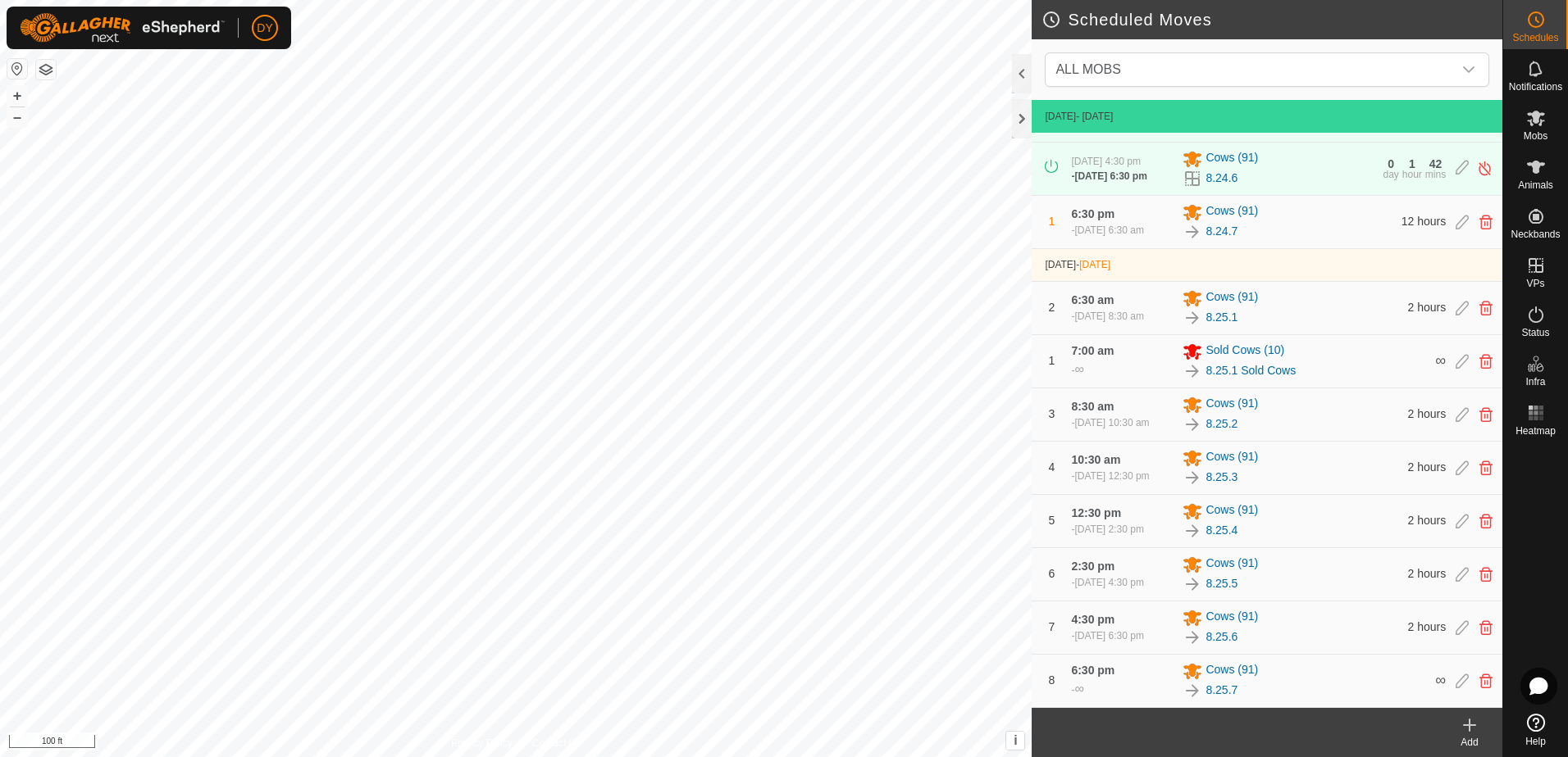
scroll to position [69, 0]
click at [1019, 115] on div at bounding box center [1021, 118] width 19 height 40
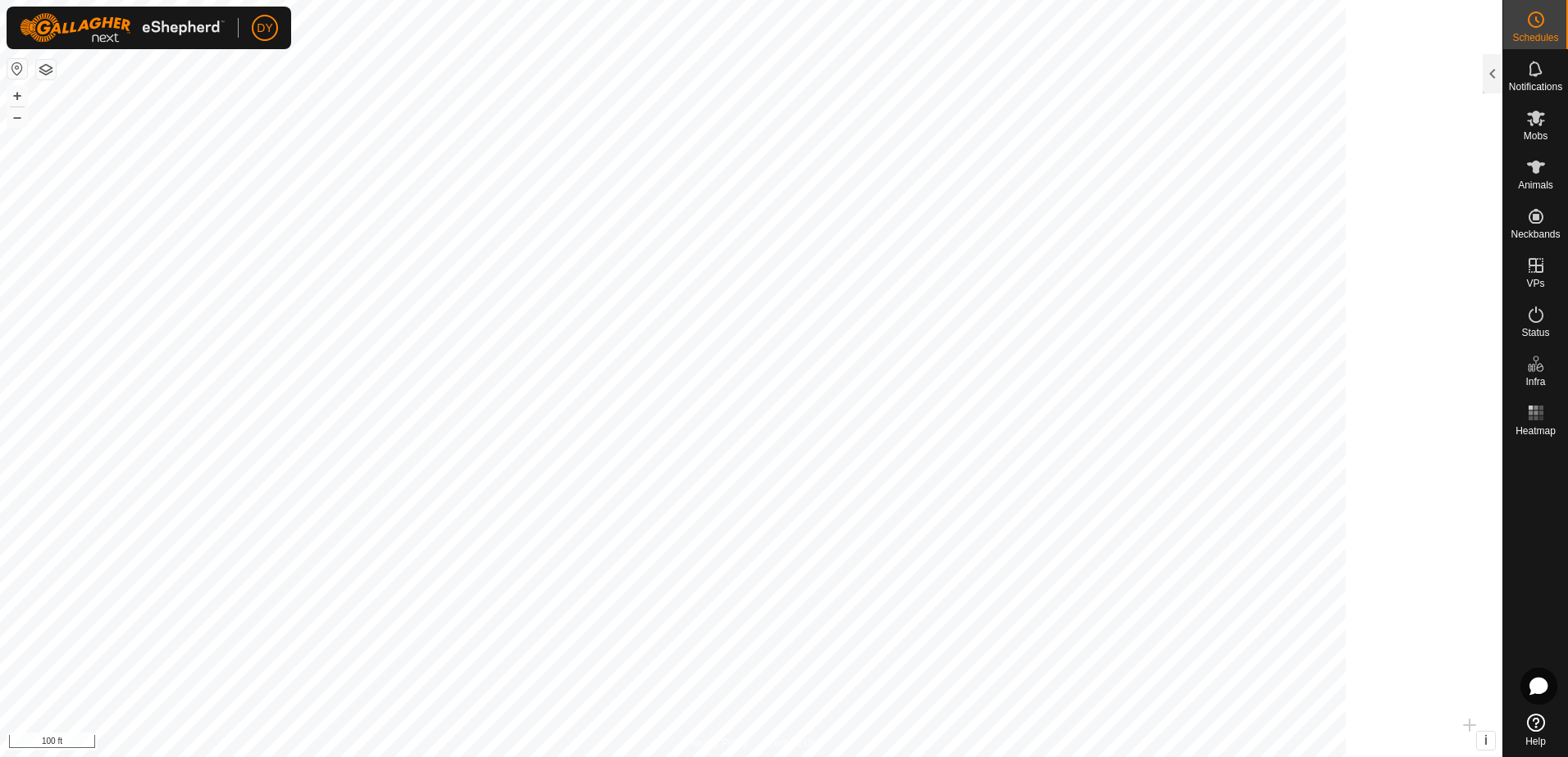
scroll to position [467, 0]
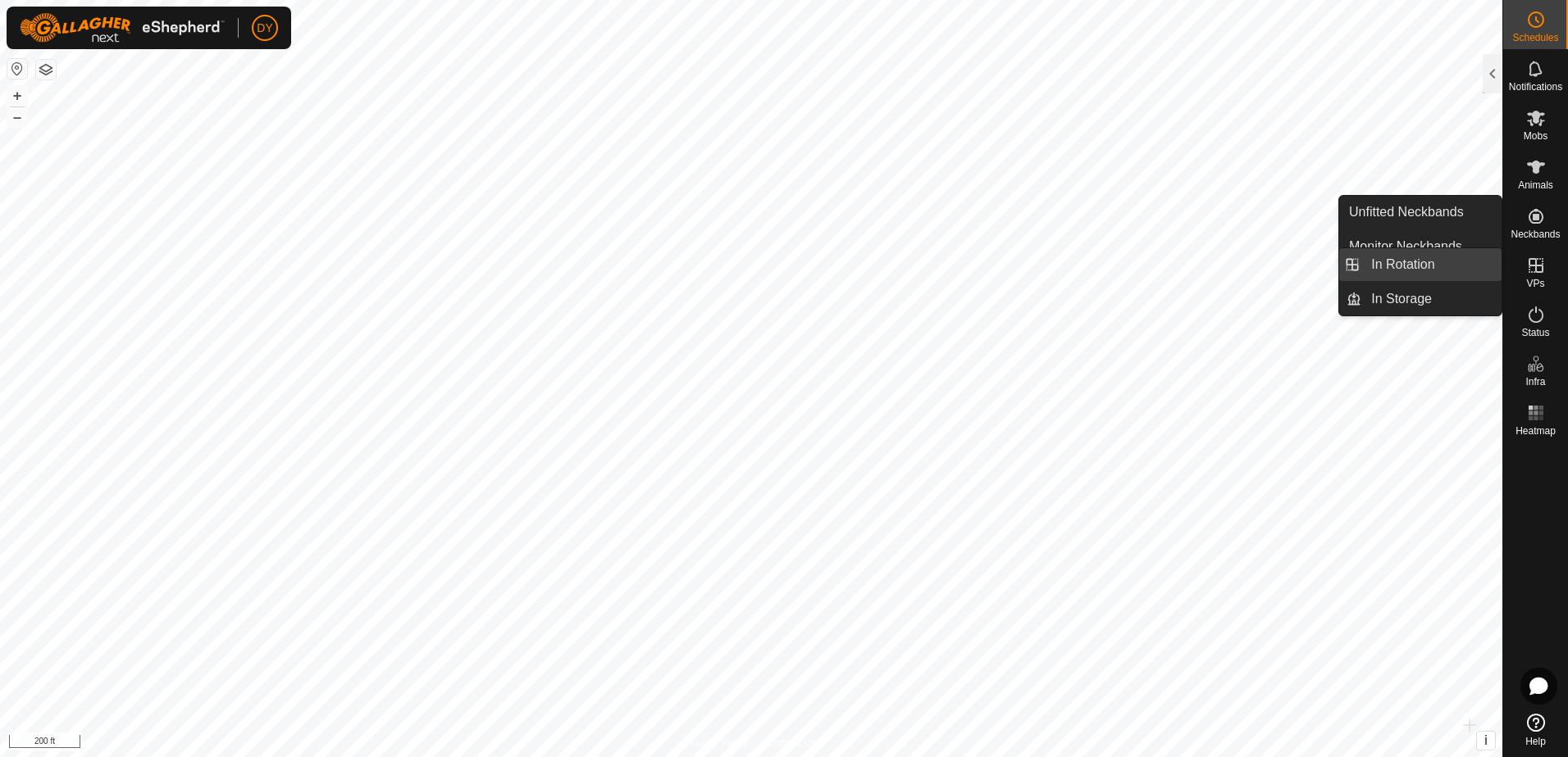
drag, startPoint x: 1441, startPoint y: 261, endPoint x: 1443, endPoint y: 229, distance: 32.1
click at [1440, 261] on link "In Rotation" at bounding box center [1431, 265] width 140 height 33
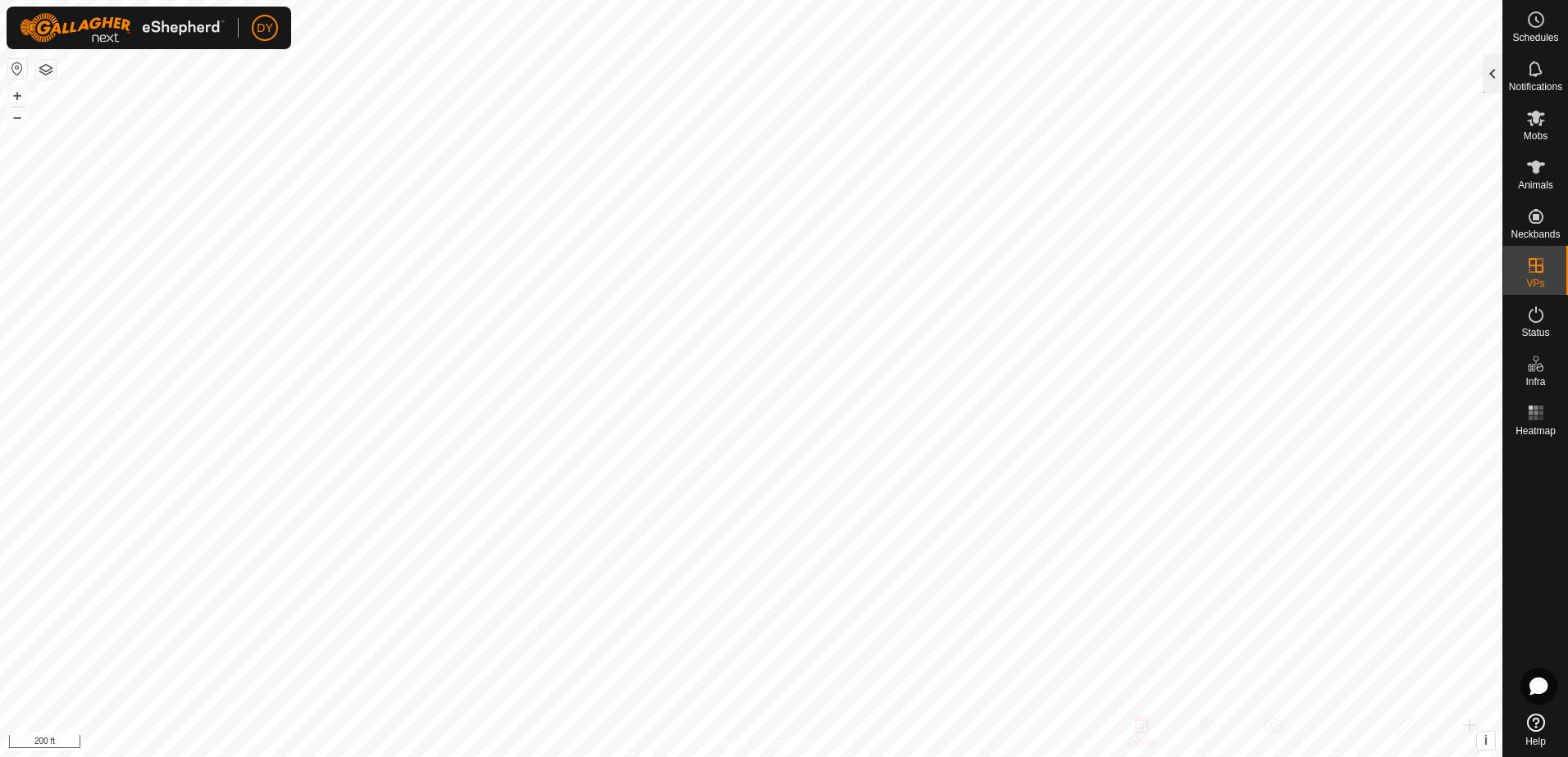
click at [1493, 85] on div at bounding box center [1492, 74] width 19 height 40
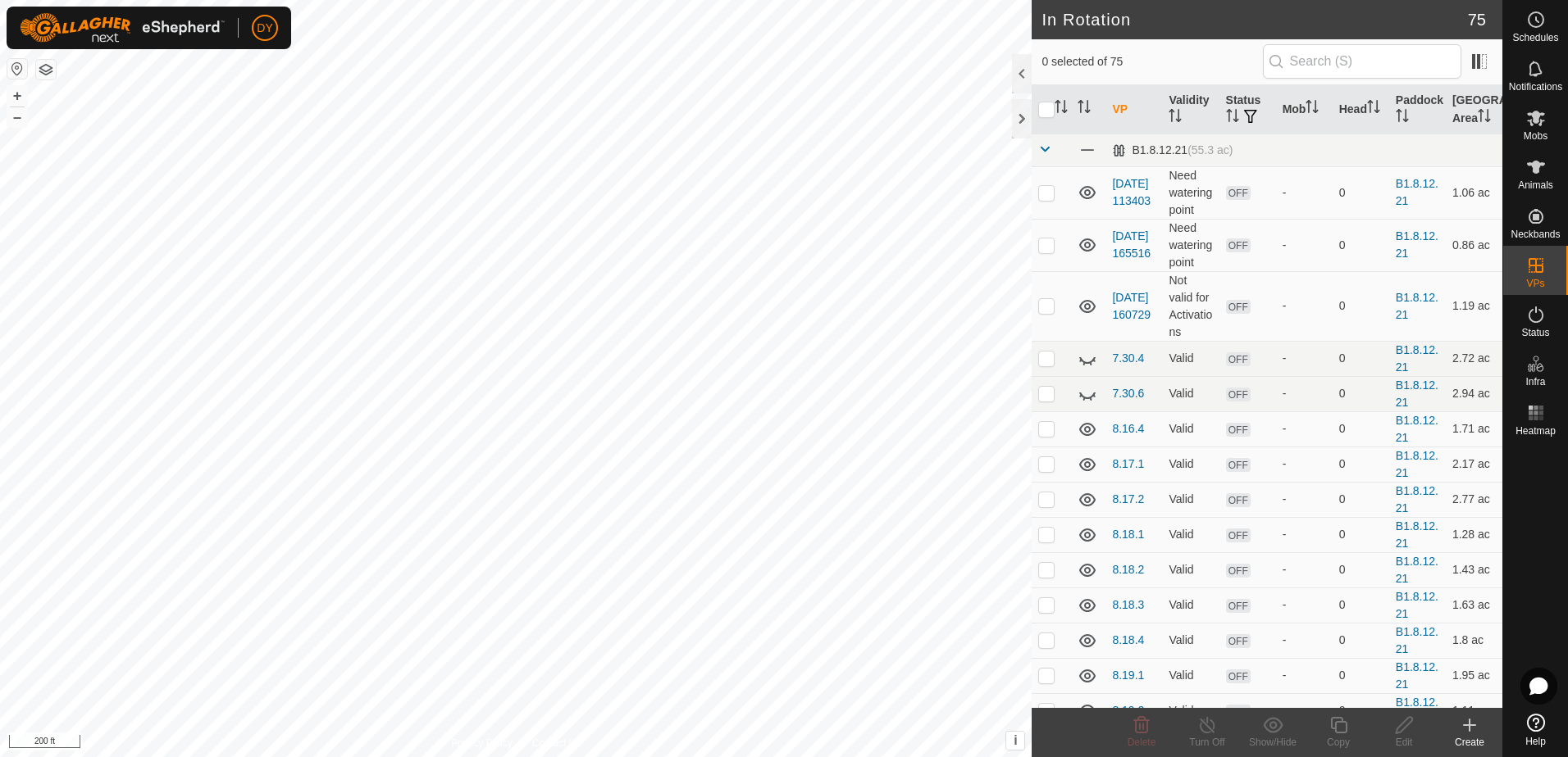
click at [1471, 727] on icon at bounding box center [1469, 725] width 19 height 19
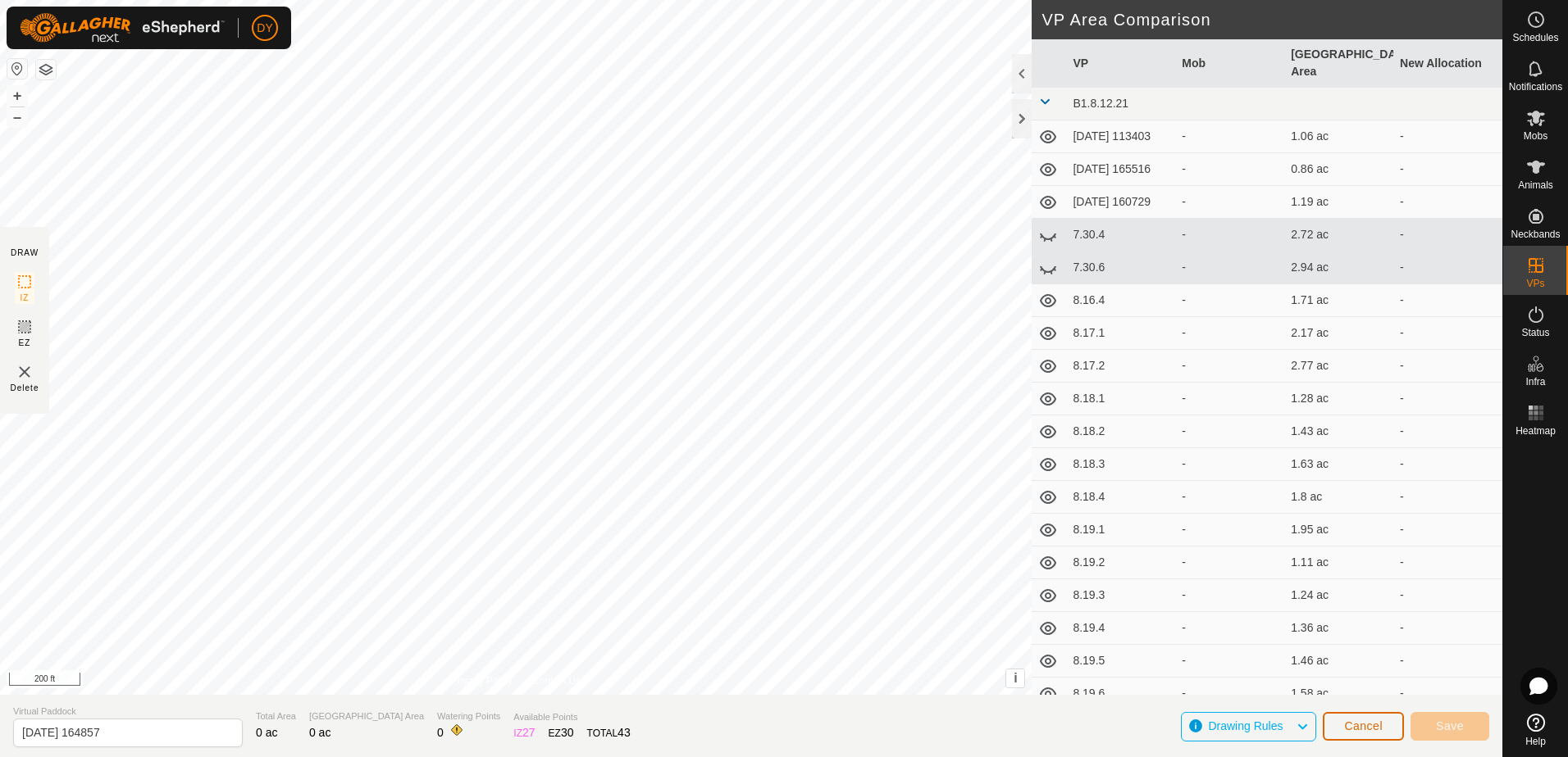
click at [1363, 724] on span "Cancel" at bounding box center [1363, 726] width 39 height 14
